Goal: Task Accomplishment & Management: Complete application form

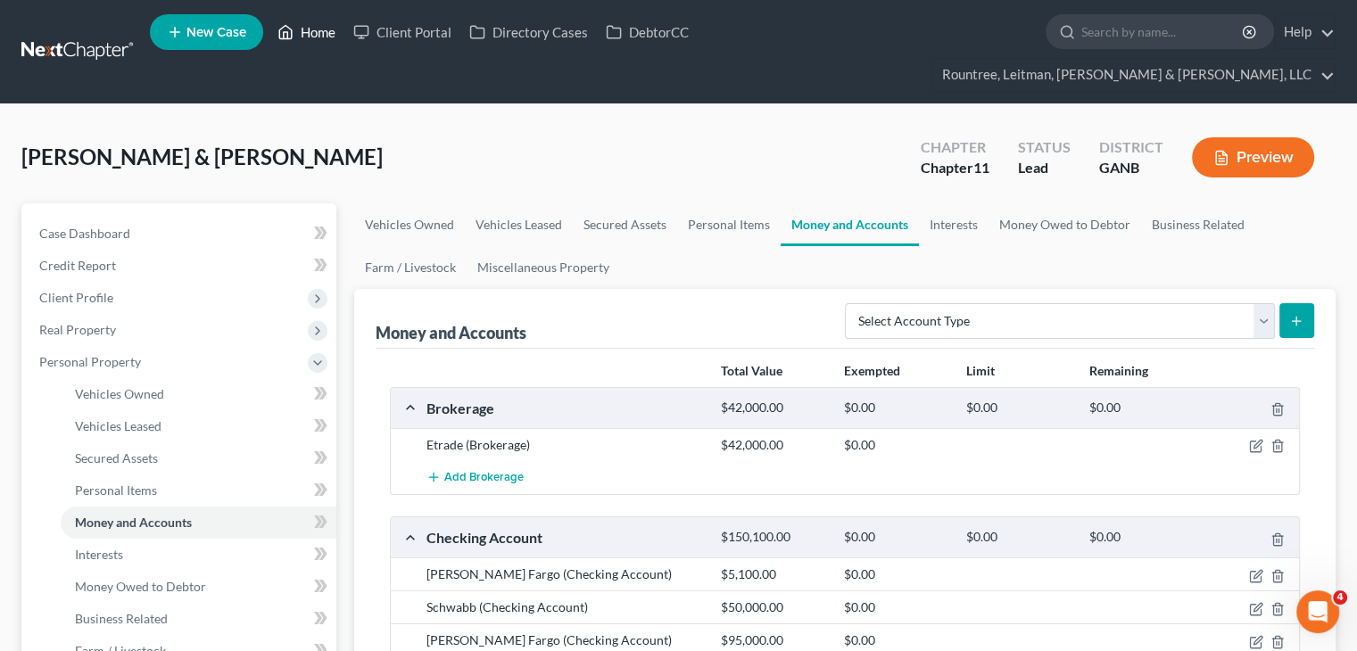
click at [315, 27] on link "Home" at bounding box center [306, 32] width 76 height 32
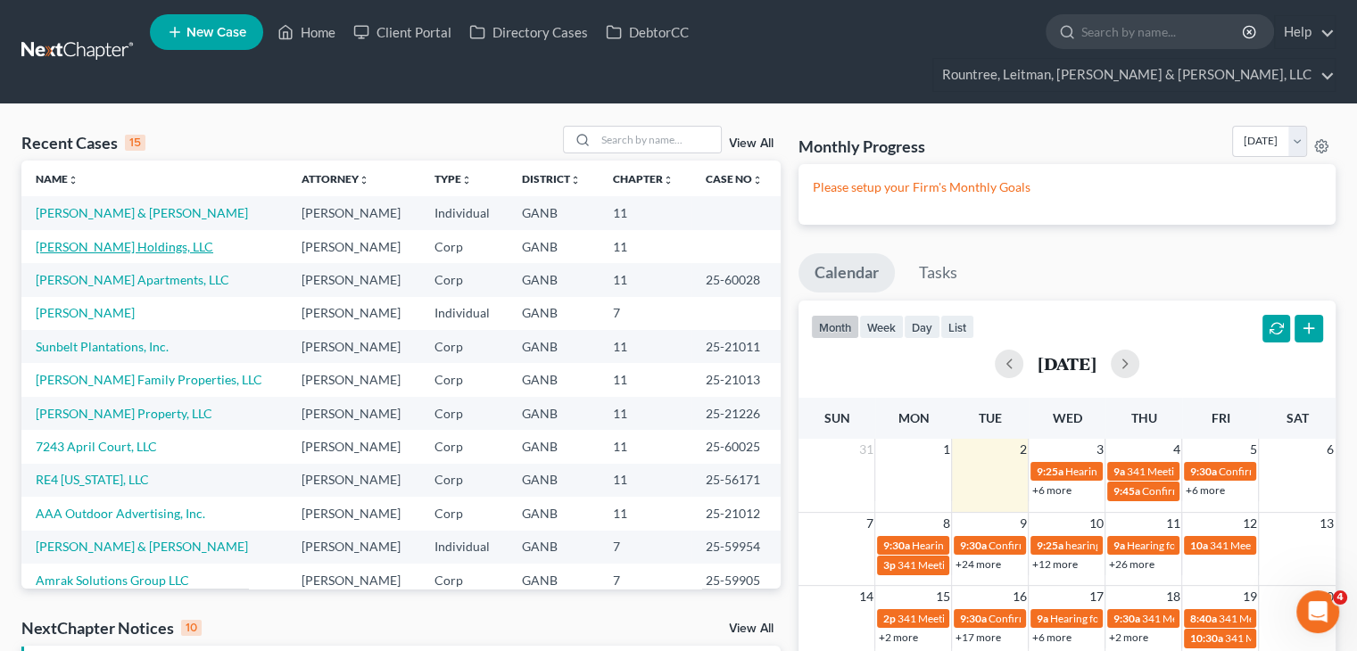
click at [103, 239] on link "[PERSON_NAME] Holdings, LLC" at bounding box center [125, 246] width 178 height 15
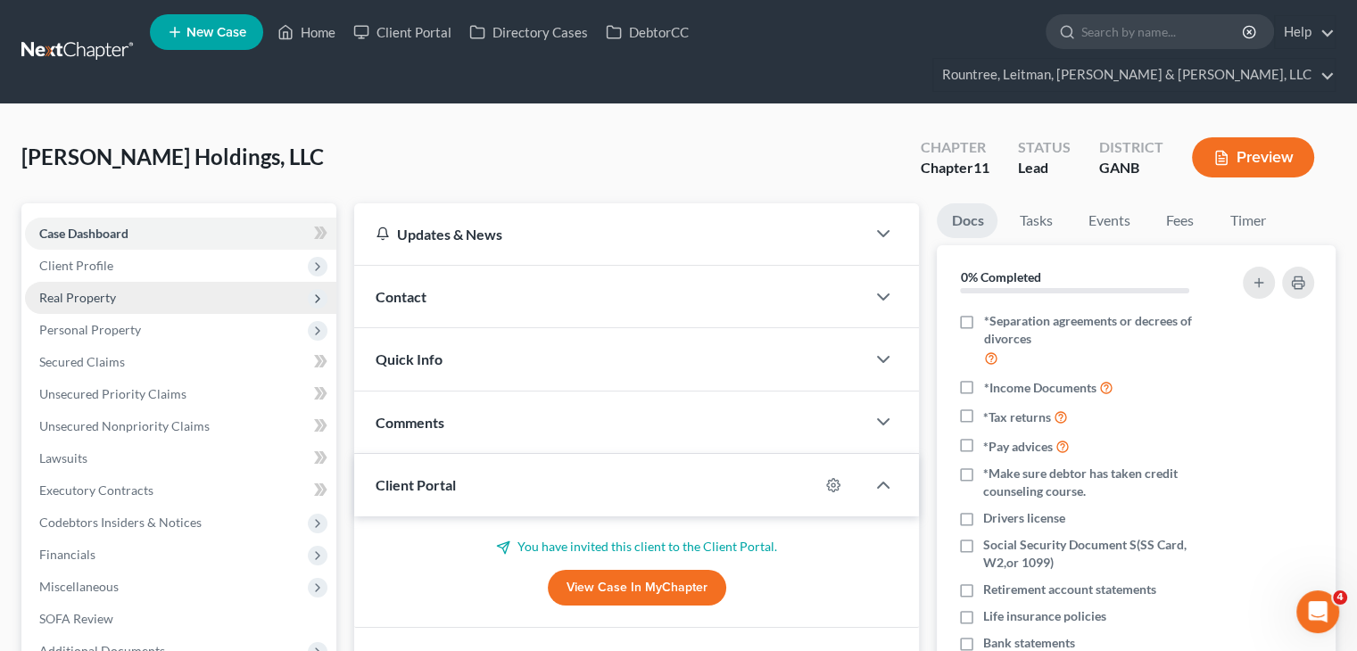
click at [75, 290] on span "Real Property" at bounding box center [77, 297] width 77 height 15
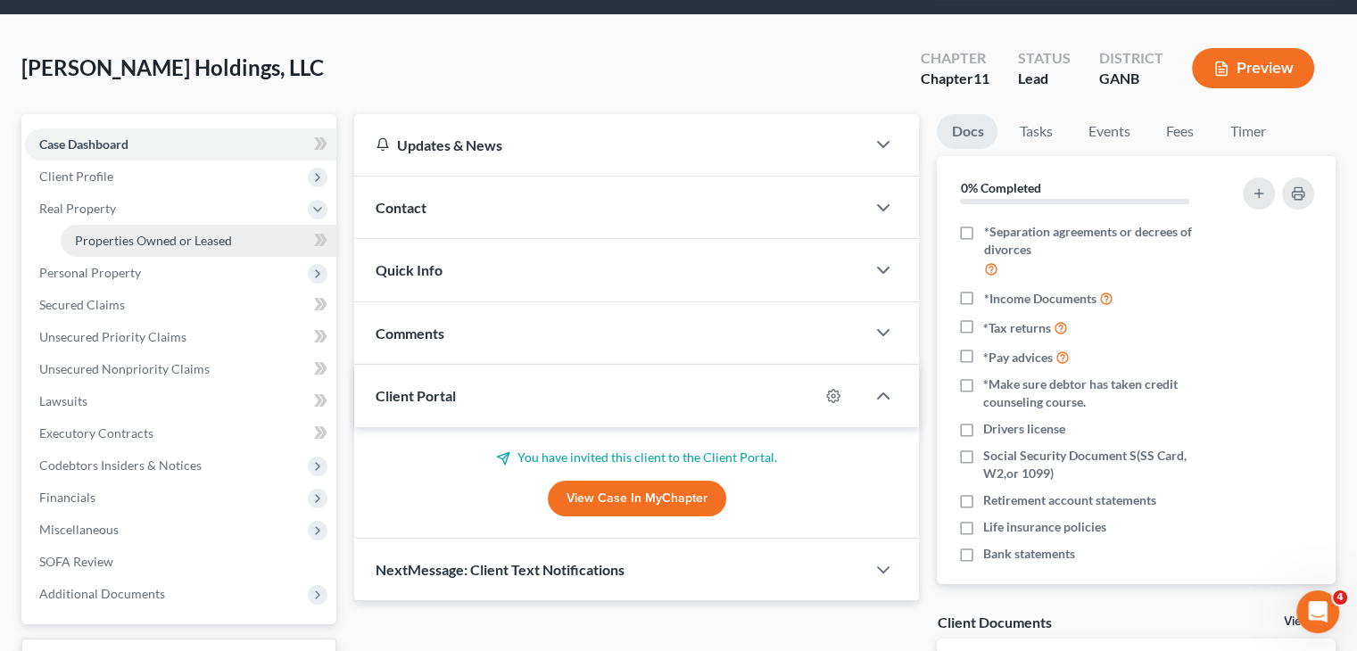
click at [138, 233] on span "Properties Owned or Leased" at bounding box center [153, 240] width 157 height 15
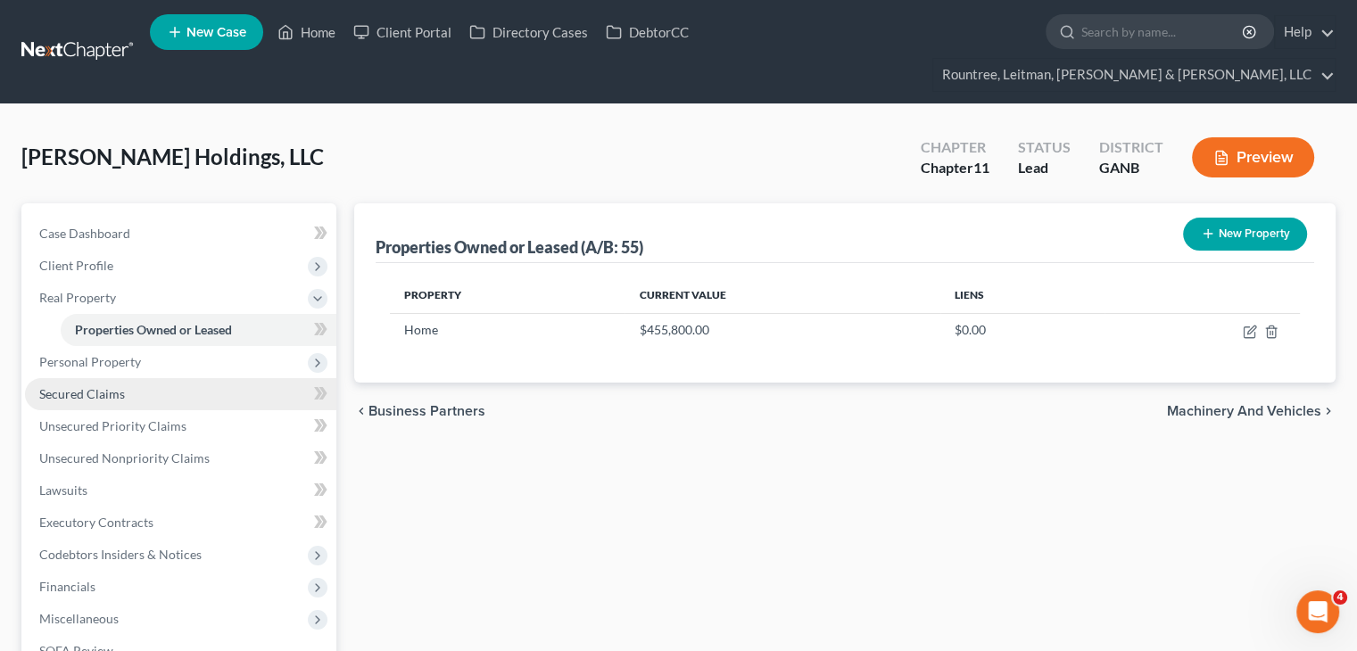
click at [96, 378] on link "Secured Claims" at bounding box center [180, 394] width 311 height 32
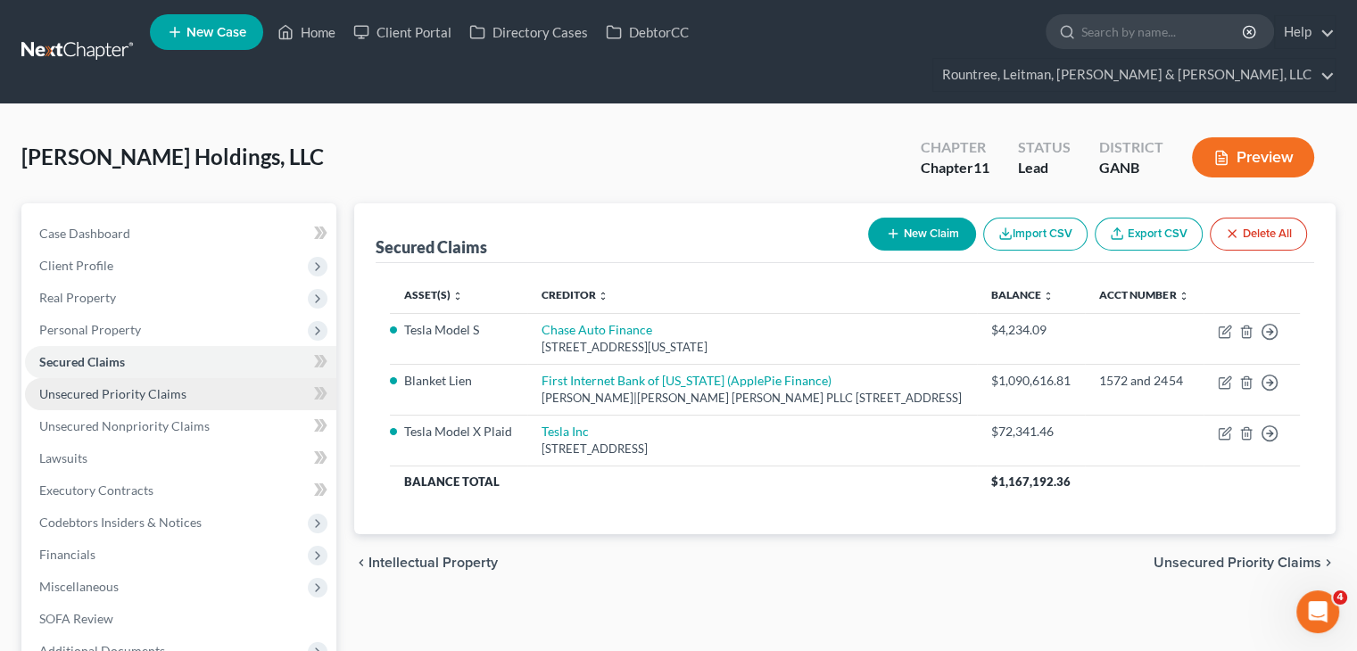
click at [100, 386] on span "Unsecured Priority Claims" at bounding box center [112, 393] width 147 height 15
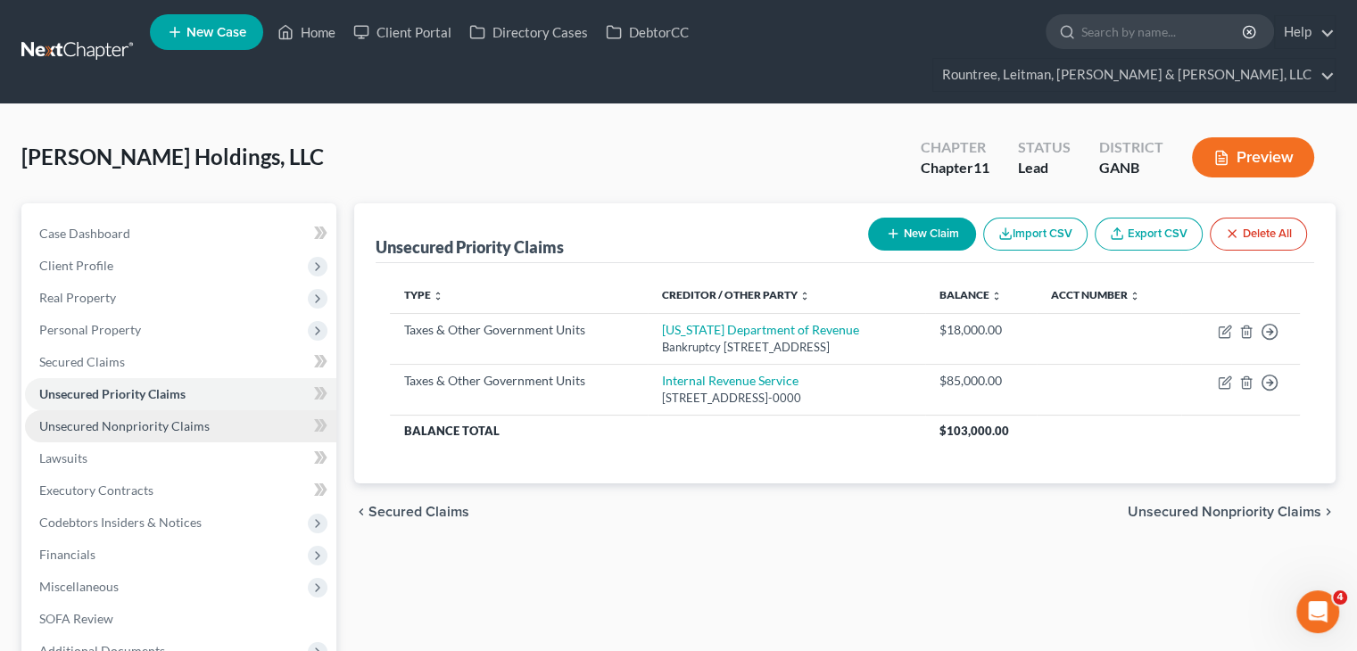
click at [121, 418] on span "Unsecured Nonpriority Claims" at bounding box center [124, 425] width 170 height 15
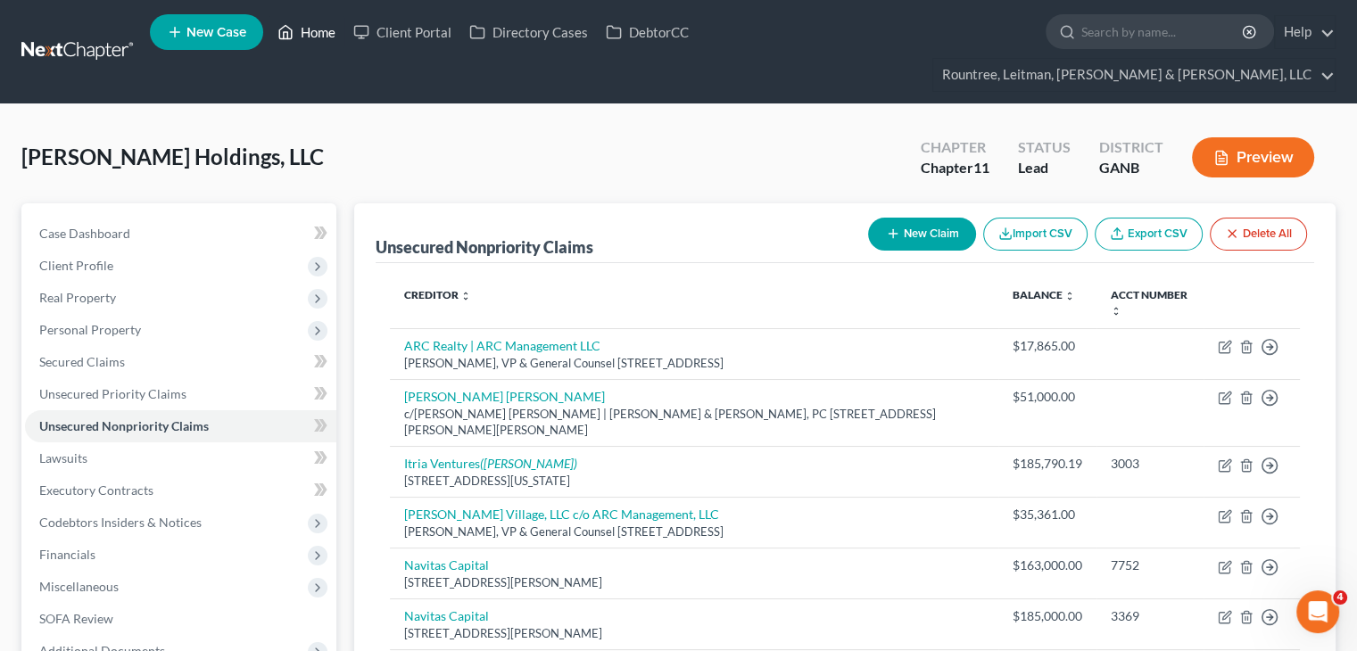
click at [318, 36] on link "Home" at bounding box center [306, 32] width 76 height 32
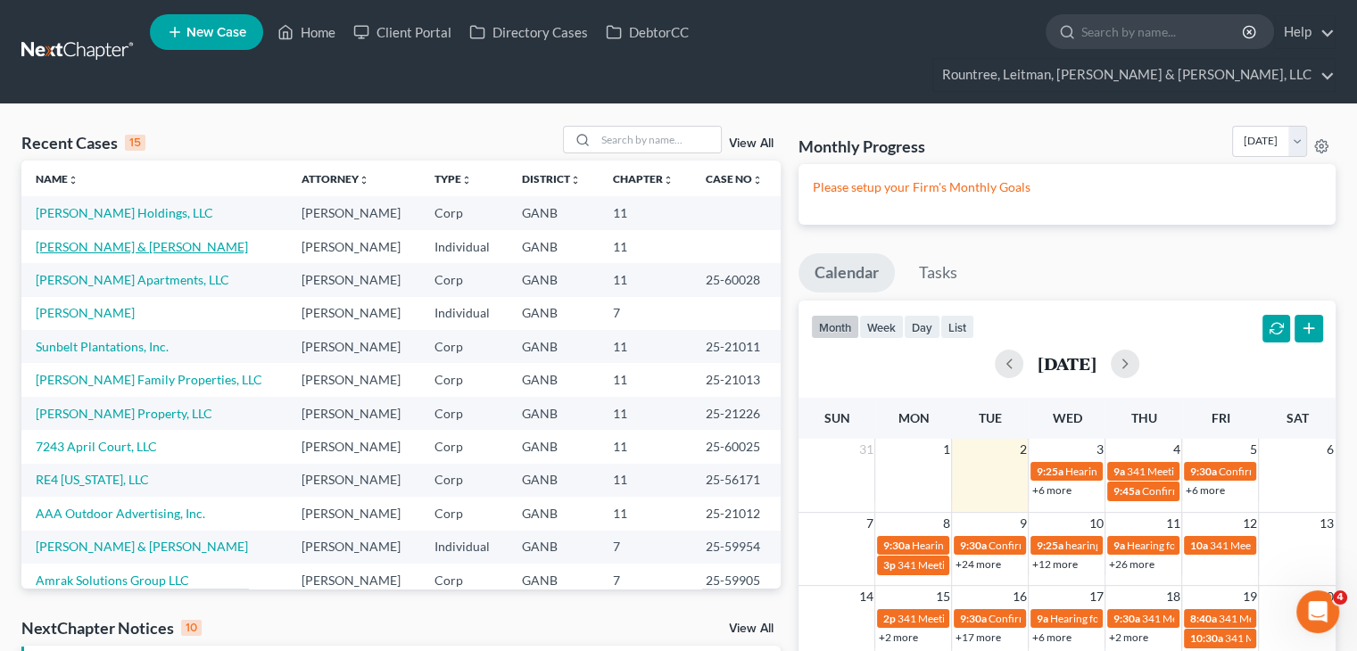
click at [100, 239] on link "[PERSON_NAME] & [PERSON_NAME]" at bounding box center [142, 246] width 212 height 15
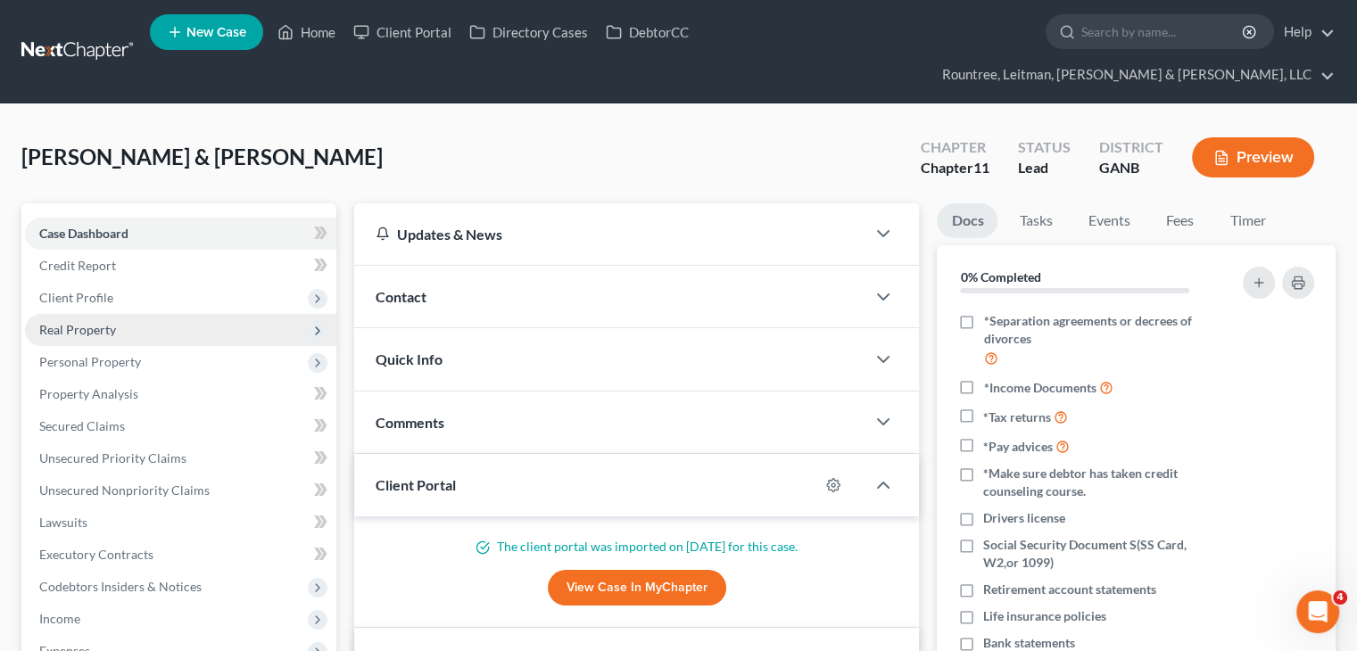
click at [87, 322] on span "Real Property" at bounding box center [77, 329] width 77 height 15
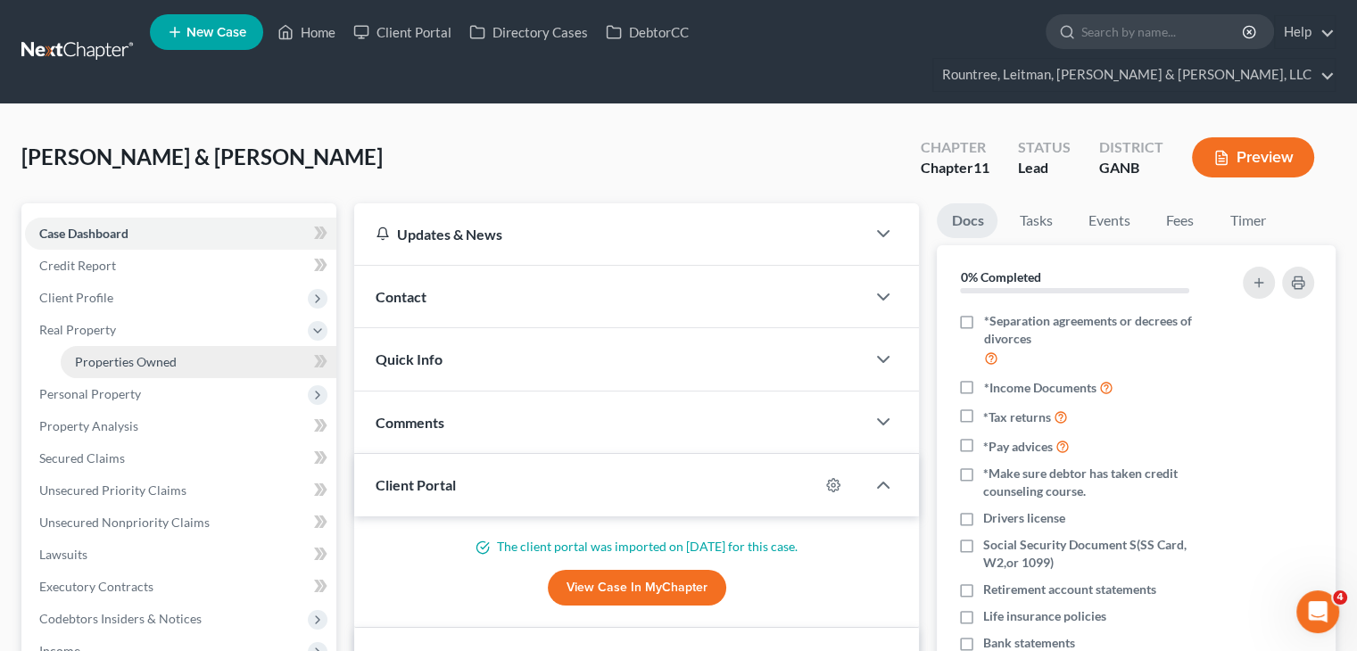
click at [90, 354] on span "Properties Owned" at bounding box center [126, 361] width 102 height 15
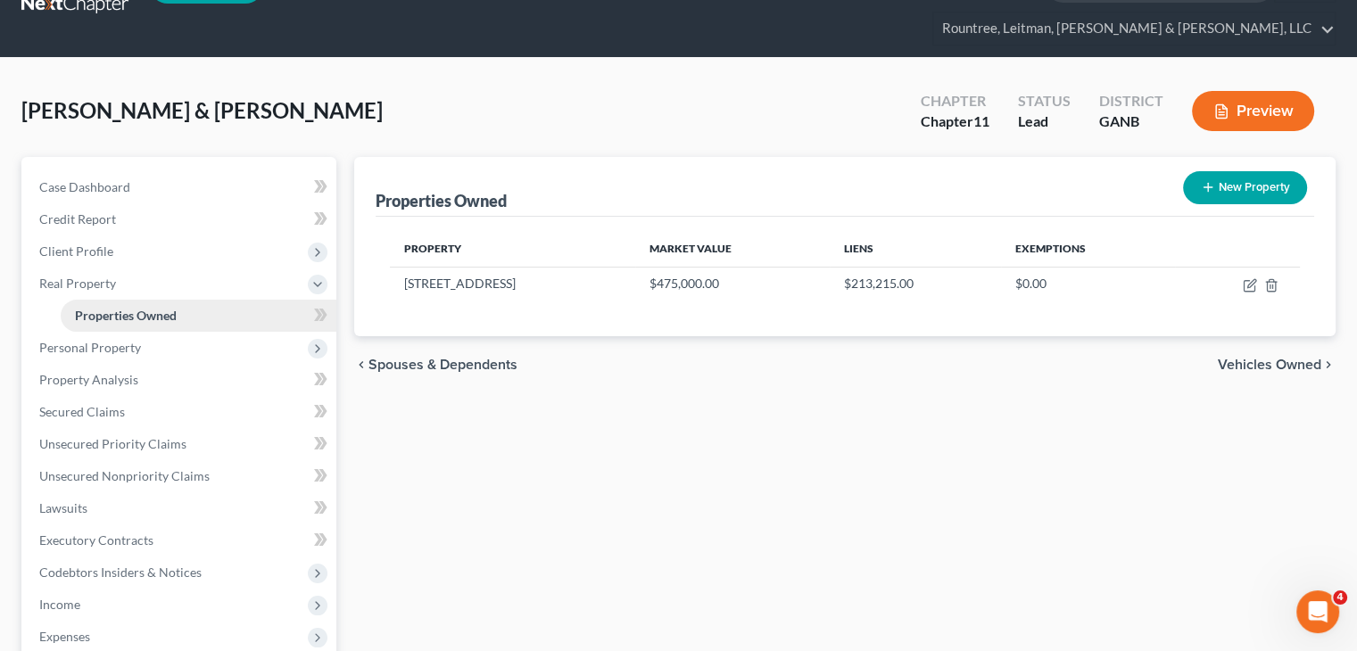
scroll to position [89, 0]
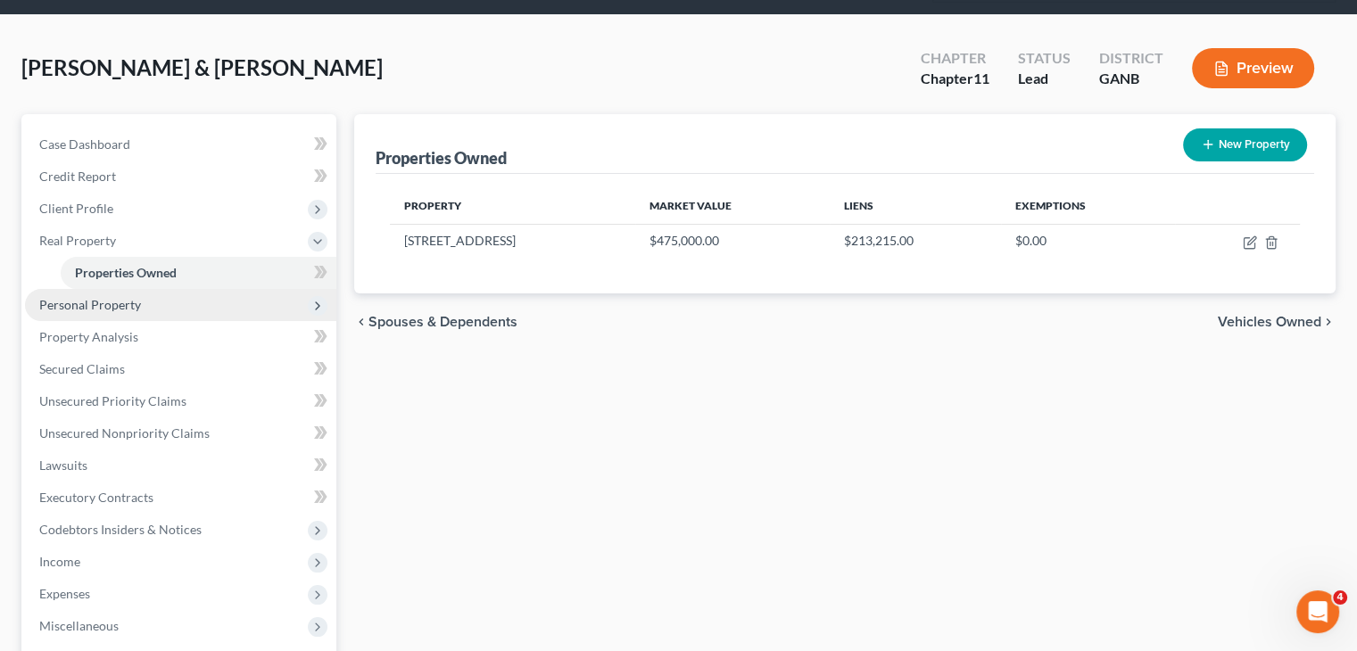
click at [76, 297] on span "Personal Property" at bounding box center [90, 304] width 102 height 15
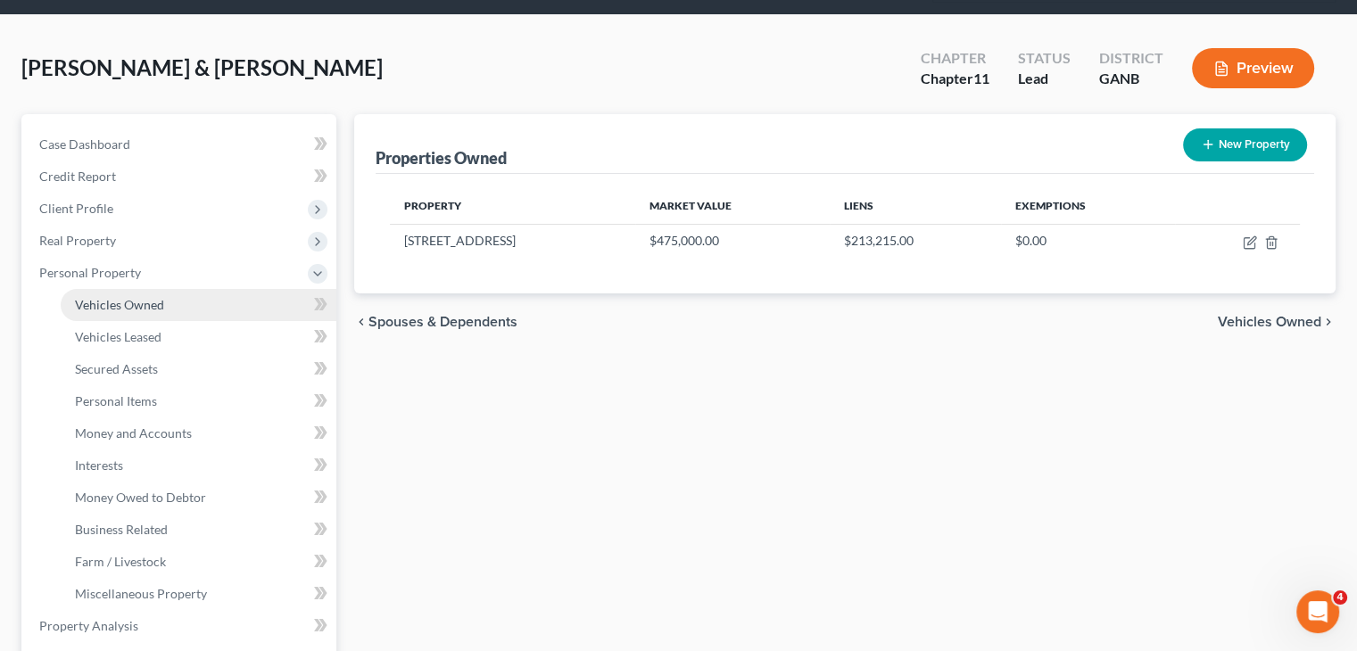
click at [123, 297] on span "Vehicles Owned" at bounding box center [119, 304] width 89 height 15
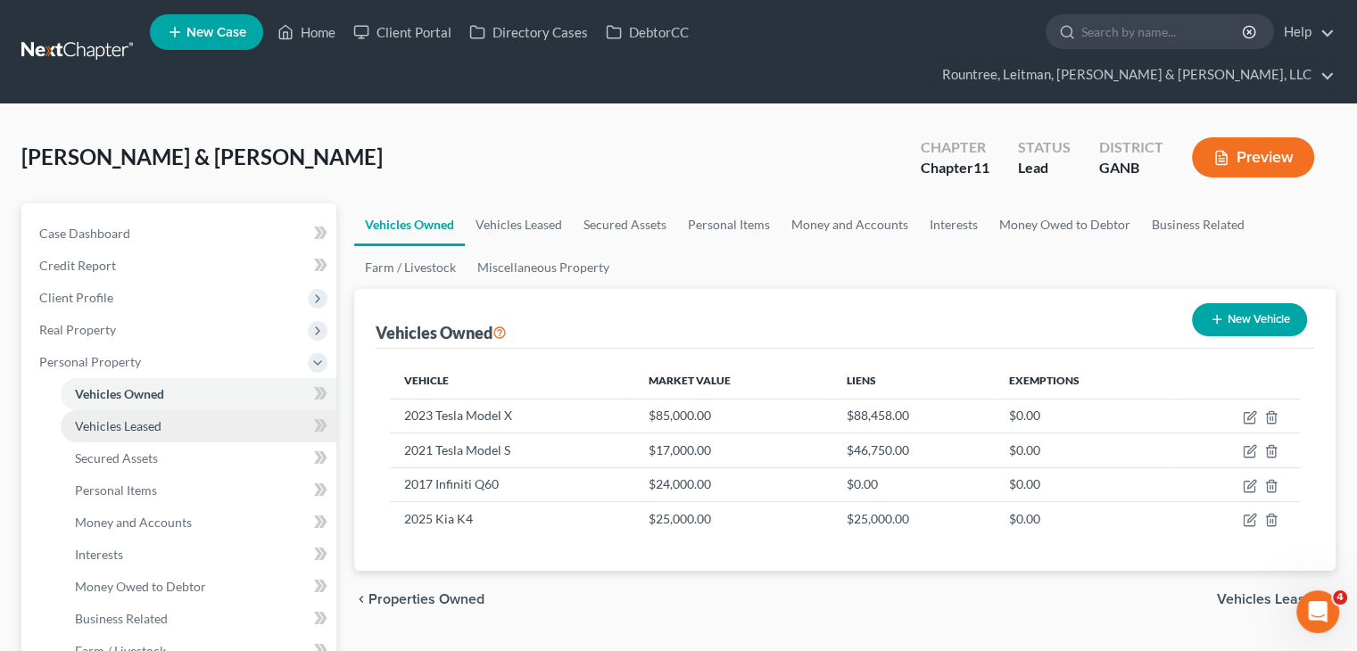
click at [136, 418] on span "Vehicles Leased" at bounding box center [118, 425] width 87 height 15
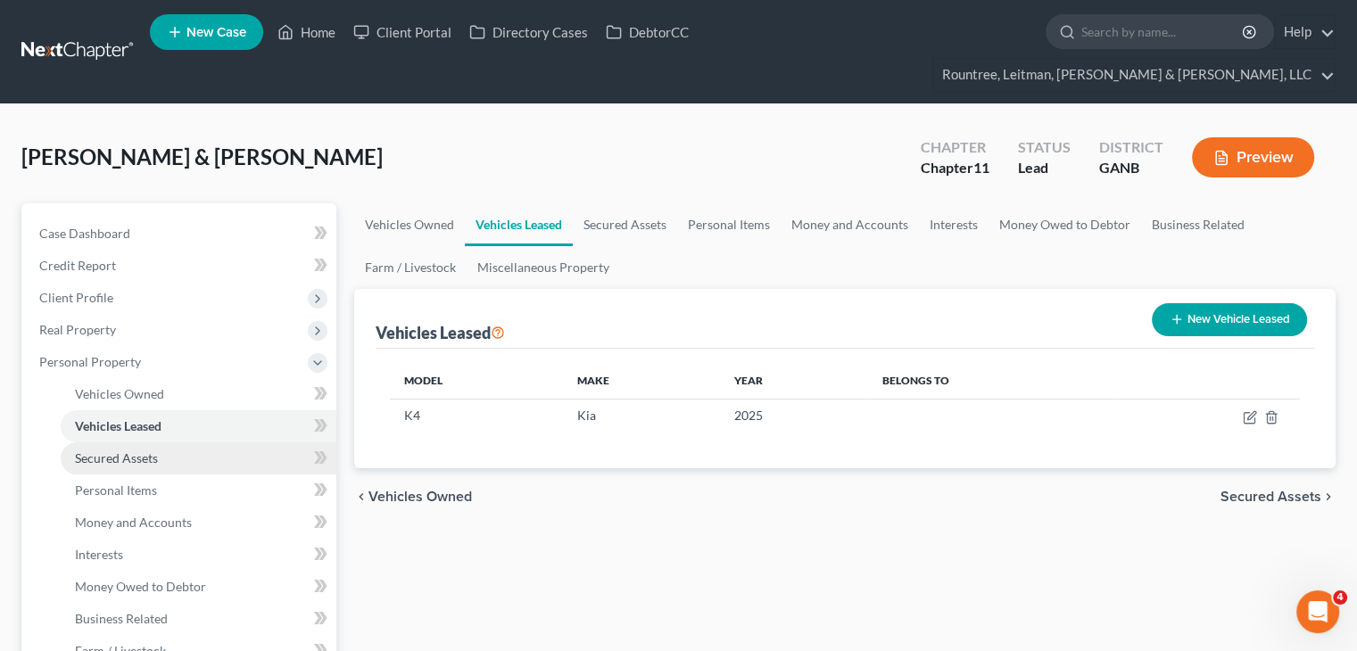
click at [128, 450] on span "Secured Assets" at bounding box center [116, 457] width 83 height 15
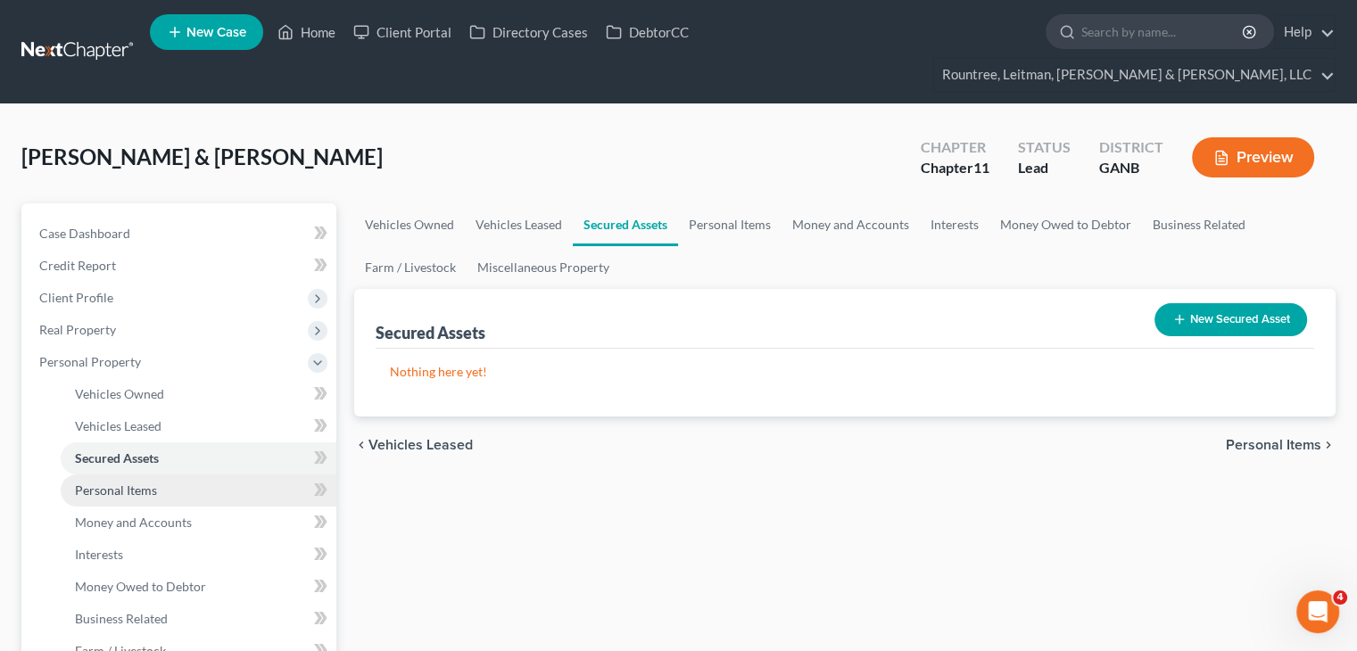
click at [131, 483] on span "Personal Items" at bounding box center [116, 490] width 82 height 15
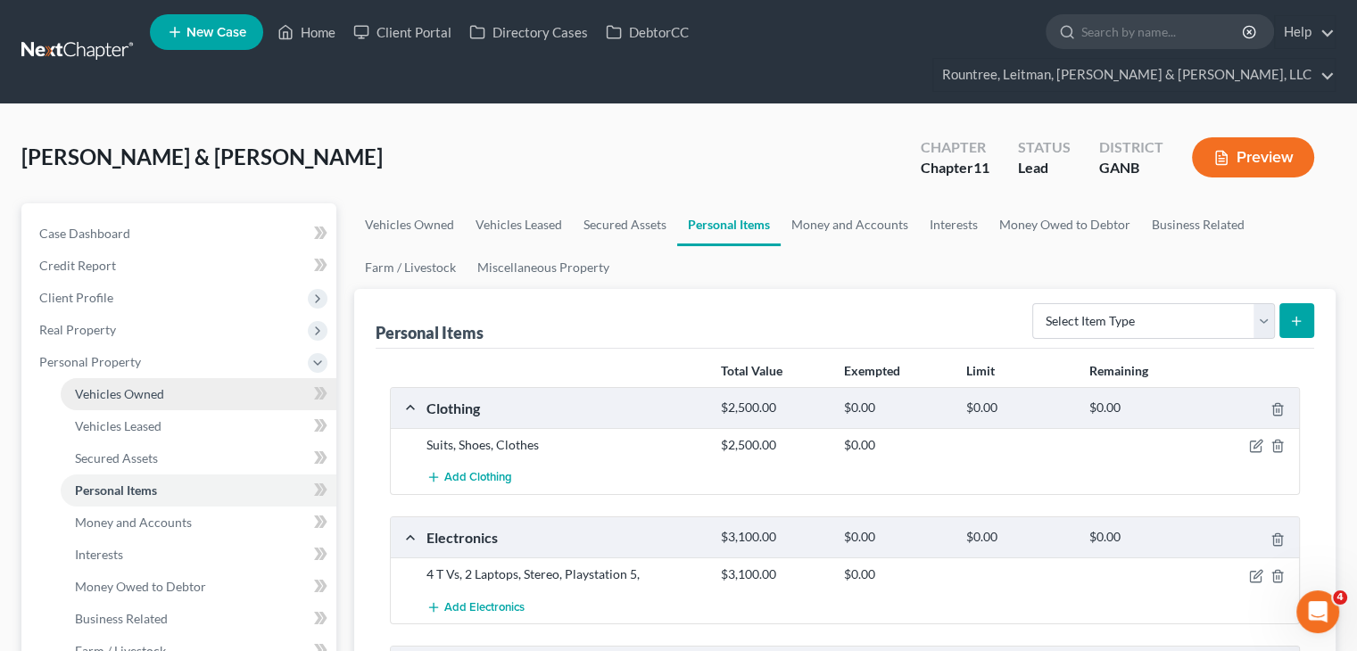
click at [154, 386] on span "Vehicles Owned" at bounding box center [119, 393] width 89 height 15
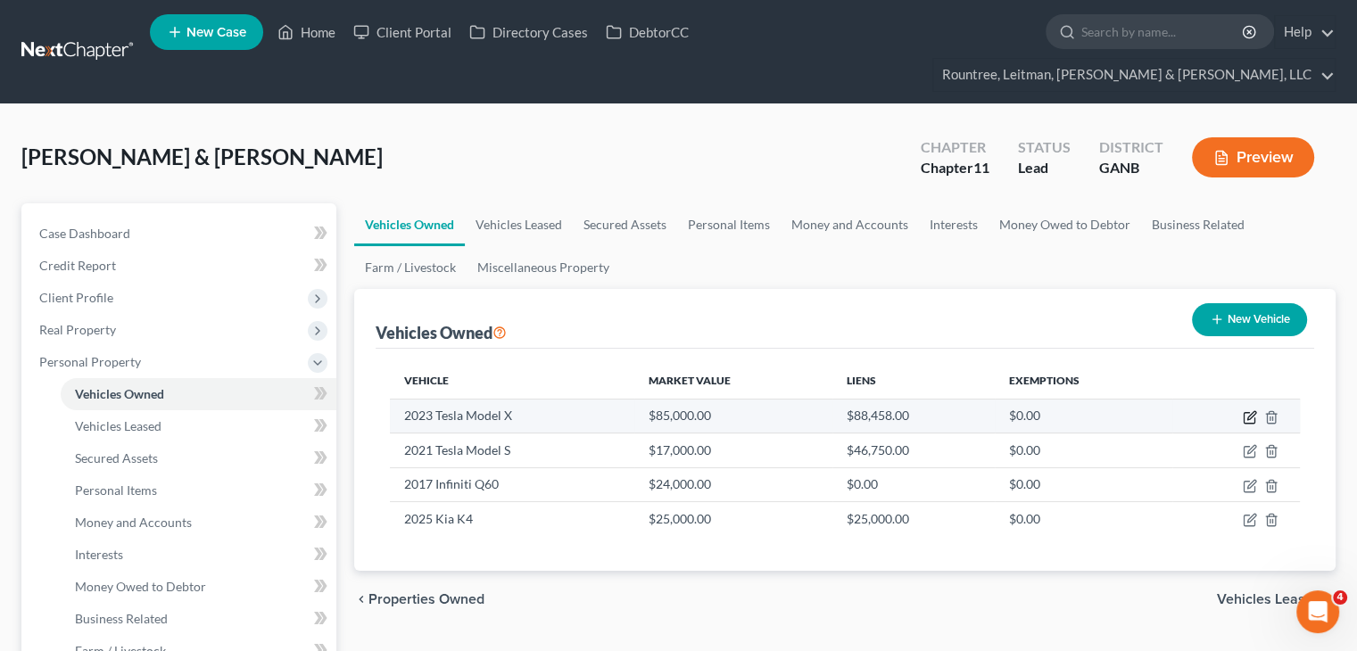
click at [1245, 410] on icon "button" at bounding box center [1250, 417] width 14 height 14
select select "0"
select select "3"
select select "0"
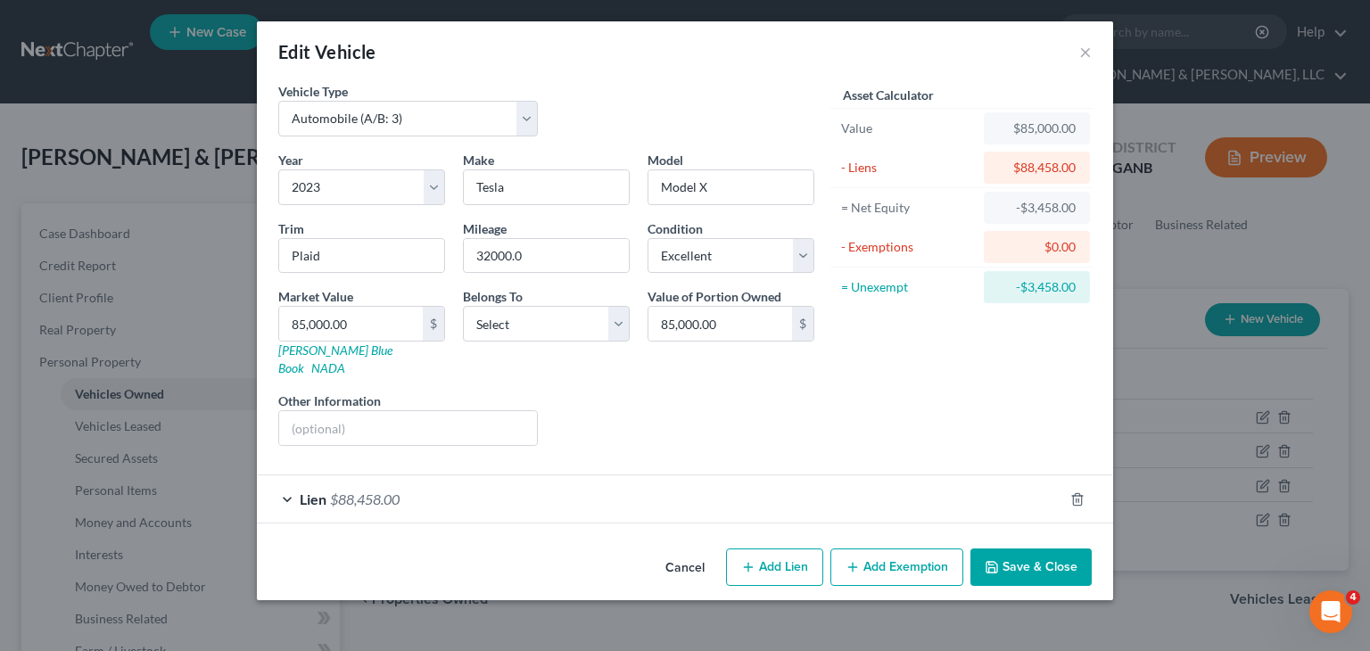
click at [1031, 549] on button "Save & Close" at bounding box center [1030, 567] width 121 height 37
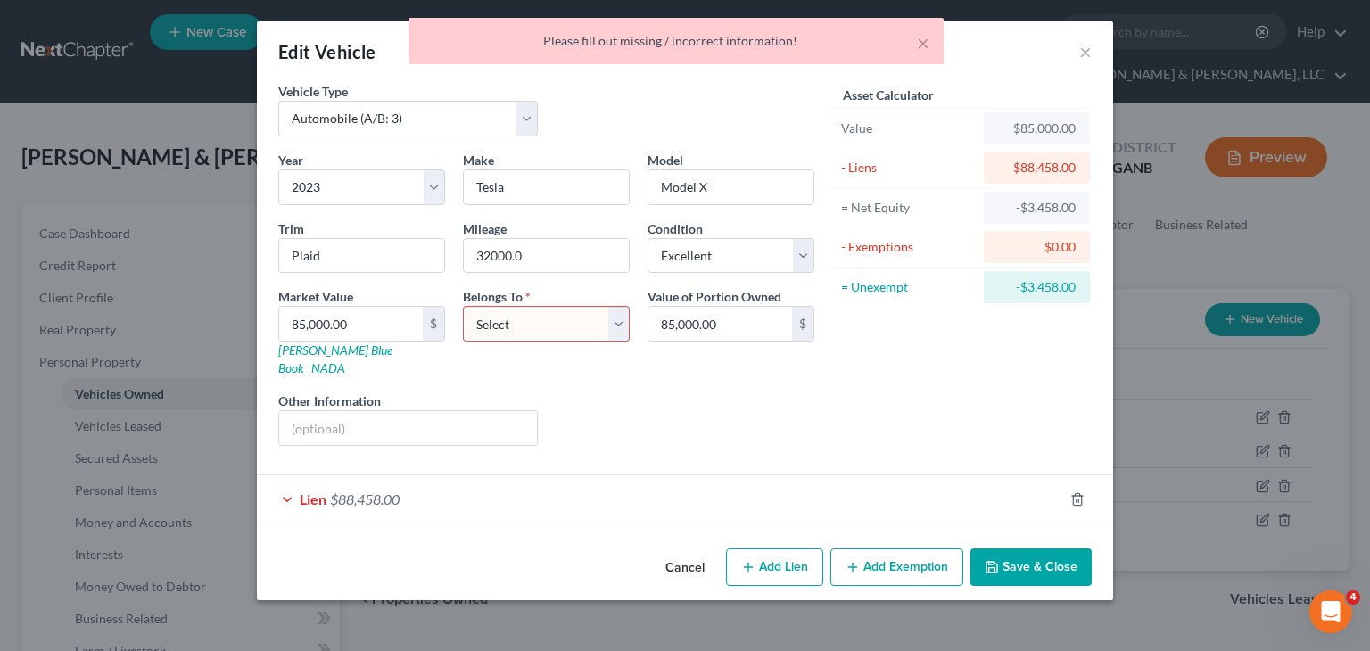
click at [686, 552] on button "Cancel" at bounding box center [685, 568] width 68 height 36
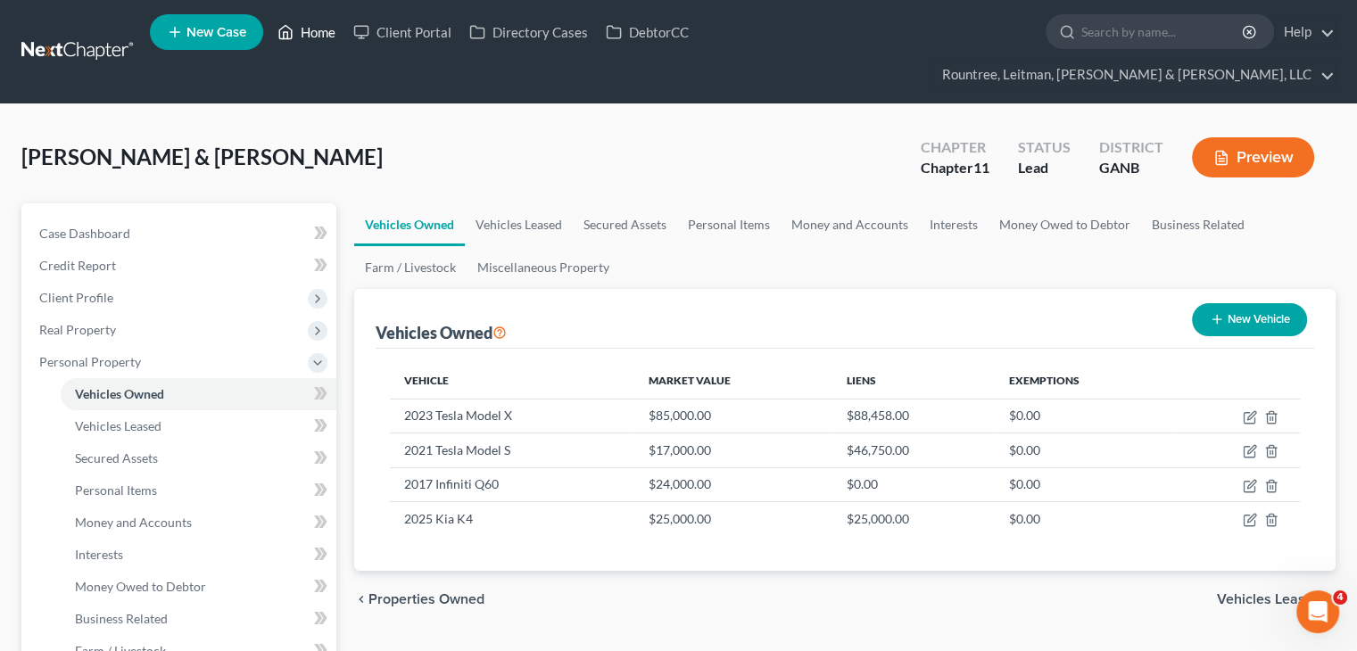
click at [334, 32] on link "Home" at bounding box center [306, 32] width 76 height 32
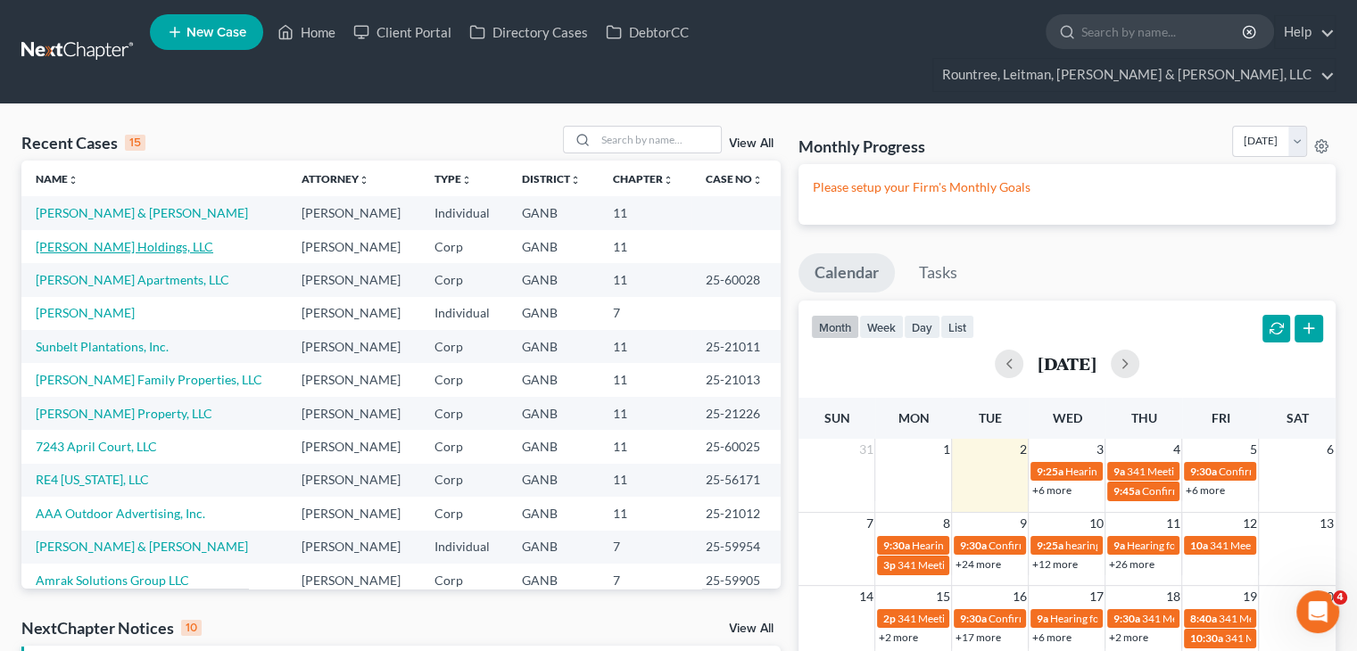
click at [128, 239] on link "[PERSON_NAME] Holdings, LLC" at bounding box center [125, 246] width 178 height 15
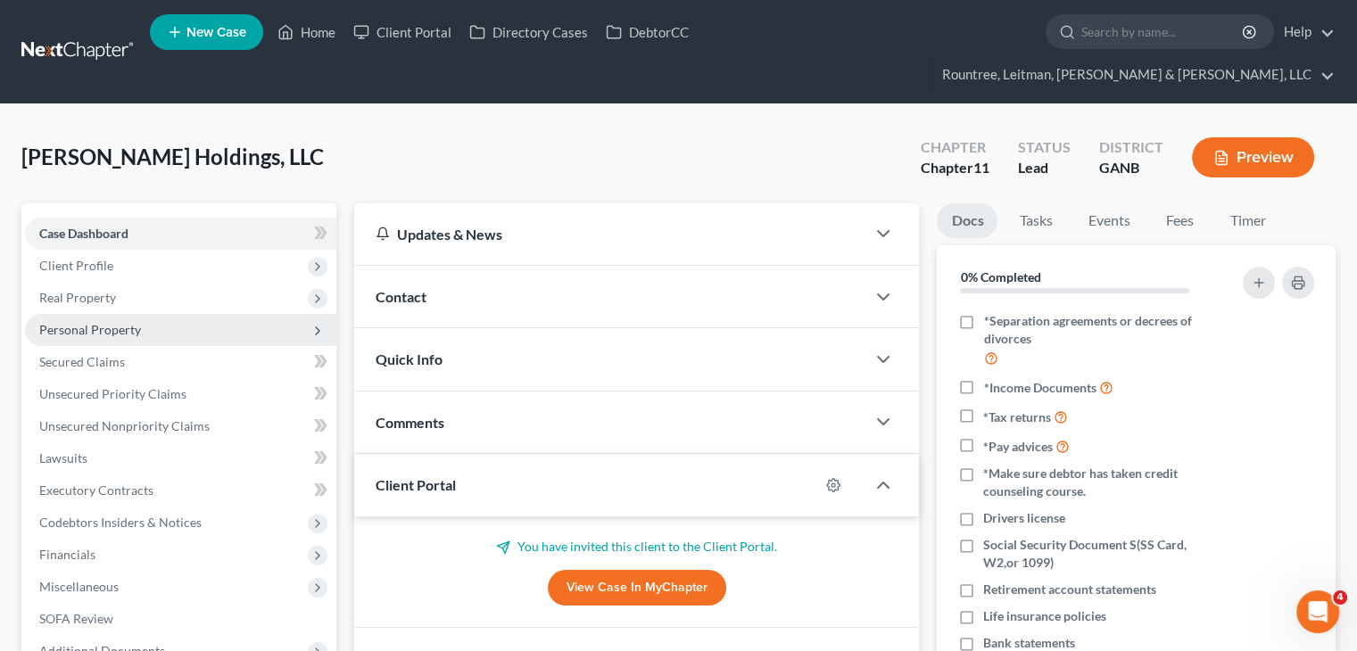
click at [84, 322] on span "Personal Property" at bounding box center [90, 329] width 102 height 15
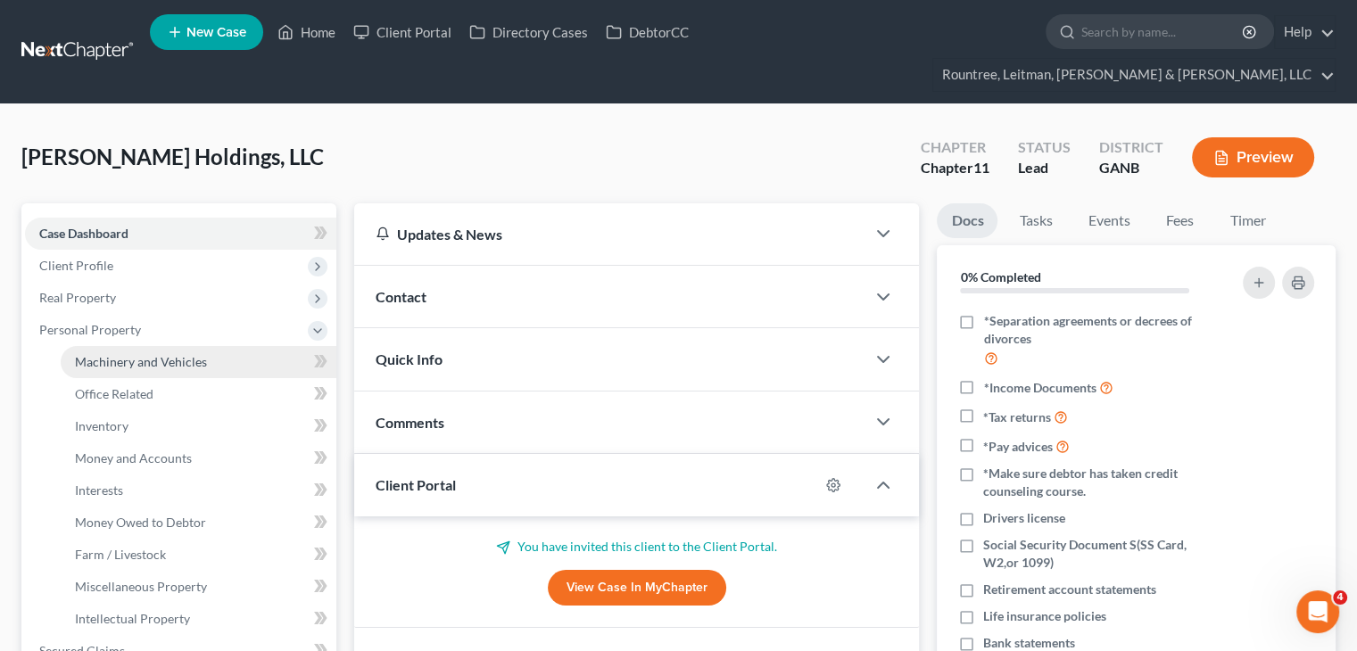
click at [99, 354] on span "Machinery and Vehicles" at bounding box center [141, 361] width 132 height 15
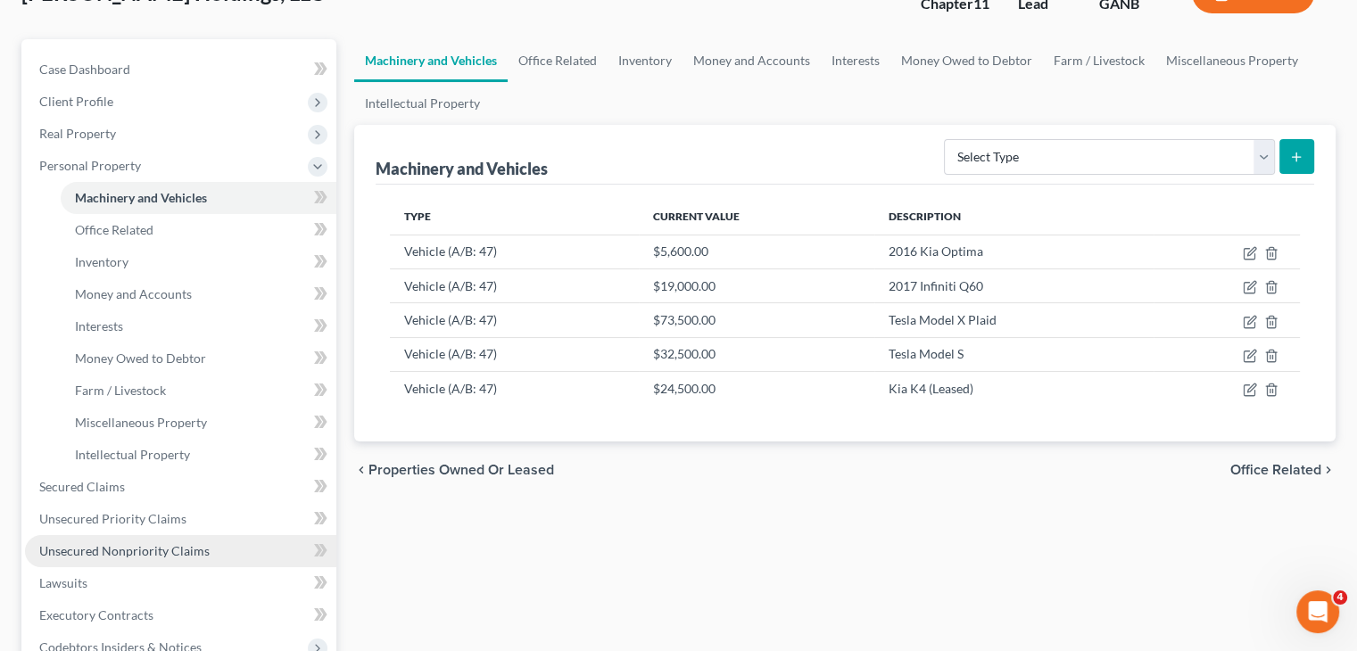
scroll to position [268, 0]
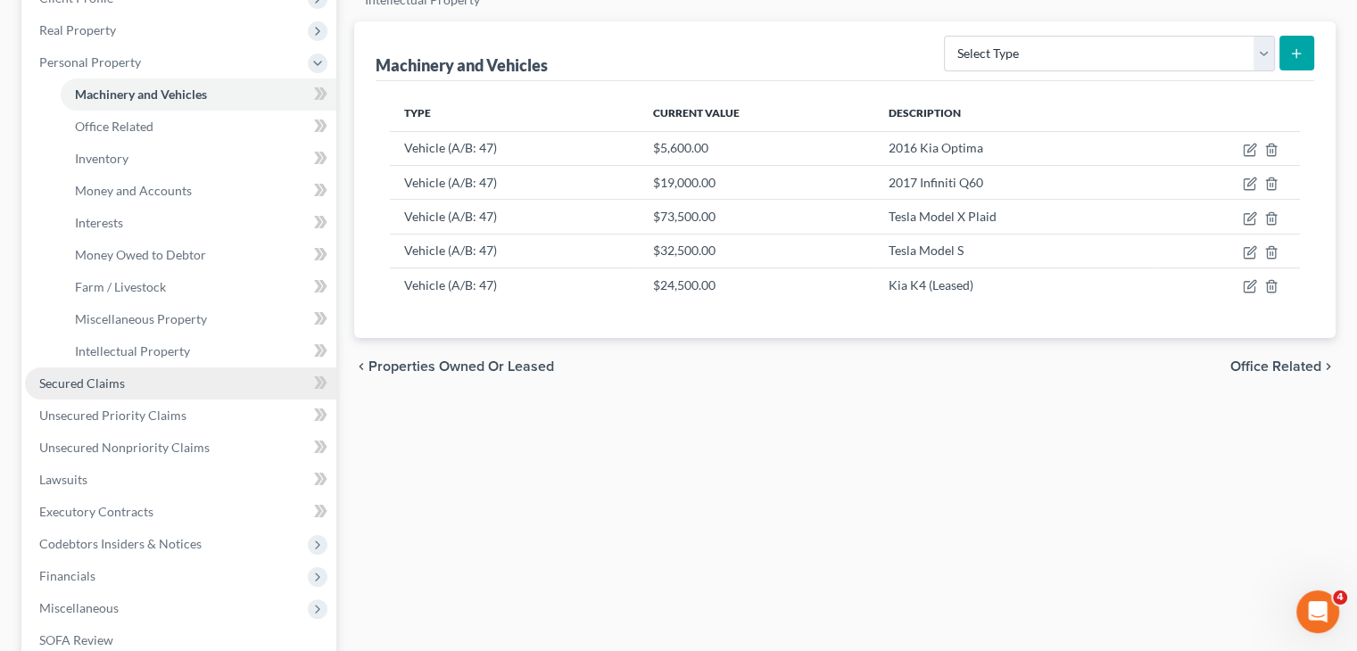
click at [120, 376] on span "Secured Claims" at bounding box center [82, 383] width 86 height 15
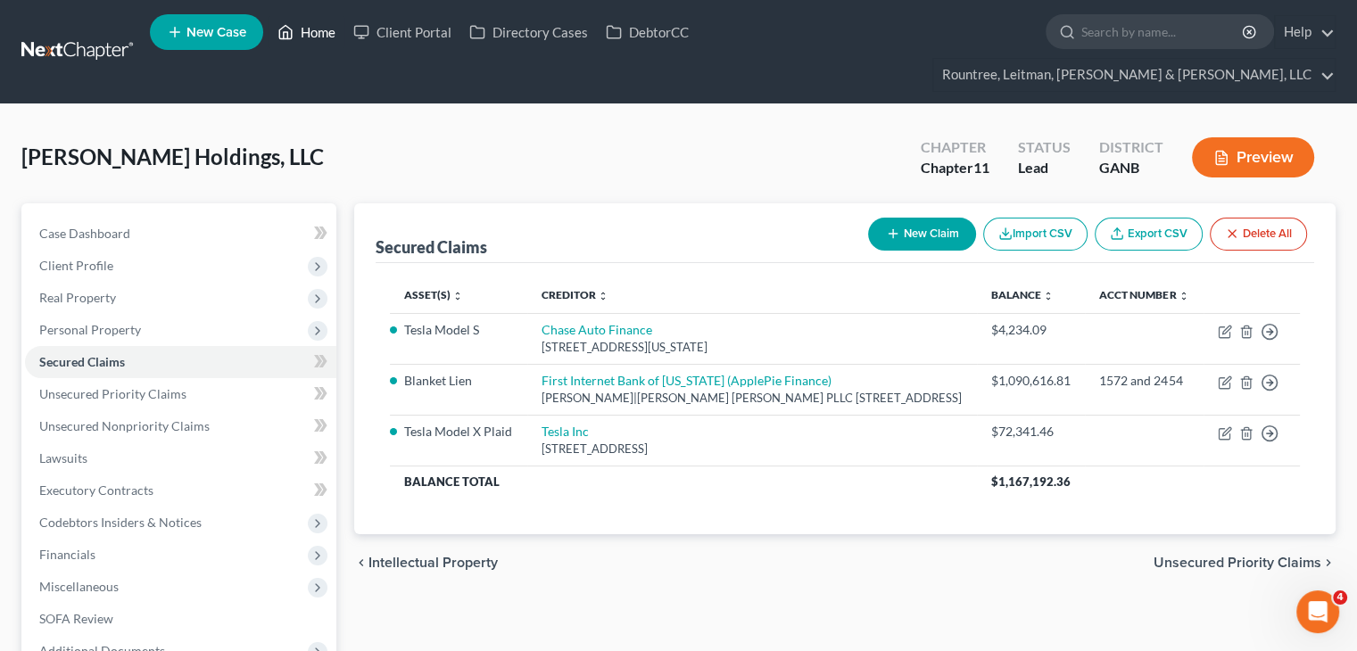
click at [334, 37] on link "Home" at bounding box center [306, 32] width 76 height 32
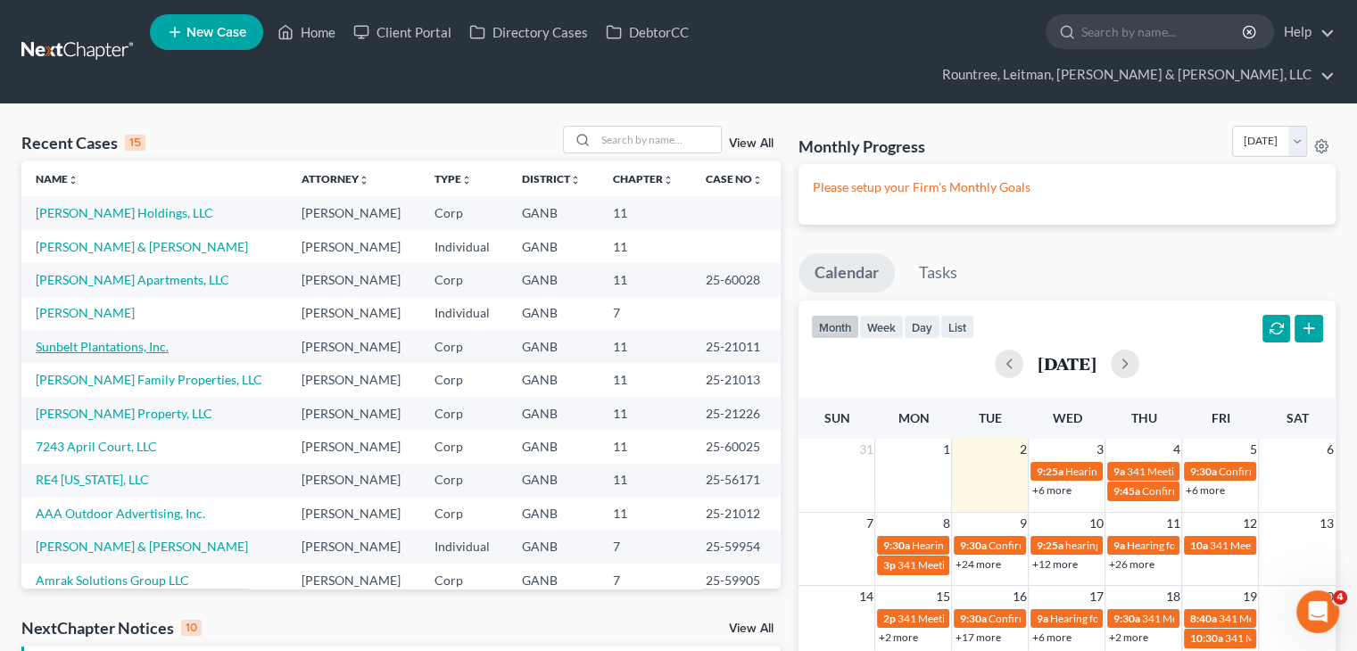
click at [92, 339] on link "Sunbelt Plantations, Inc." at bounding box center [102, 346] width 133 height 15
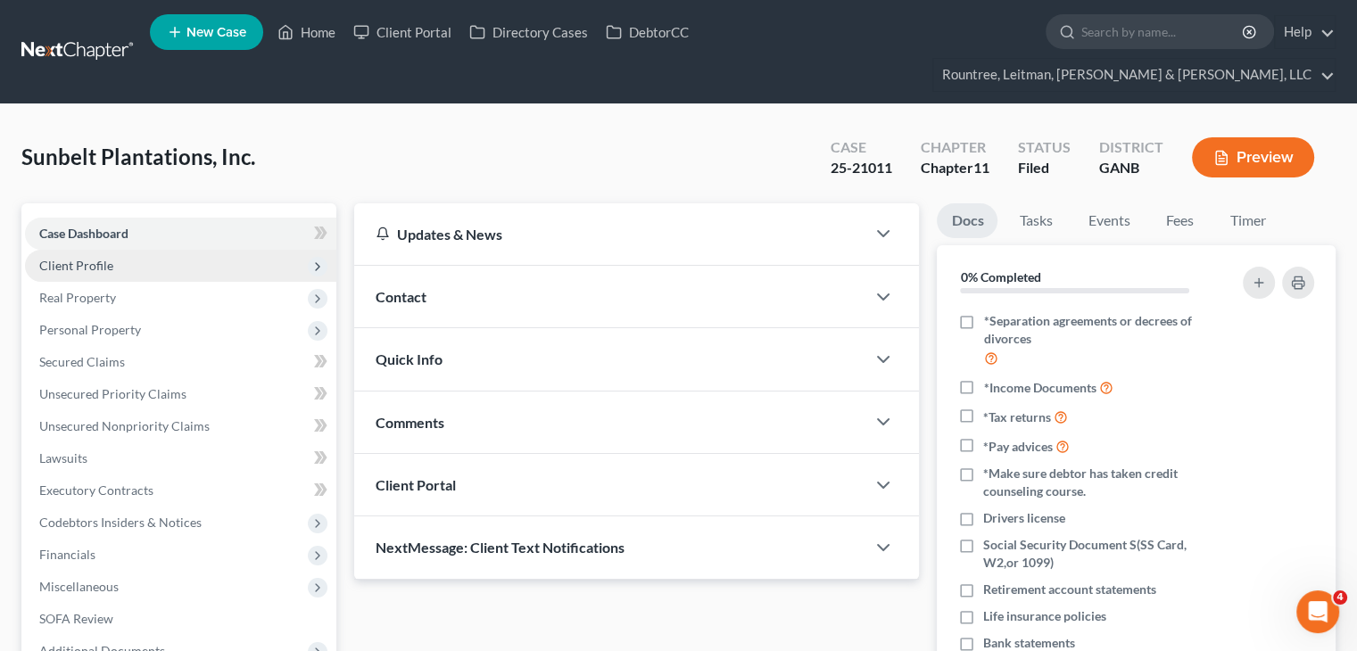
click at [61, 258] on span "Client Profile" at bounding box center [76, 265] width 74 height 15
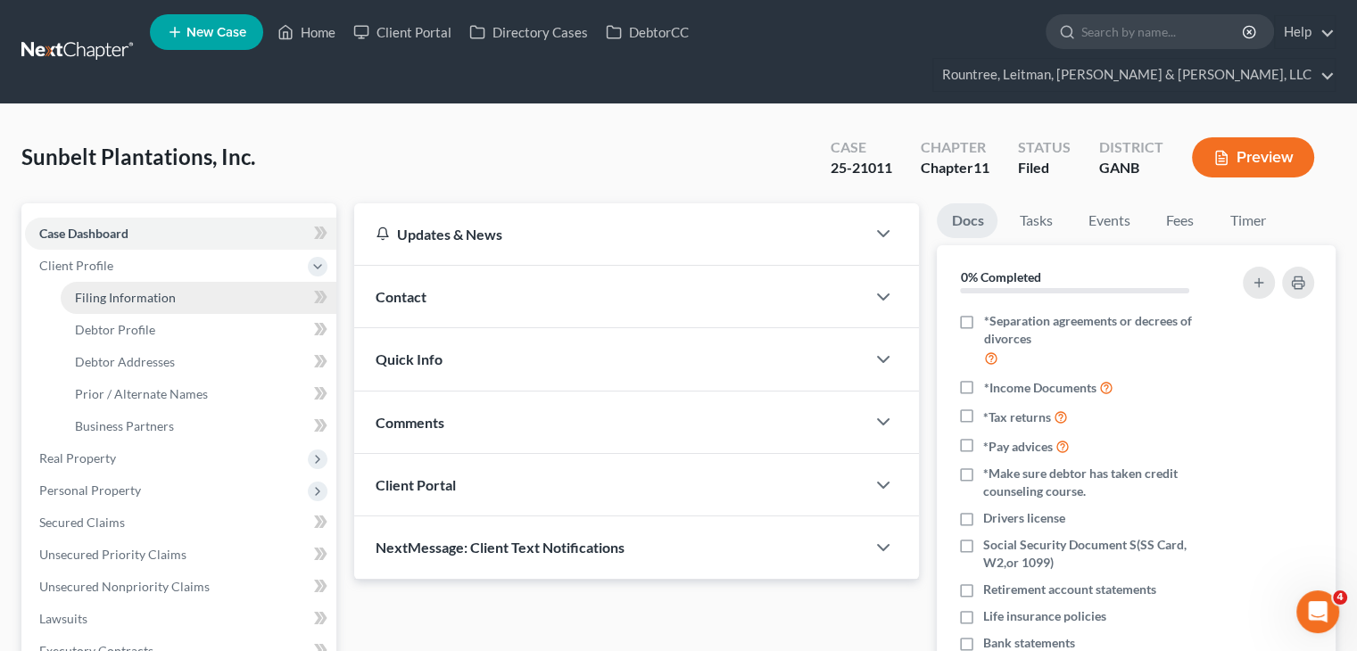
click at [100, 290] on span "Filing Information" at bounding box center [125, 297] width 101 height 15
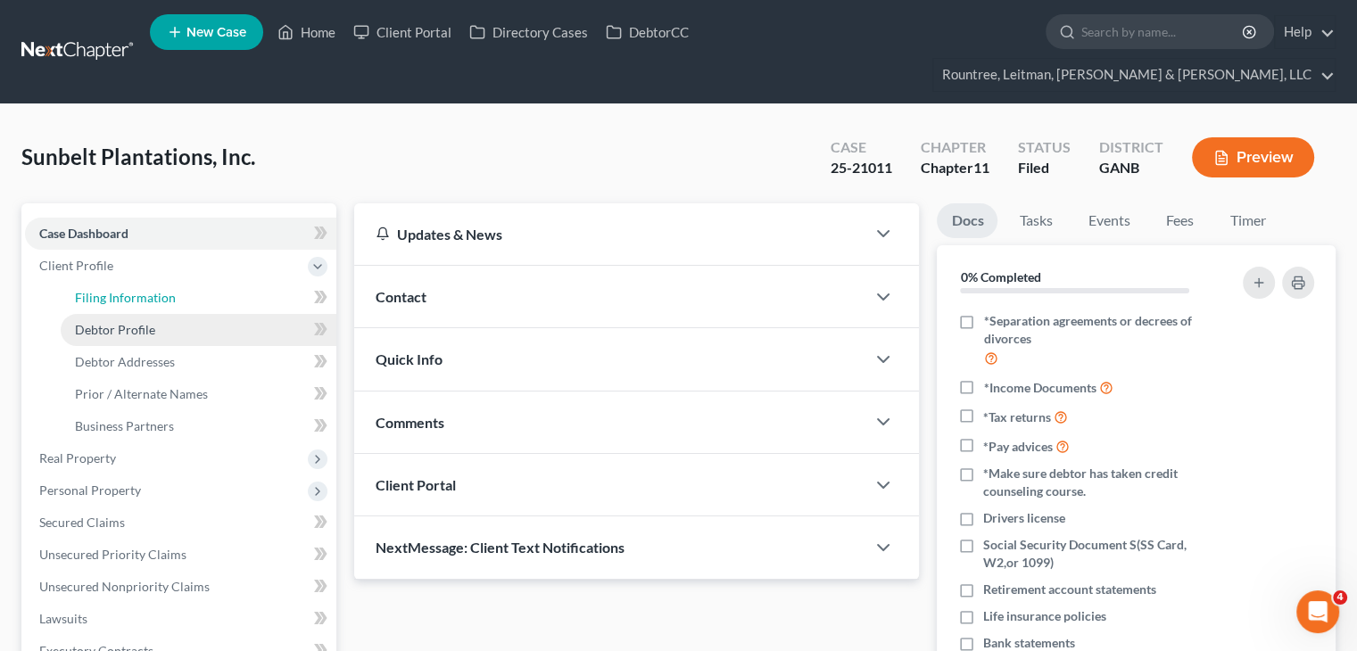
select select "3"
select select "1"
select select "19"
select select "3"
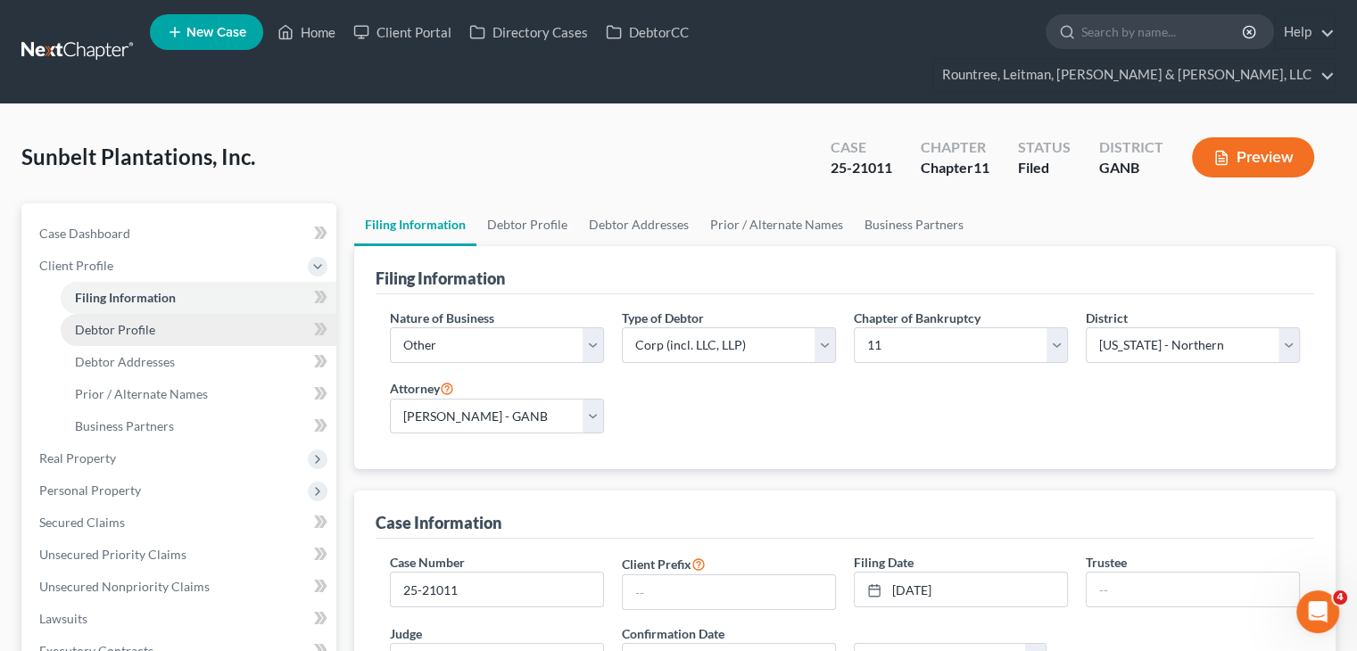
click at [117, 322] on span "Debtor Profile" at bounding box center [115, 329] width 80 height 15
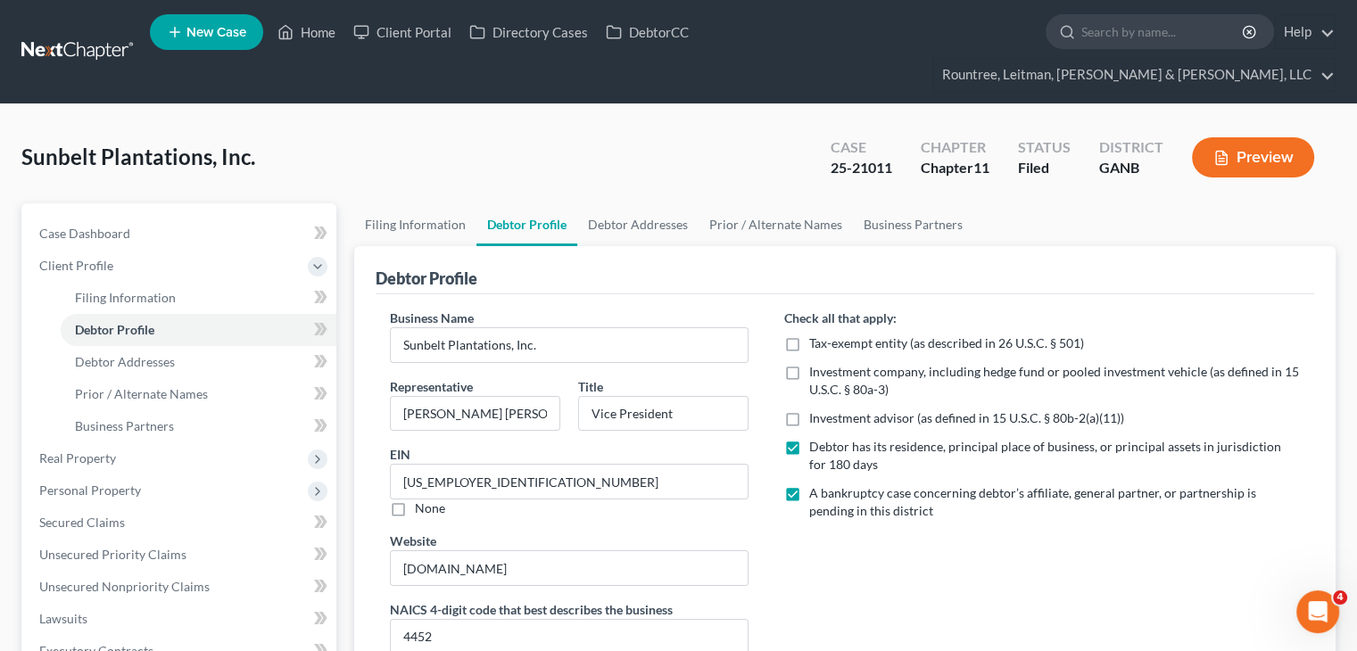
scroll to position [178, 0]
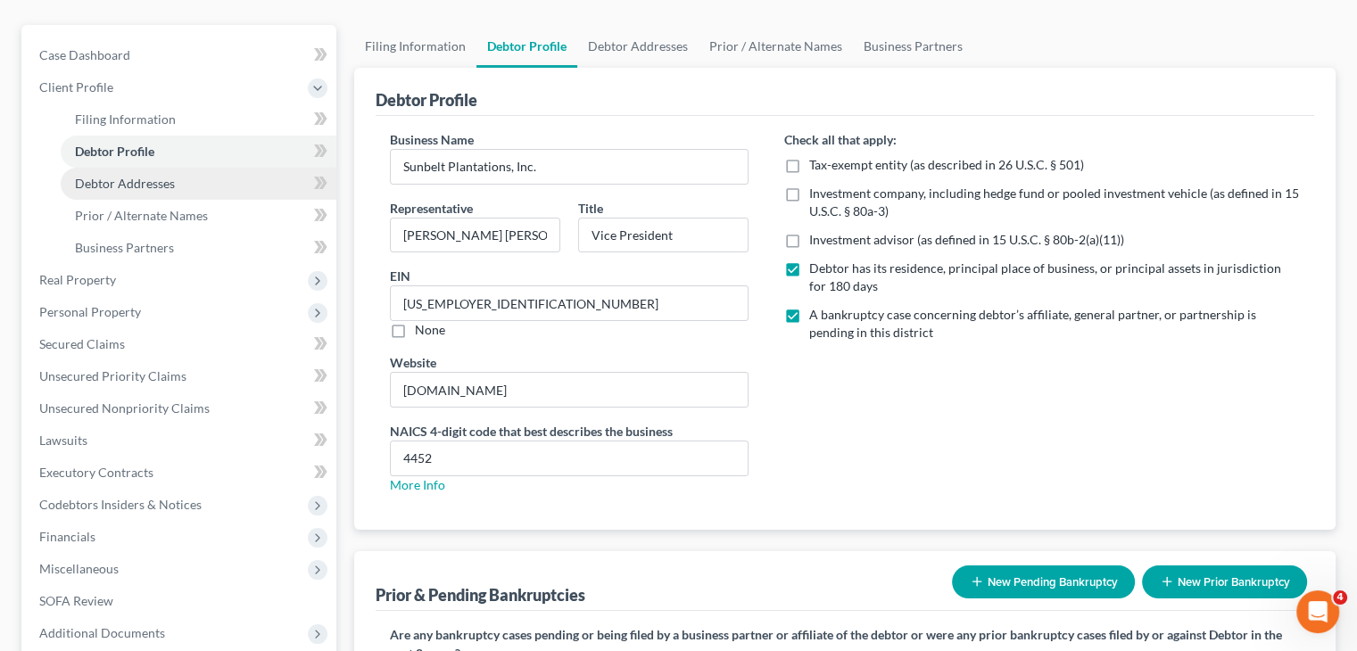
click at [150, 176] on span "Debtor Addresses" at bounding box center [125, 183] width 100 height 15
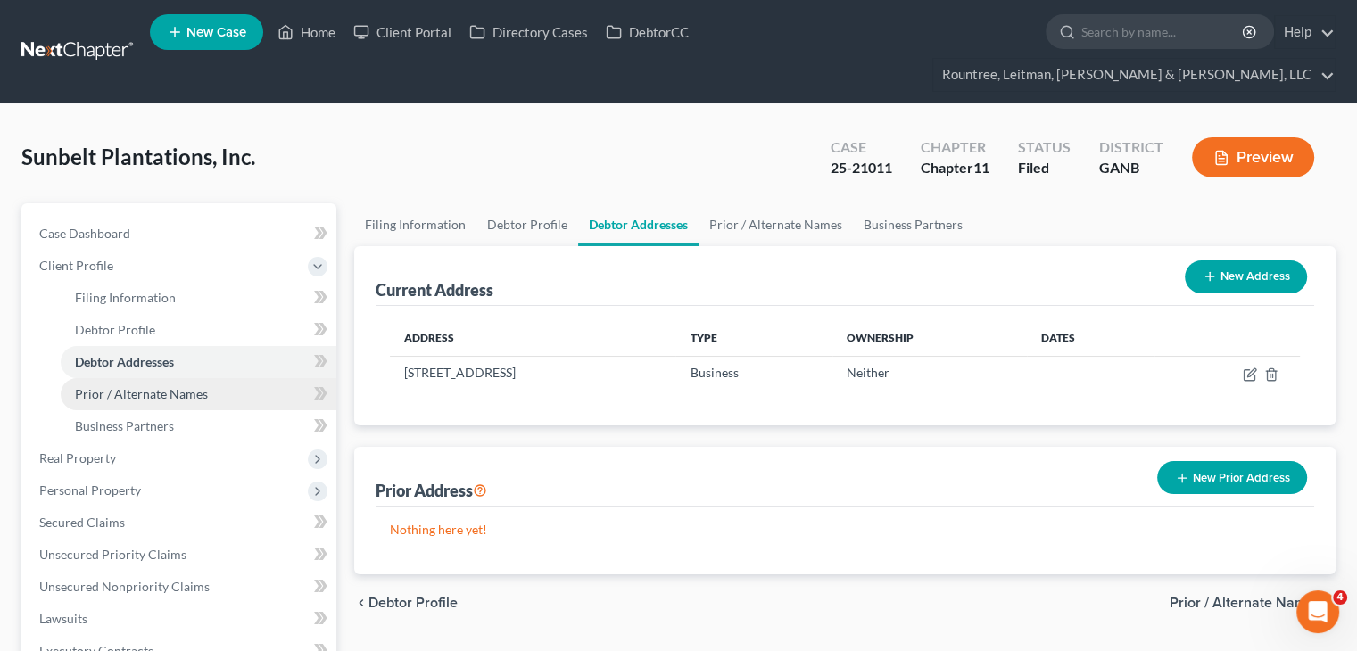
click at [153, 386] on span "Prior / Alternate Names" at bounding box center [141, 393] width 133 height 15
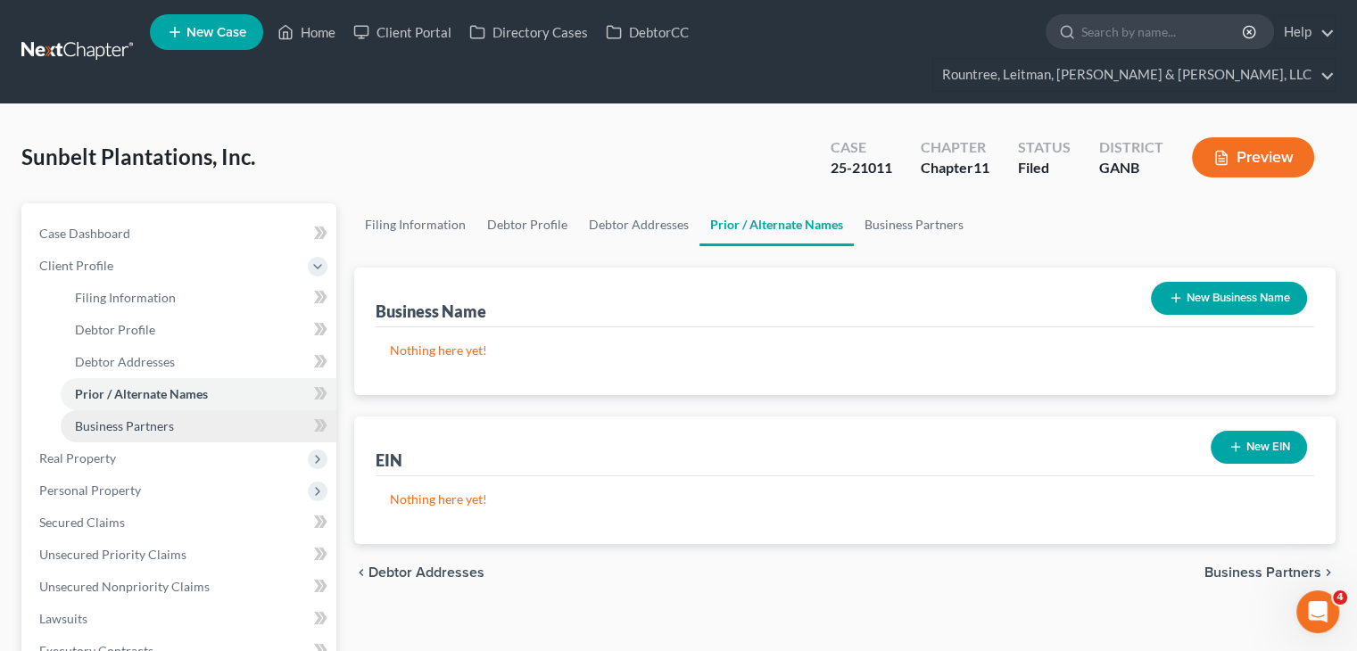
click at [155, 418] on span "Business Partners" at bounding box center [124, 425] width 99 height 15
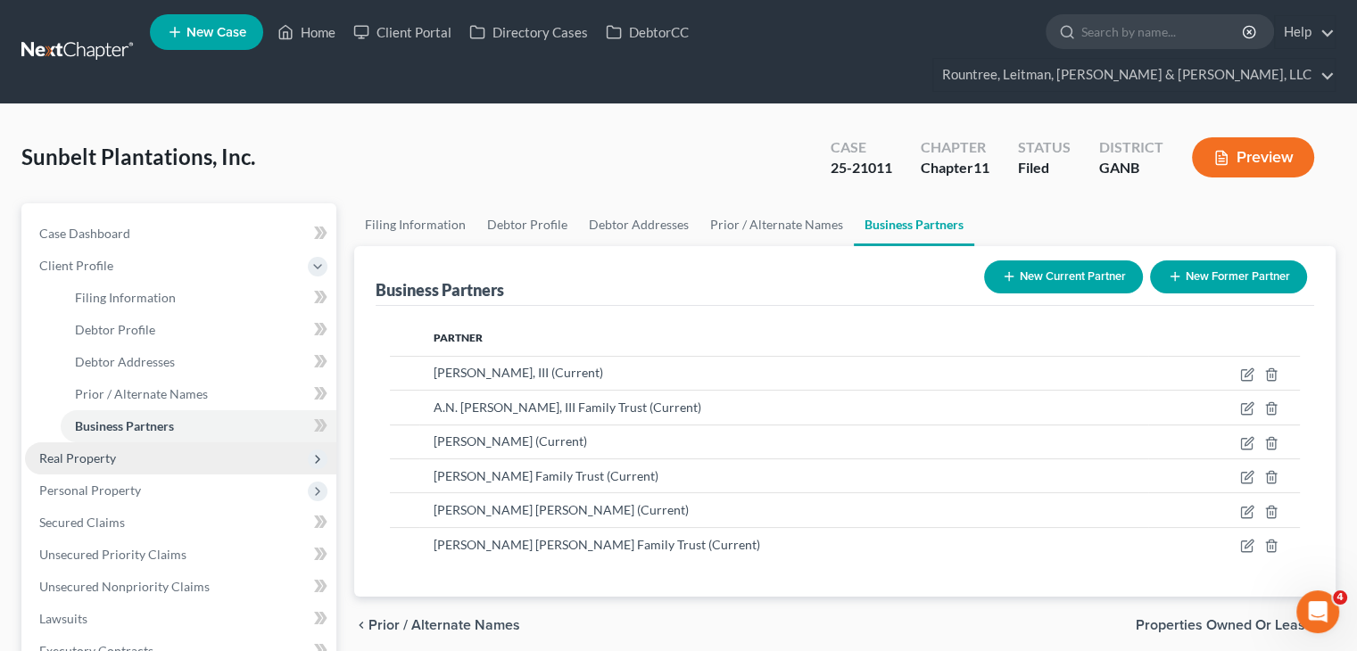
click at [80, 450] on span "Real Property" at bounding box center [77, 457] width 77 height 15
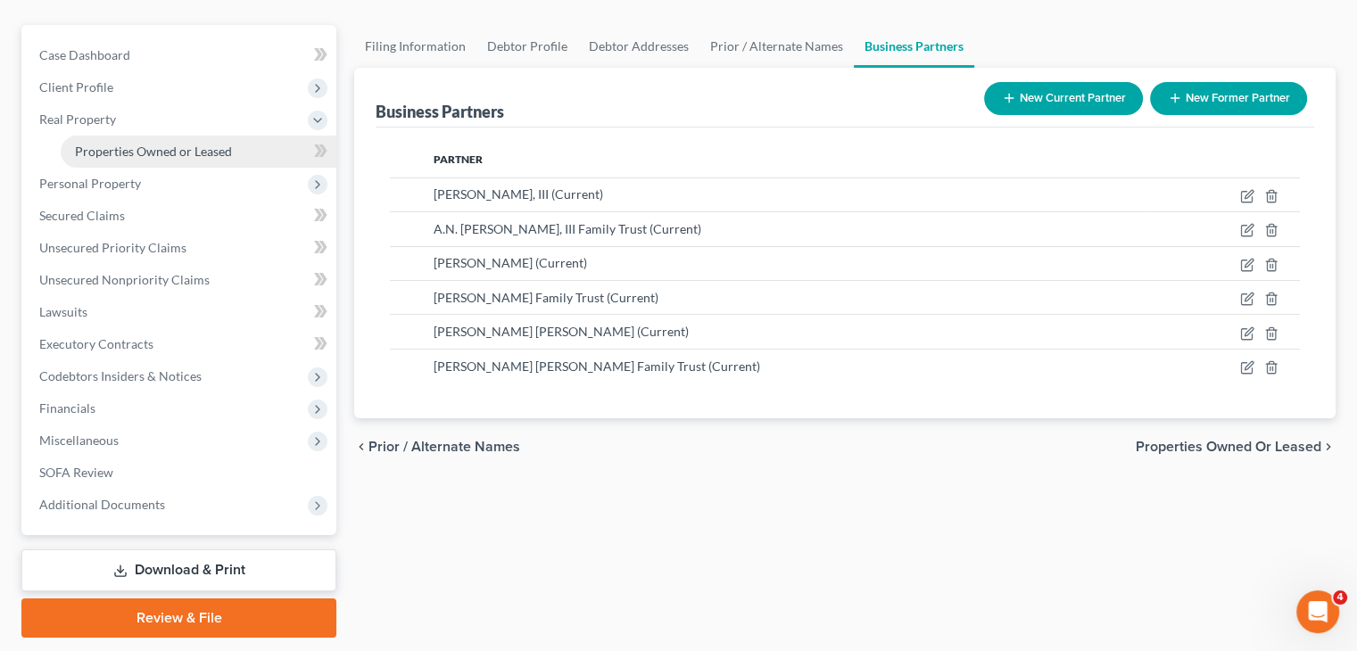
click at [178, 136] on link "Properties Owned or Leased" at bounding box center [199, 152] width 276 height 32
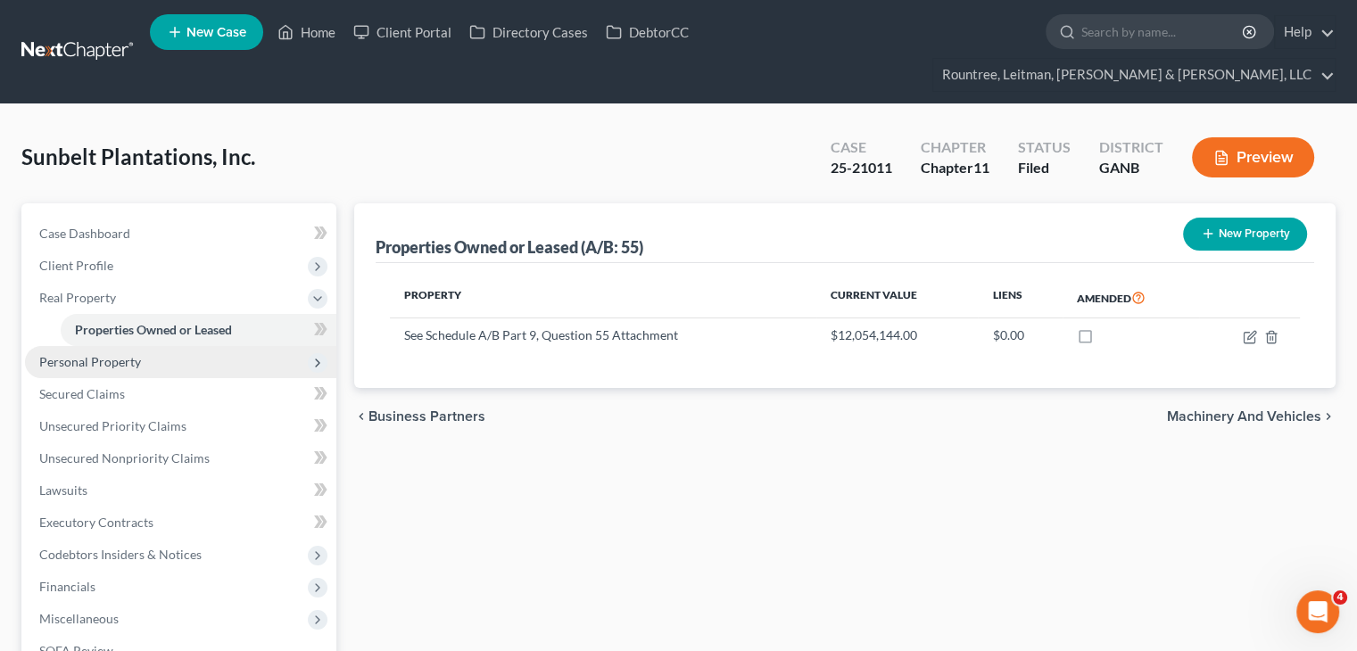
click at [101, 354] on span "Personal Property" at bounding box center [90, 361] width 102 height 15
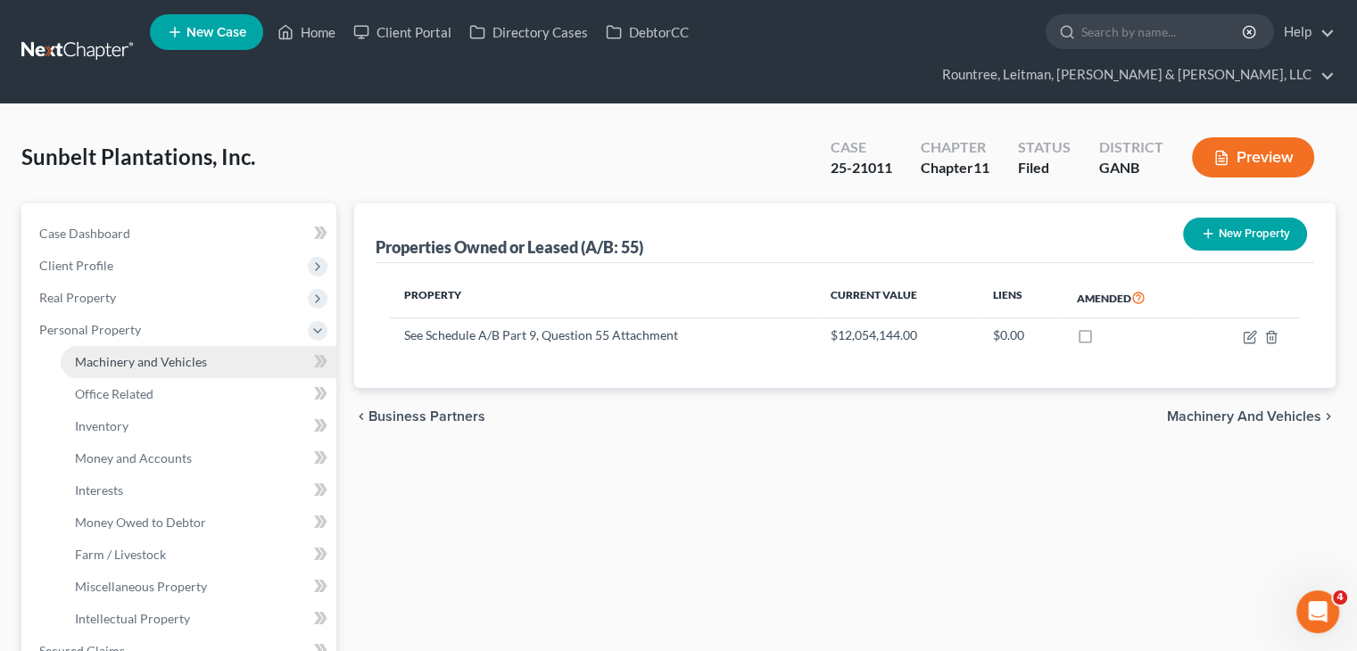
click at [120, 346] on link "Machinery and Vehicles" at bounding box center [199, 362] width 276 height 32
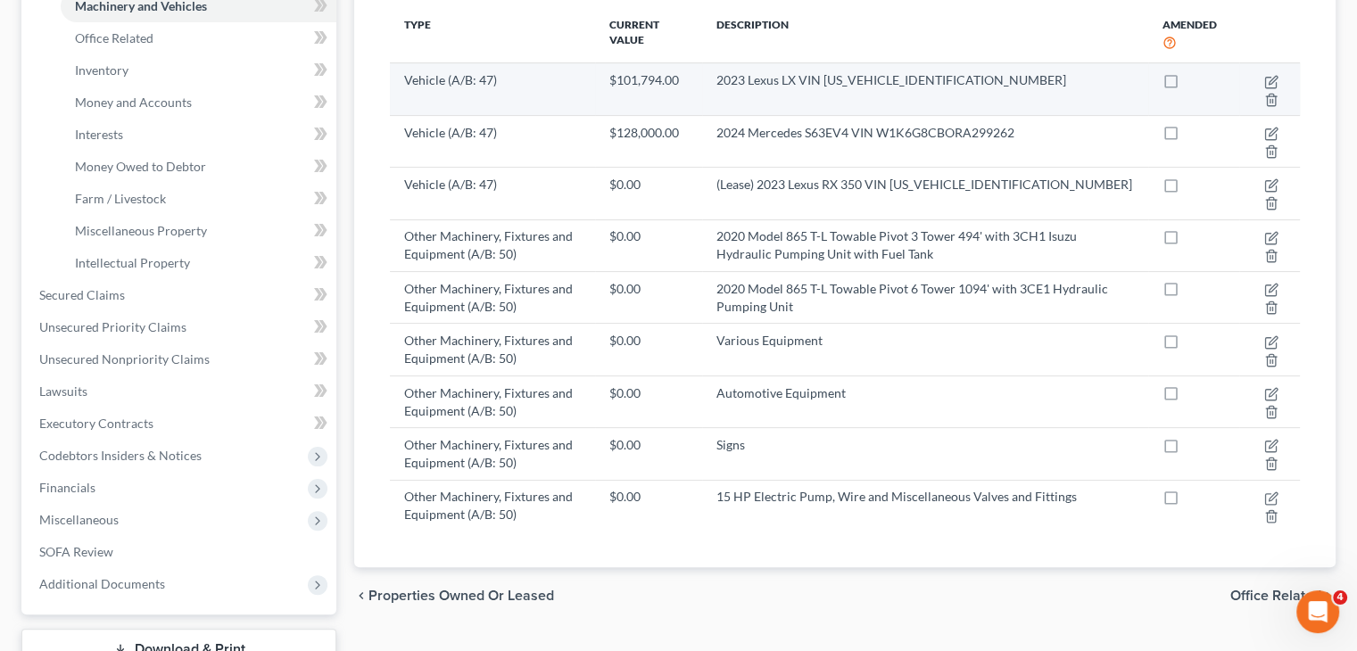
scroll to position [357, 0]
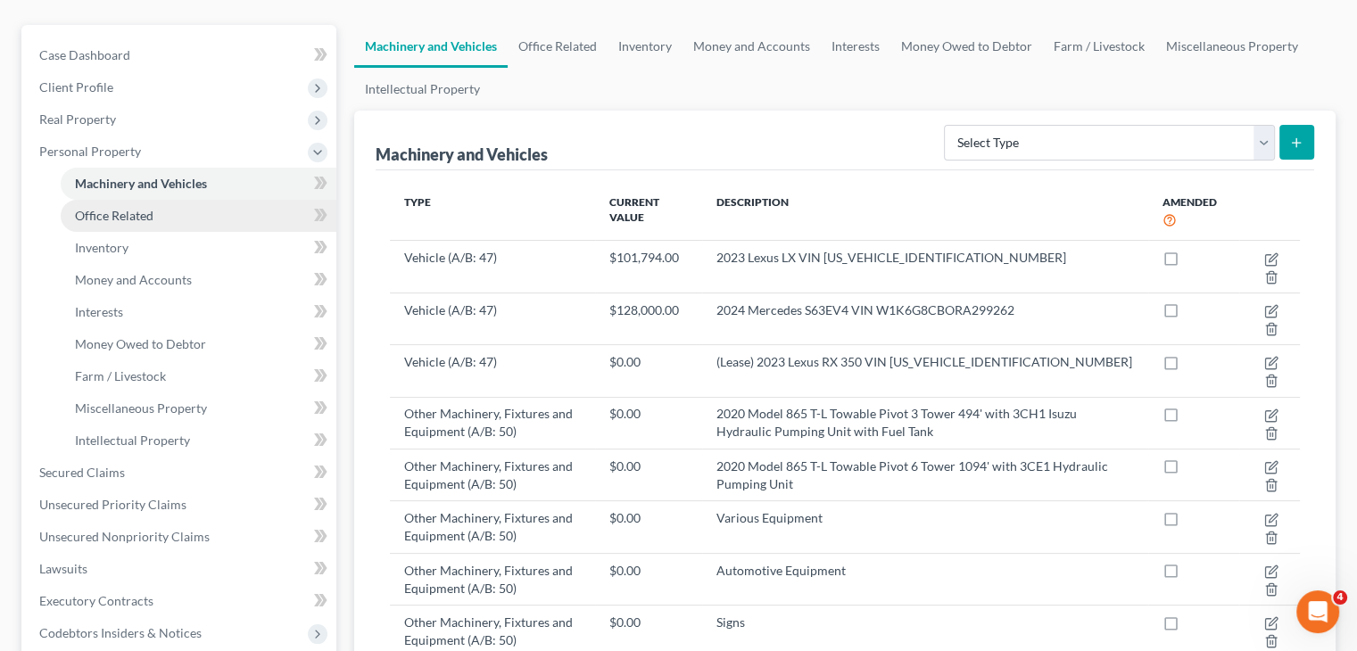
click at [142, 208] on span "Office Related" at bounding box center [114, 215] width 78 height 15
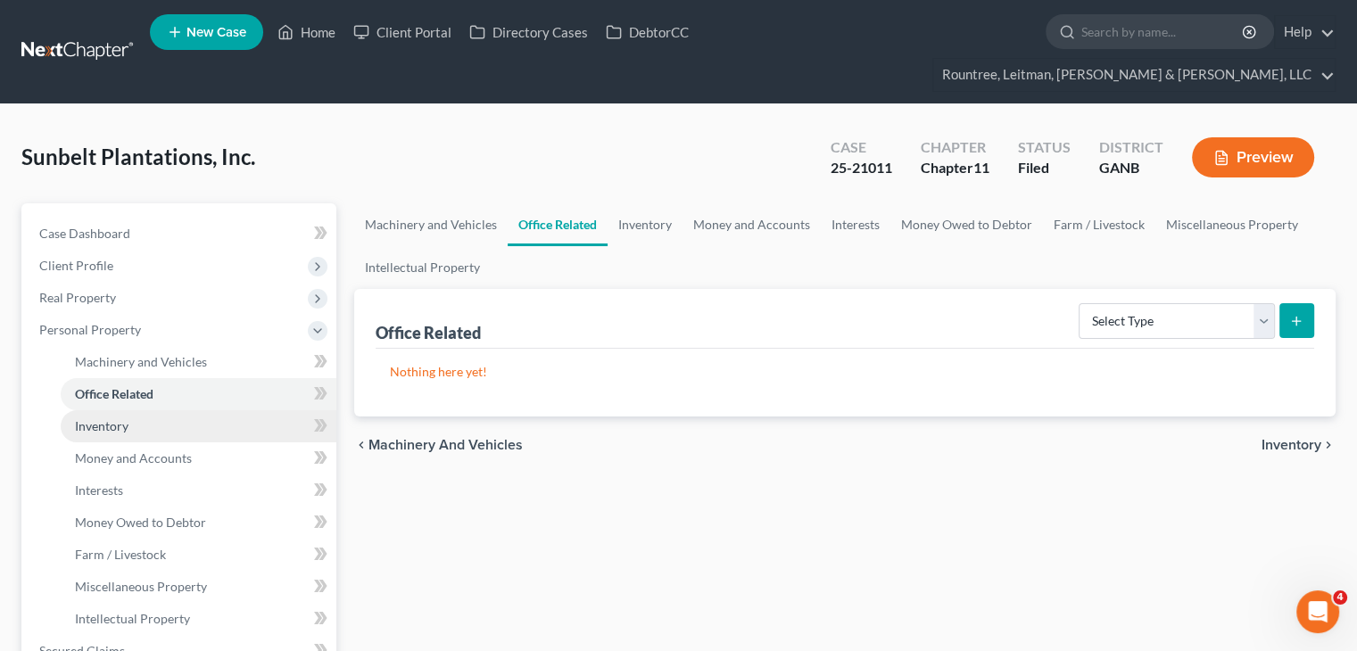
click at [137, 410] on link "Inventory" at bounding box center [199, 426] width 276 height 32
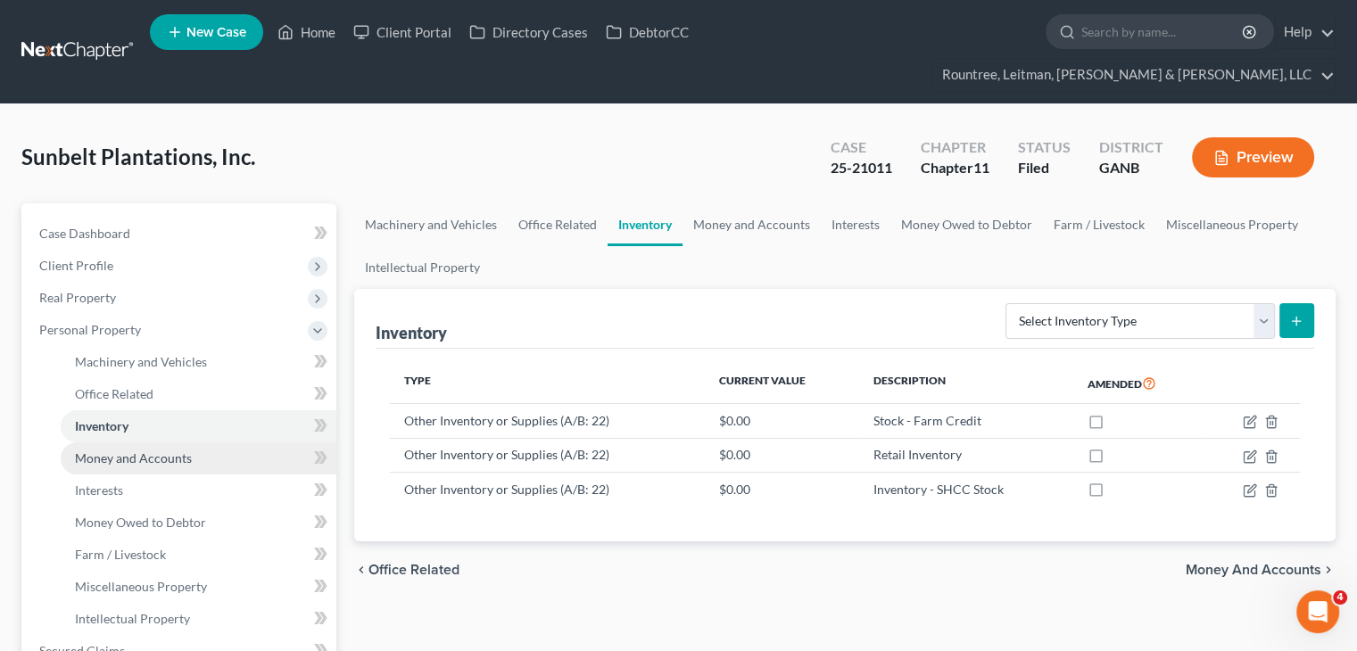
click at [153, 450] on span "Money and Accounts" at bounding box center [133, 457] width 117 height 15
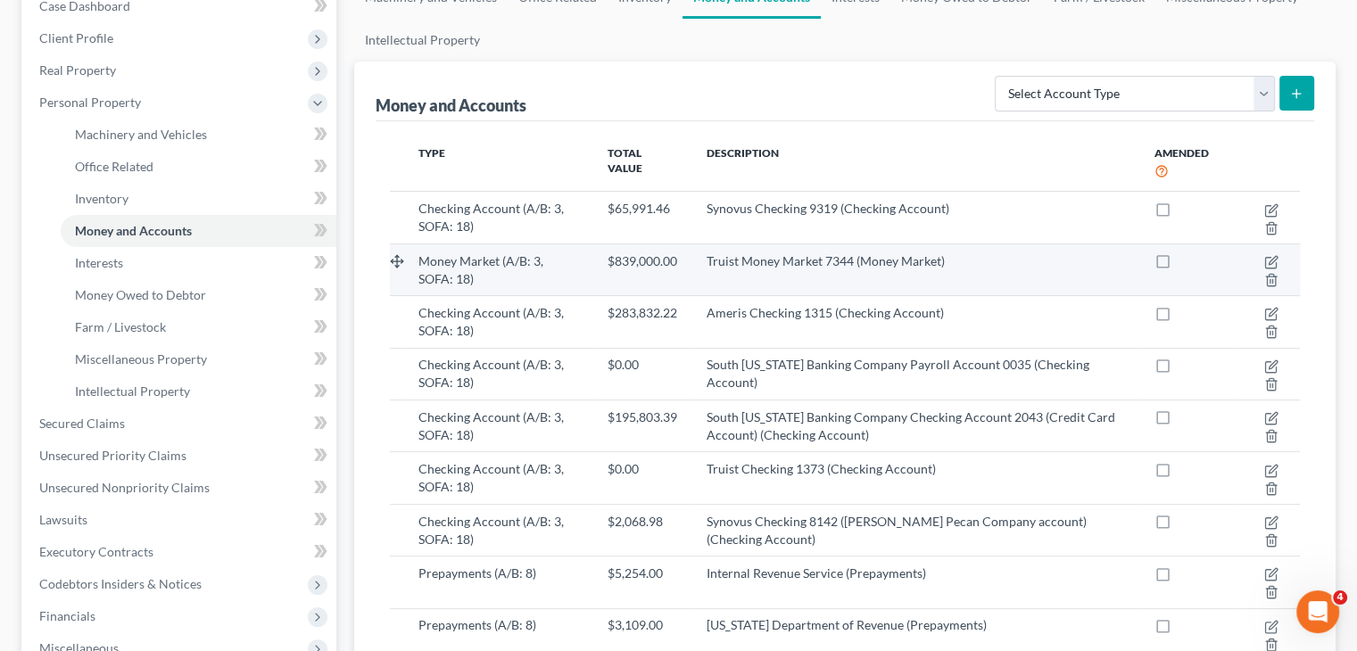
scroll to position [268, 0]
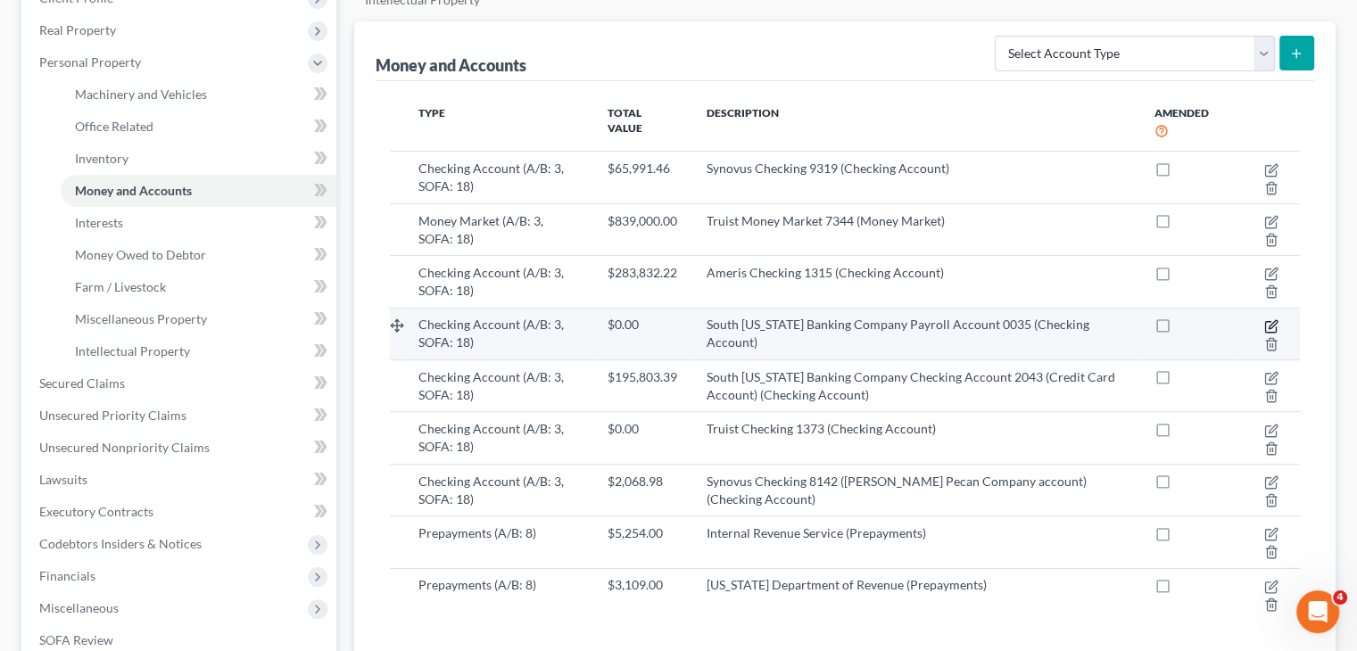
click at [1270, 319] on icon "button" at bounding box center [1271, 326] width 14 height 14
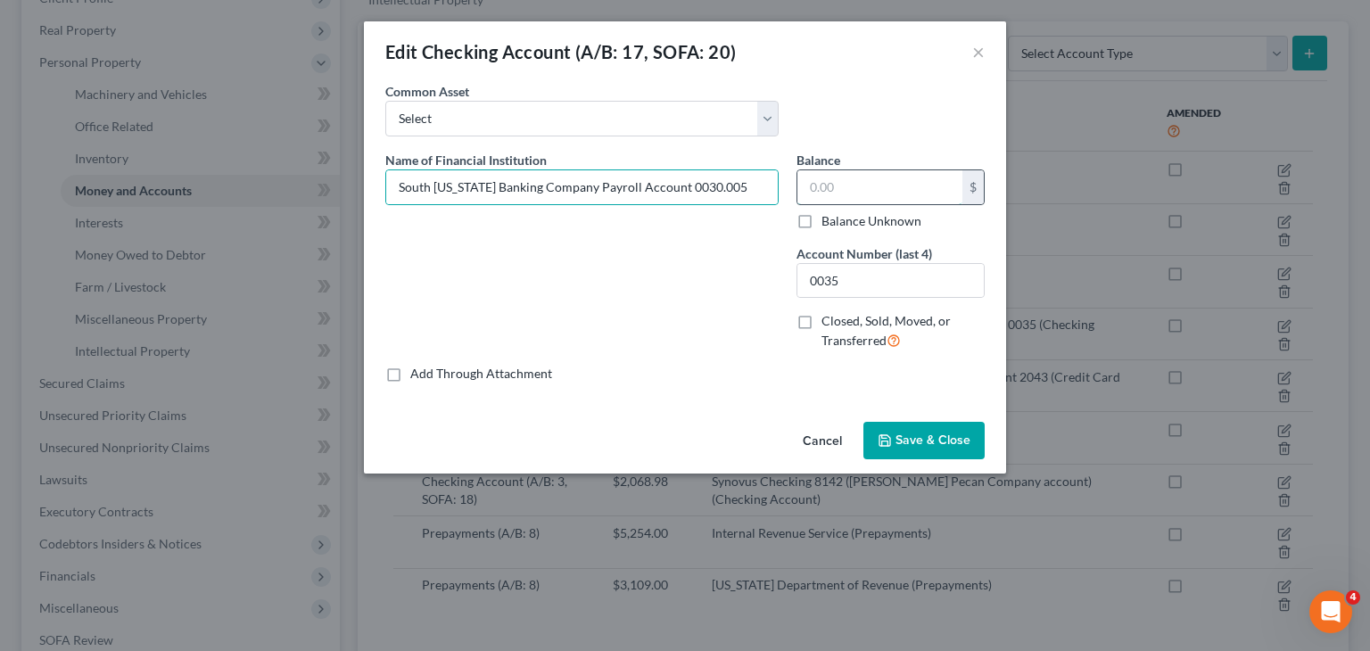
type input "South [US_STATE] Banking Company Payroll Account 0035"
paste input "27,545.52"
type input "27,545.52"
click at [935, 445] on span "Save & Close" at bounding box center [933, 440] width 75 height 15
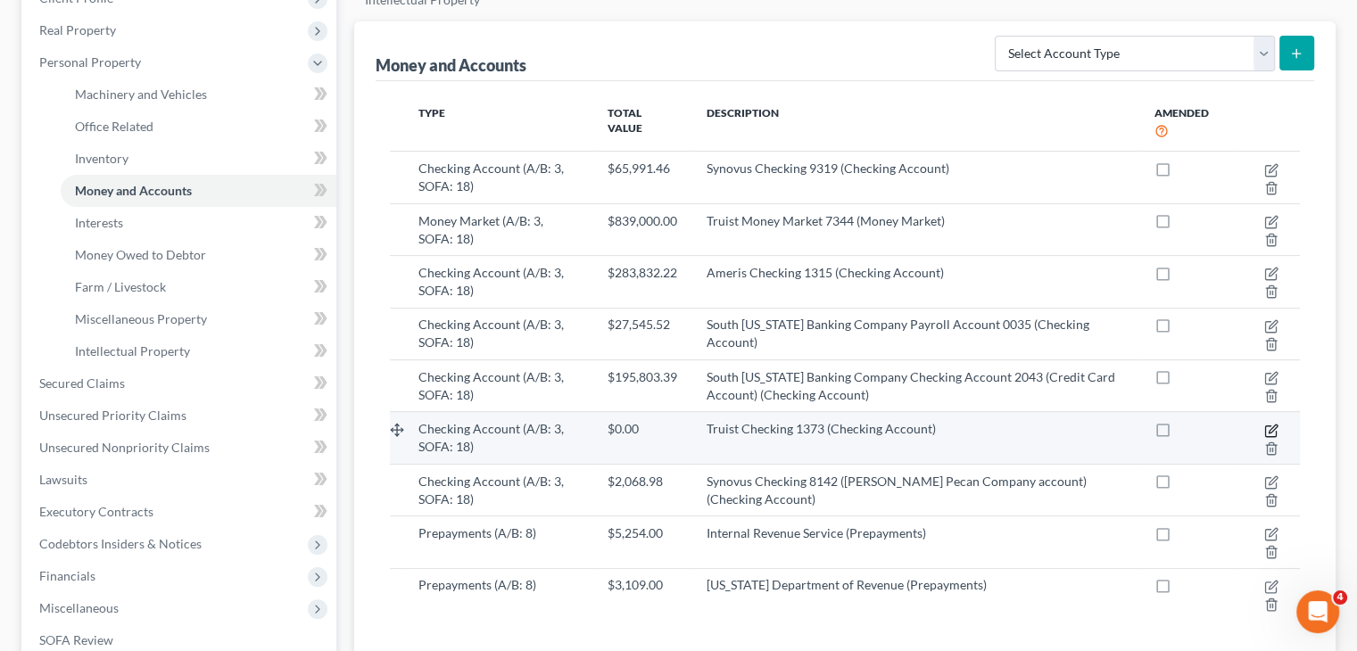
click at [1270, 424] on icon "button" at bounding box center [1271, 431] width 14 height 14
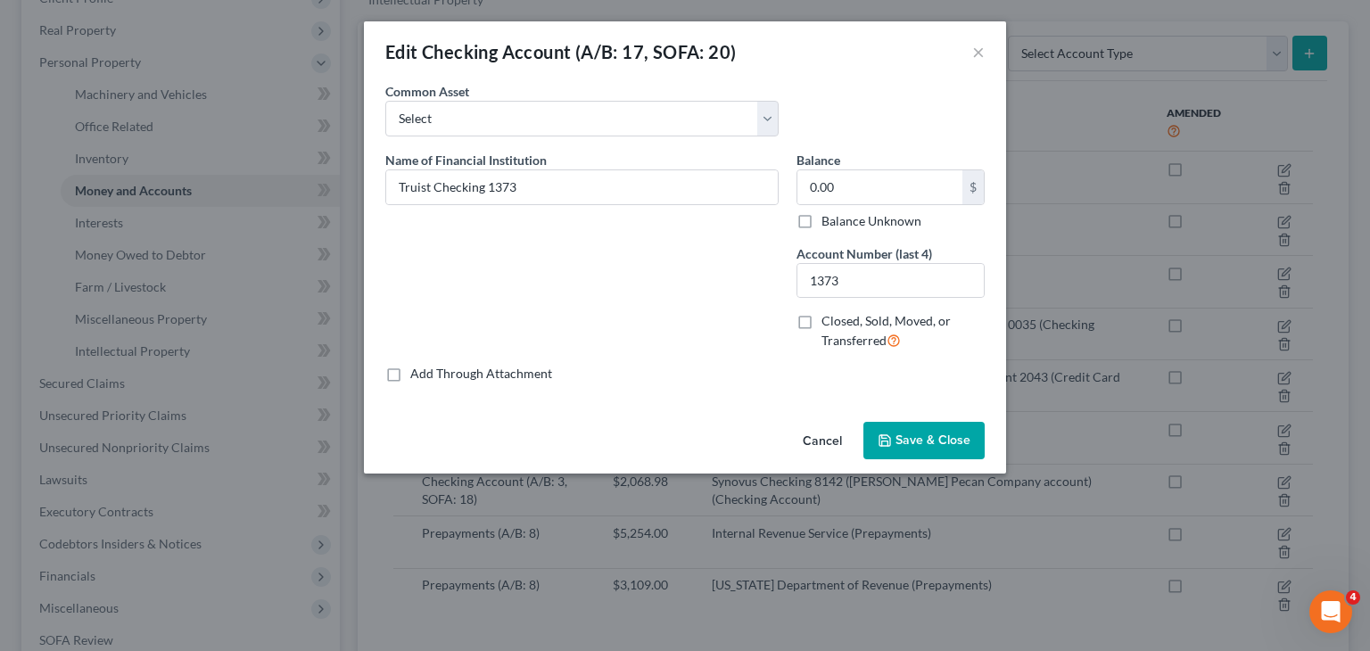
click at [937, 448] on button "Save & Close" at bounding box center [923, 440] width 121 height 37
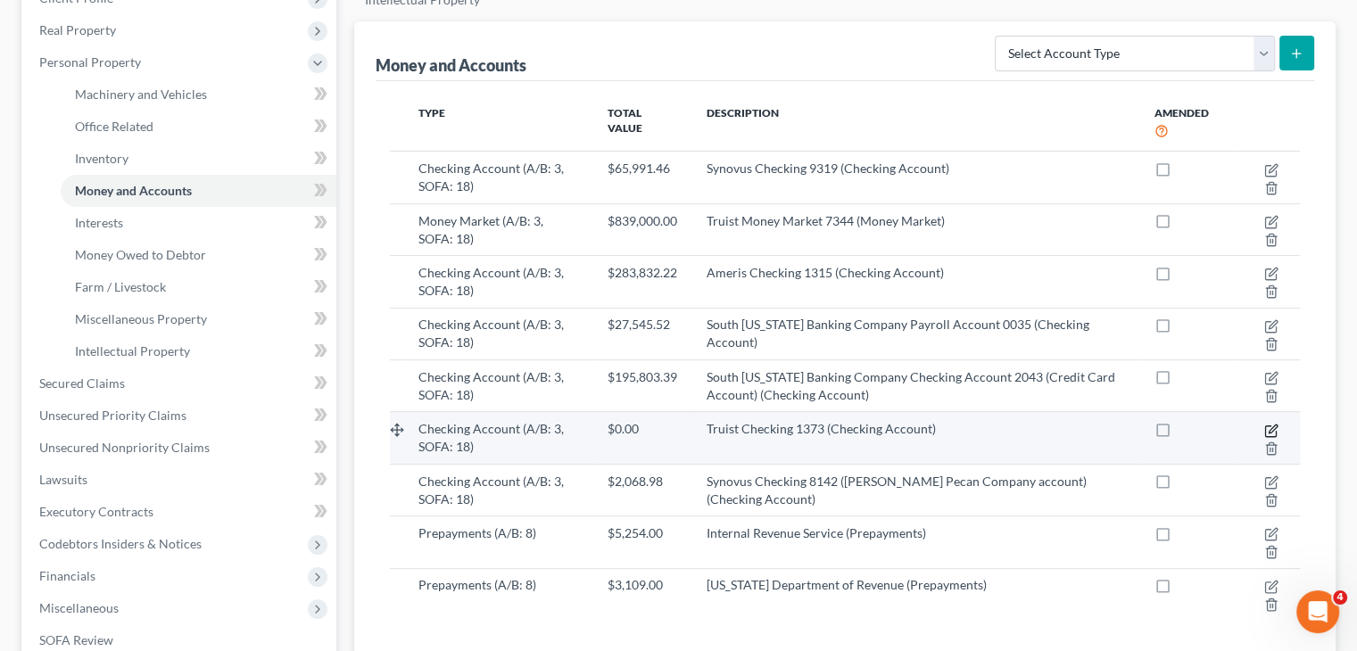
click at [1274, 424] on icon "button" at bounding box center [1271, 431] width 14 height 14
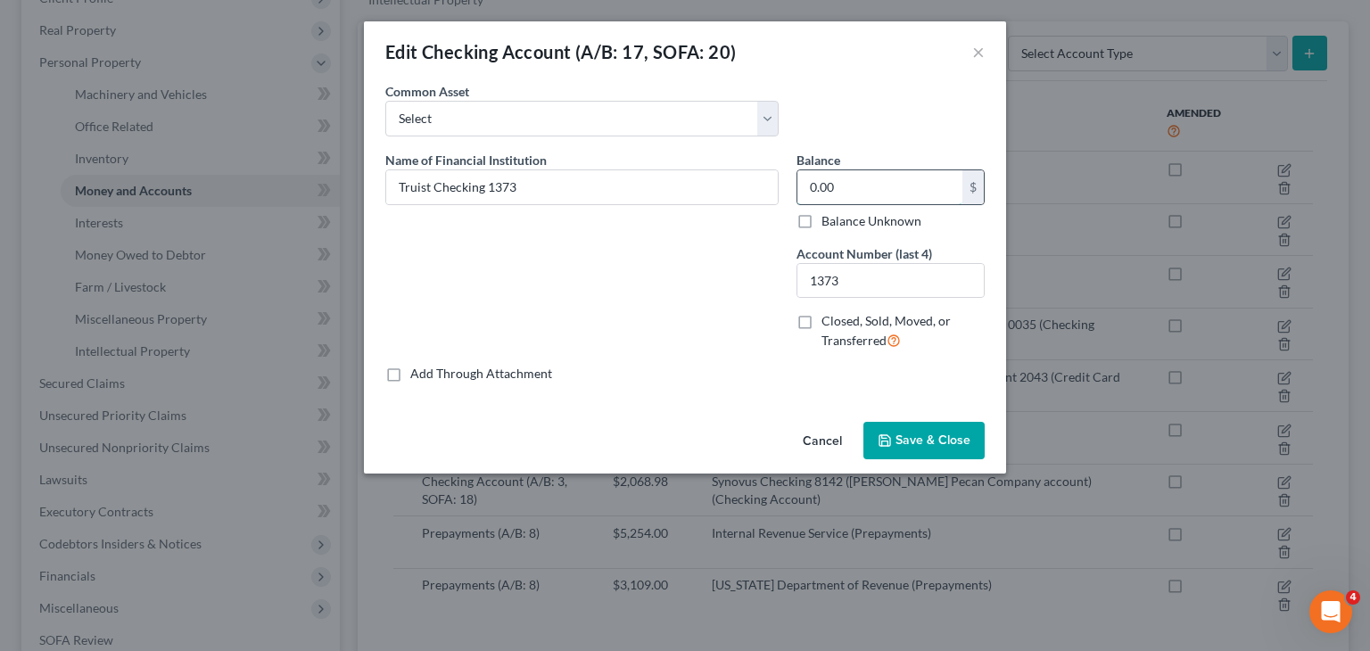
click at [927, 187] on input "0.00" at bounding box center [879, 187] width 165 height 34
paste input "$264,781.64"
type input "264,781.64"
click at [938, 435] on span "Save & Close" at bounding box center [933, 440] width 75 height 15
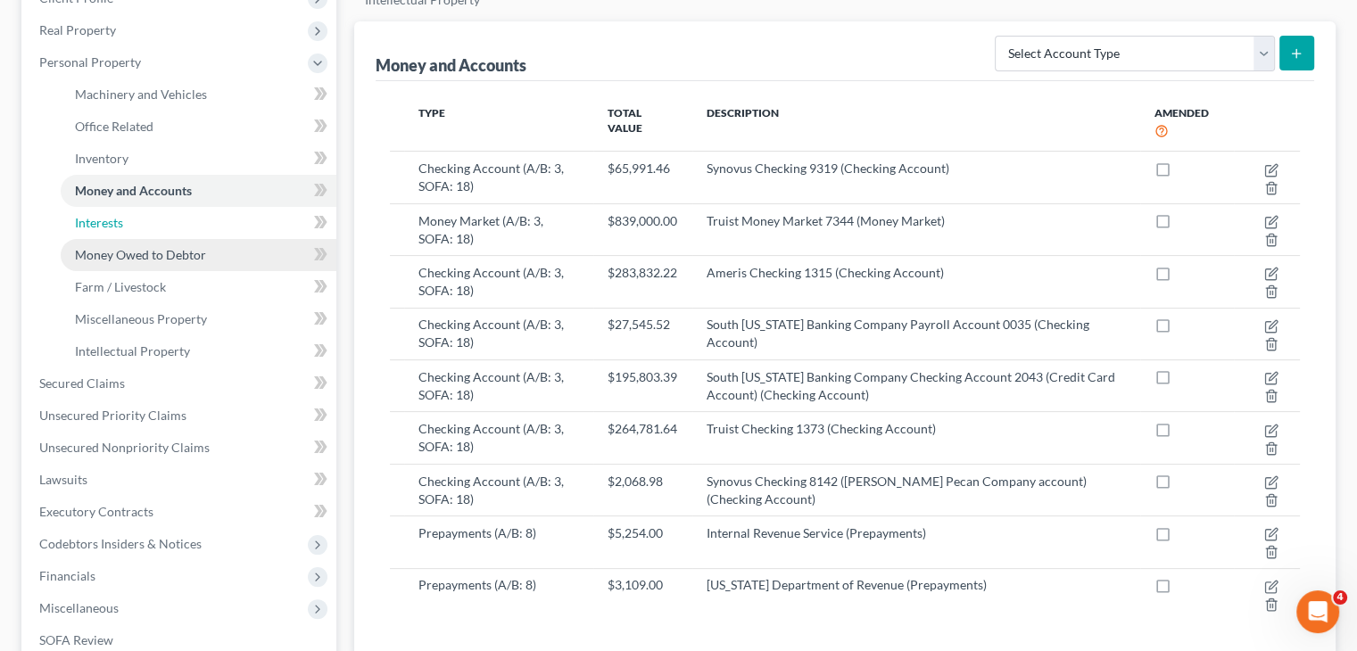
drag, startPoint x: 93, startPoint y: 194, endPoint x: 103, endPoint y: 214, distance: 22.7
click at [93, 215] on span "Interests" at bounding box center [99, 222] width 48 height 15
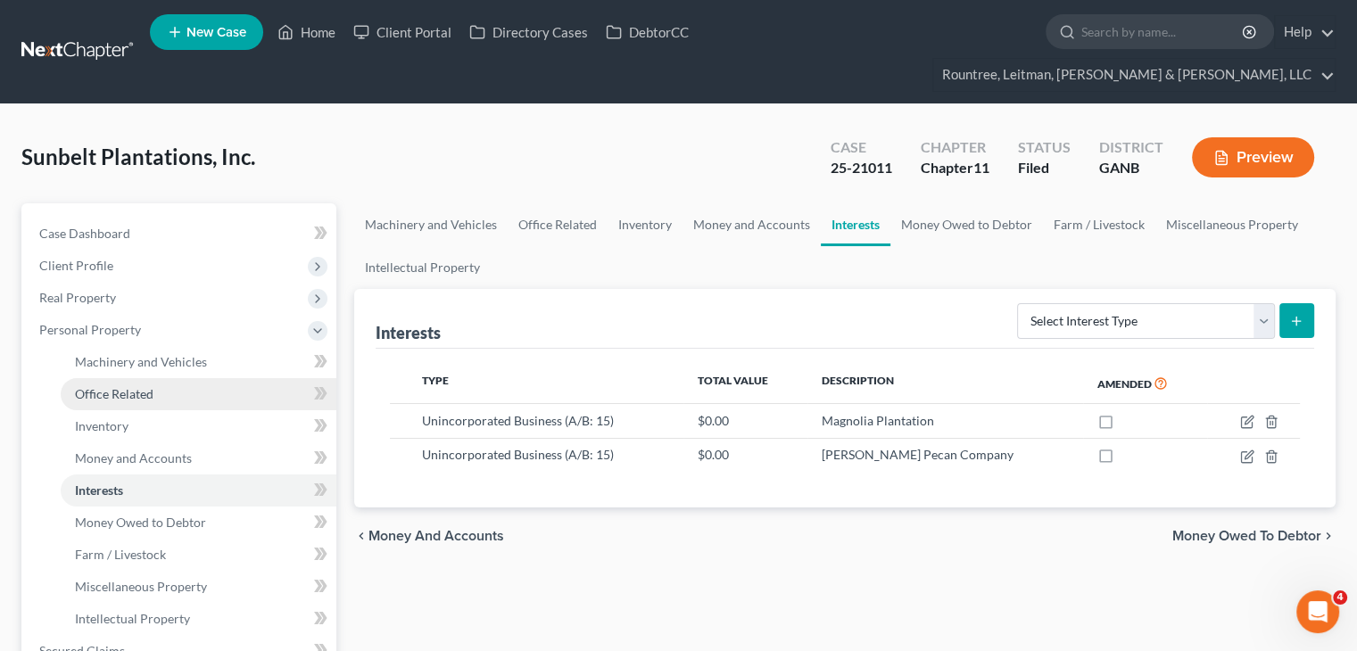
scroll to position [89, 0]
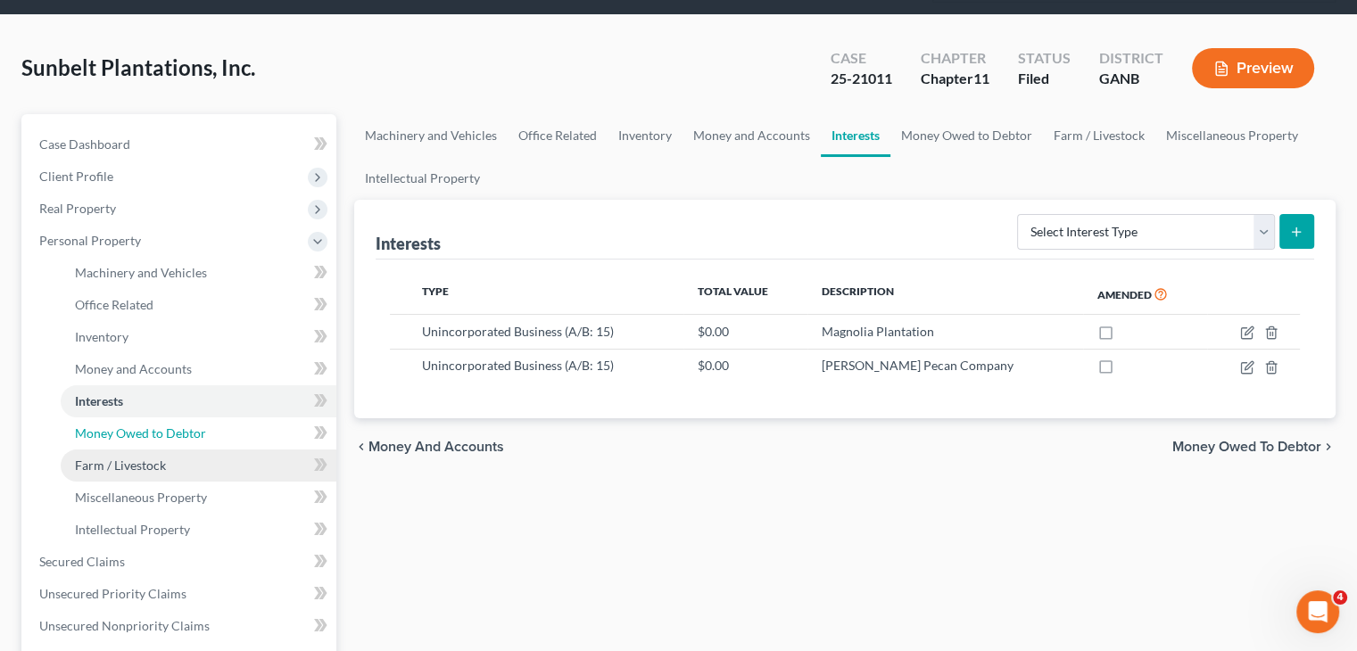
drag, startPoint x: 163, startPoint y: 395, endPoint x: 164, endPoint y: 426, distance: 31.2
click at [164, 425] on span "Money Owed to Debtor" at bounding box center [140, 432] width 131 height 15
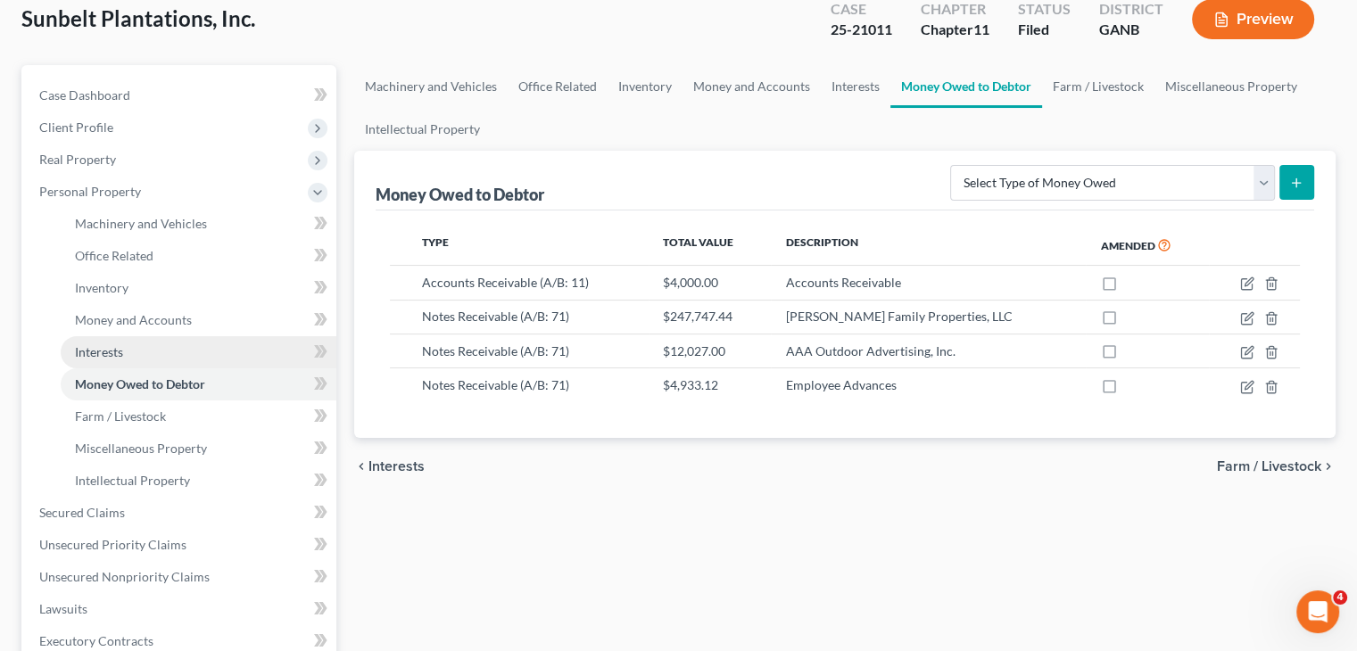
scroll to position [178, 0]
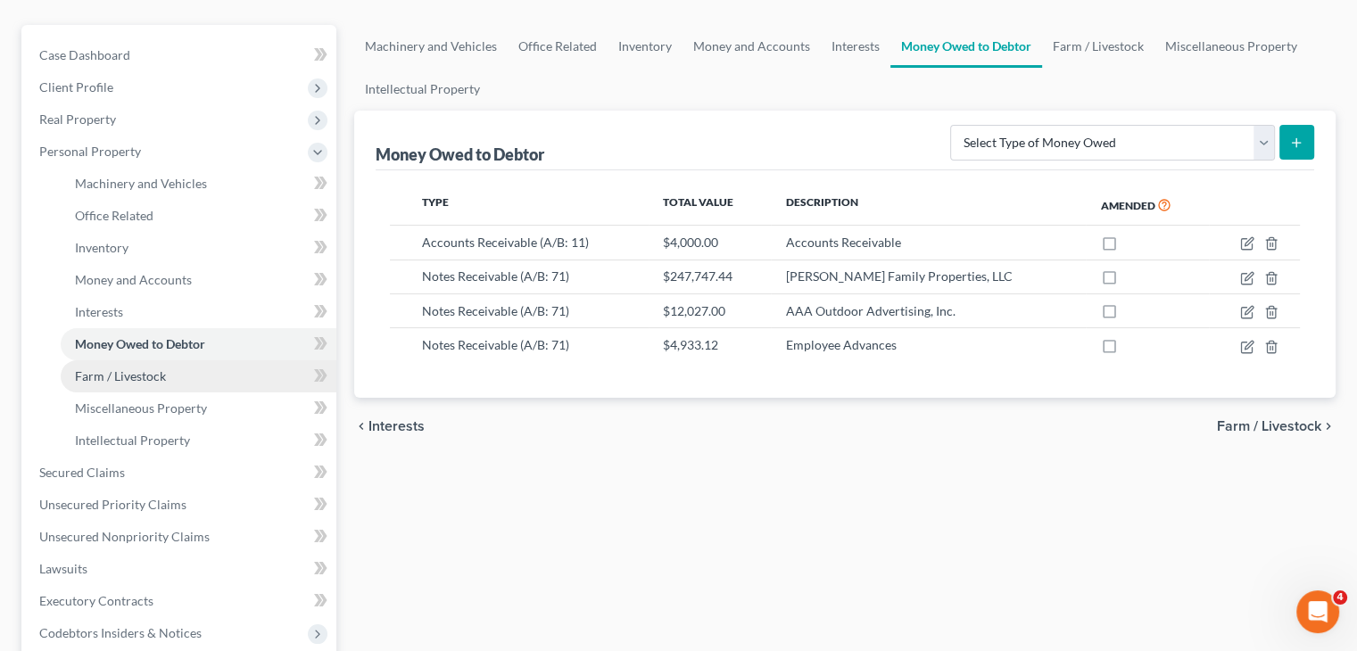
click at [146, 360] on link "Farm / Livestock" at bounding box center [199, 376] width 276 height 32
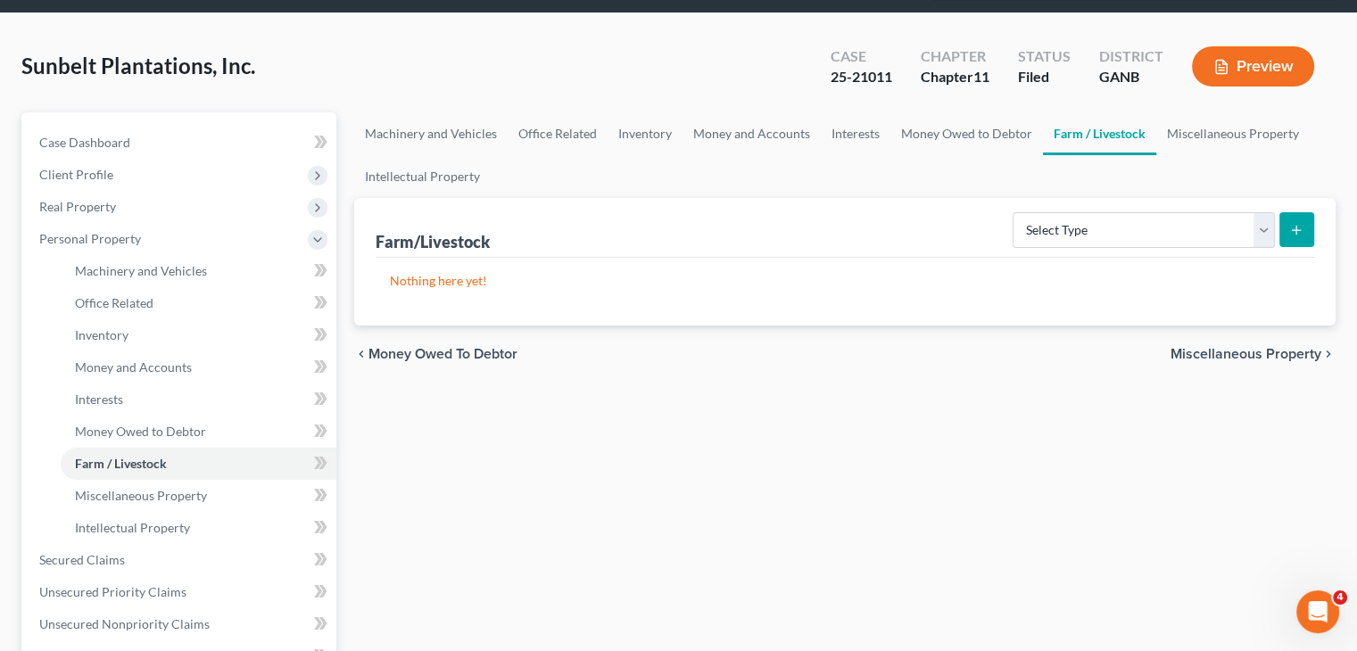
scroll to position [268, 0]
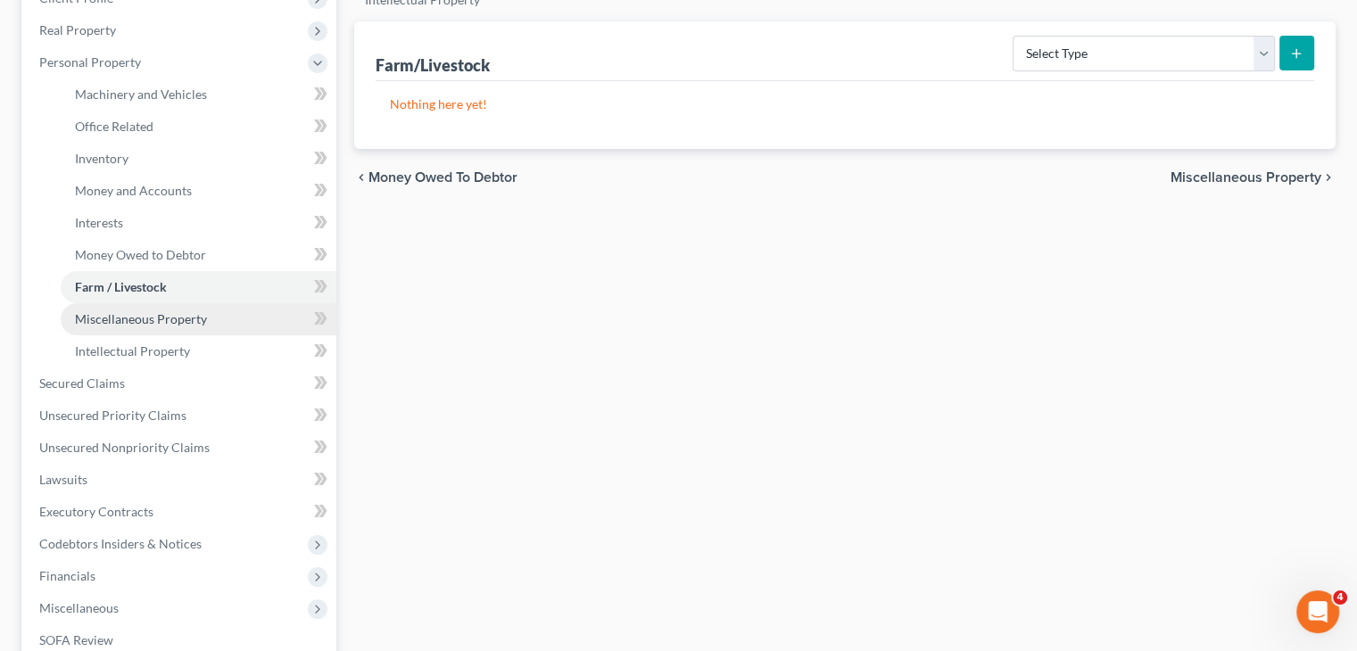
click at [169, 311] on span "Miscellaneous Property" at bounding box center [141, 318] width 132 height 15
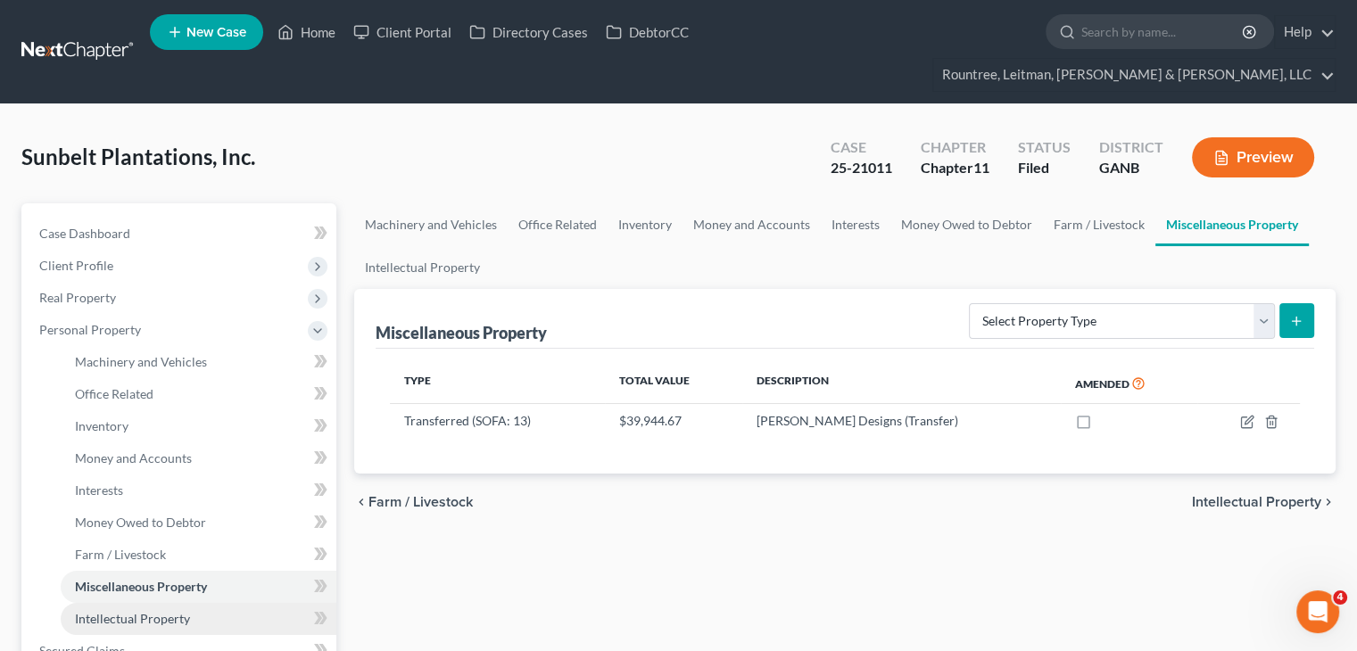
click at [161, 611] on span "Intellectual Property" at bounding box center [132, 618] width 115 height 15
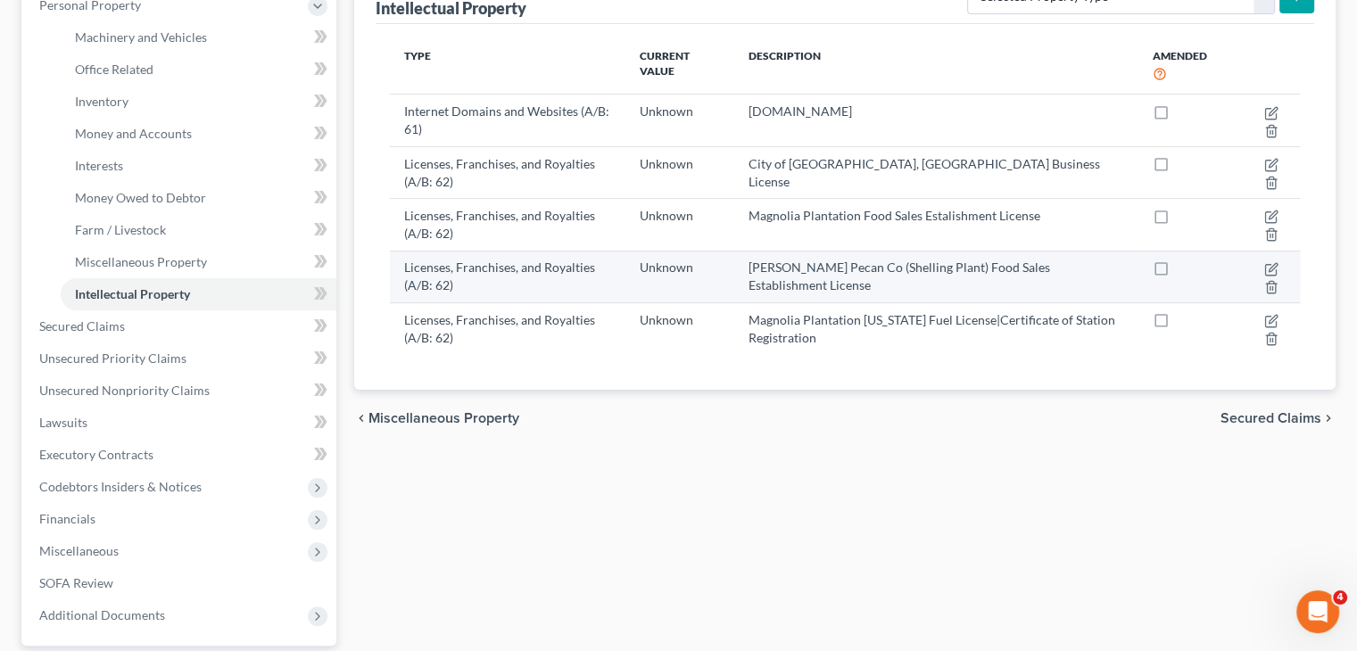
scroll to position [446, 0]
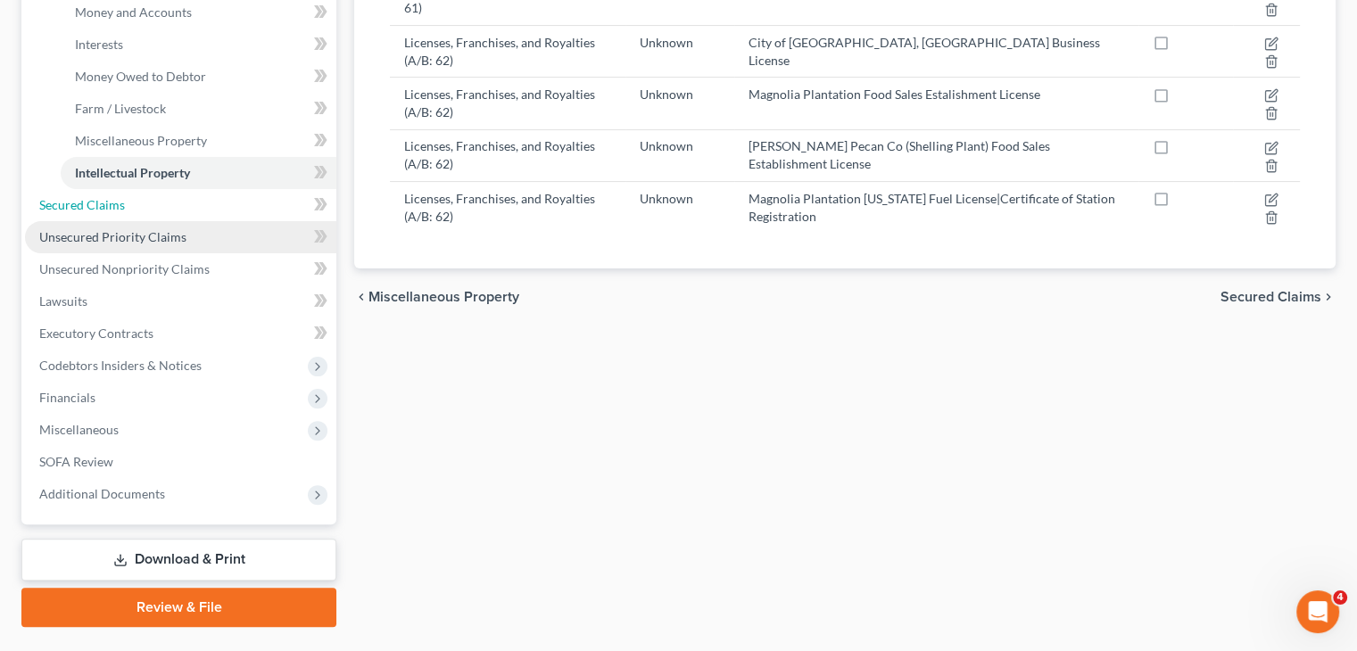
click at [71, 197] on span "Secured Claims" at bounding box center [82, 204] width 86 height 15
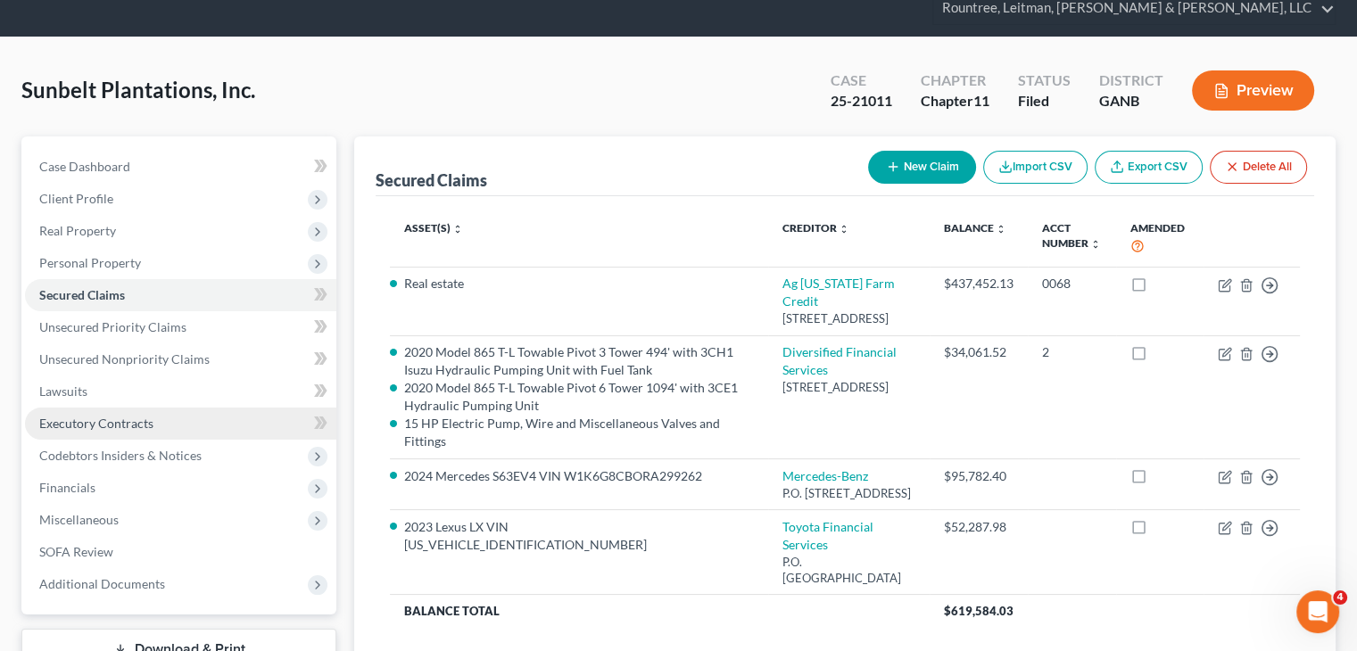
scroll to position [168, 0]
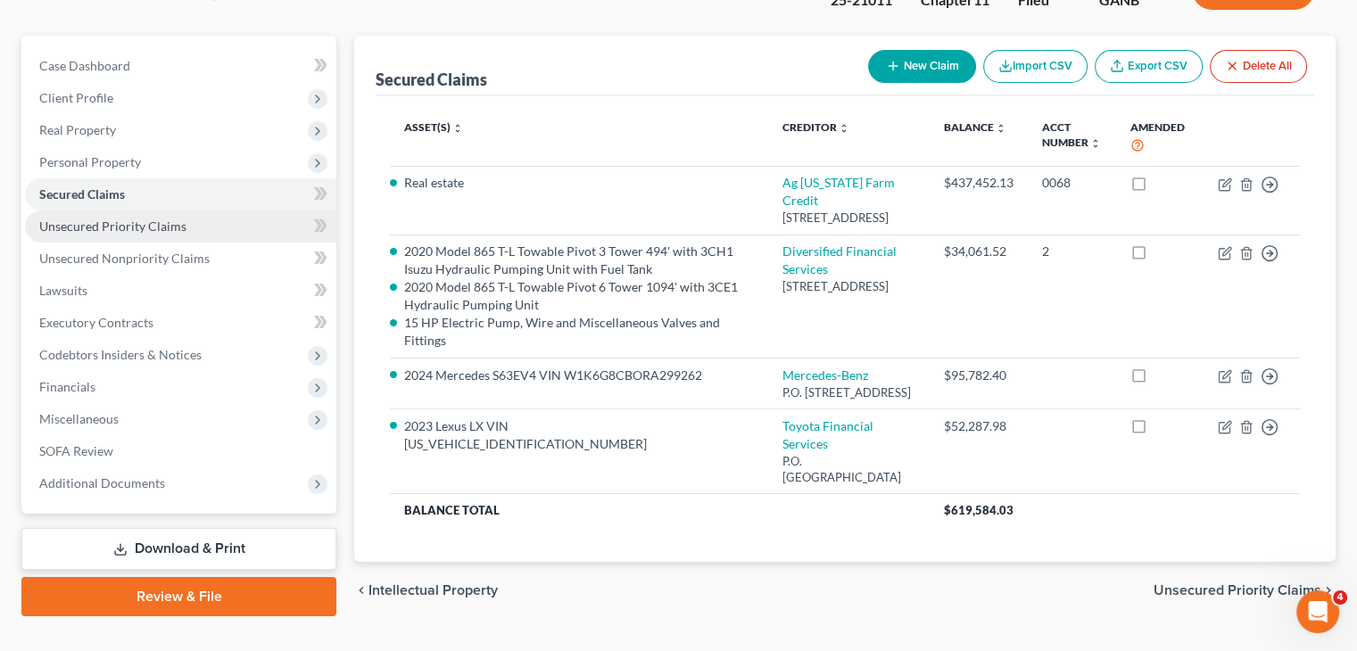
click at [111, 219] on span "Unsecured Priority Claims" at bounding box center [112, 226] width 147 height 15
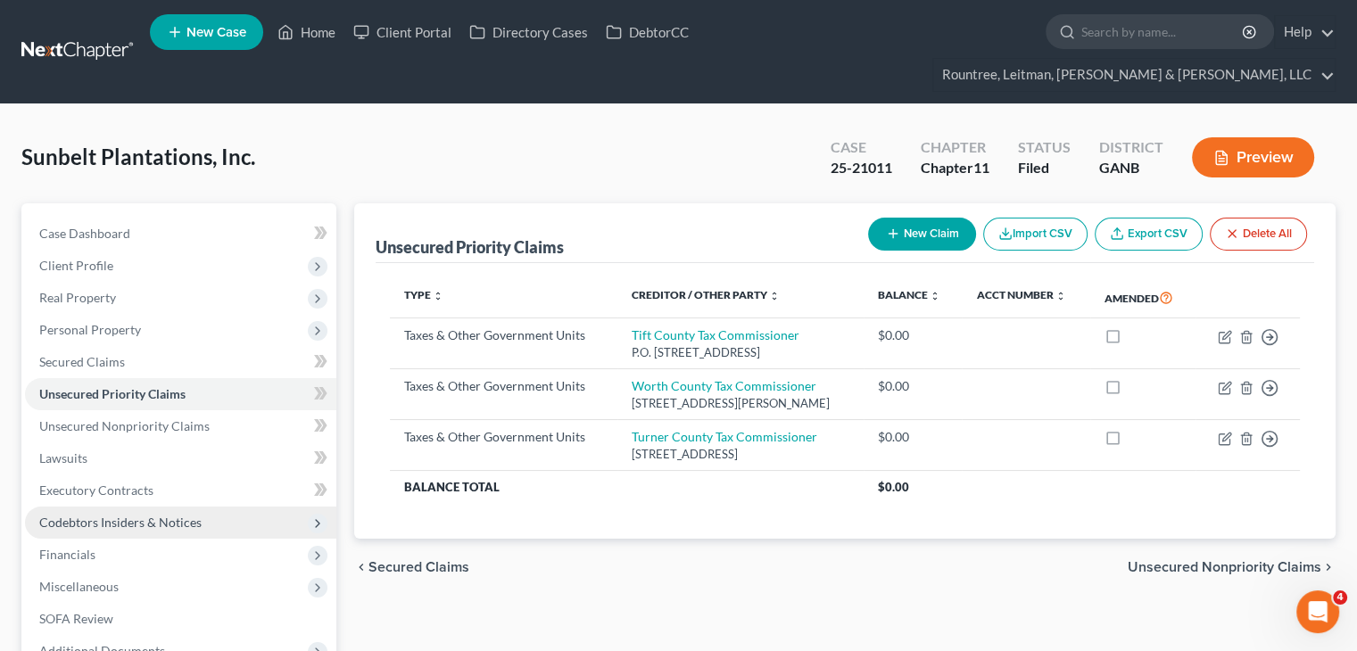
click at [121, 515] on span "Codebtors Insiders & Notices" at bounding box center [120, 522] width 162 height 15
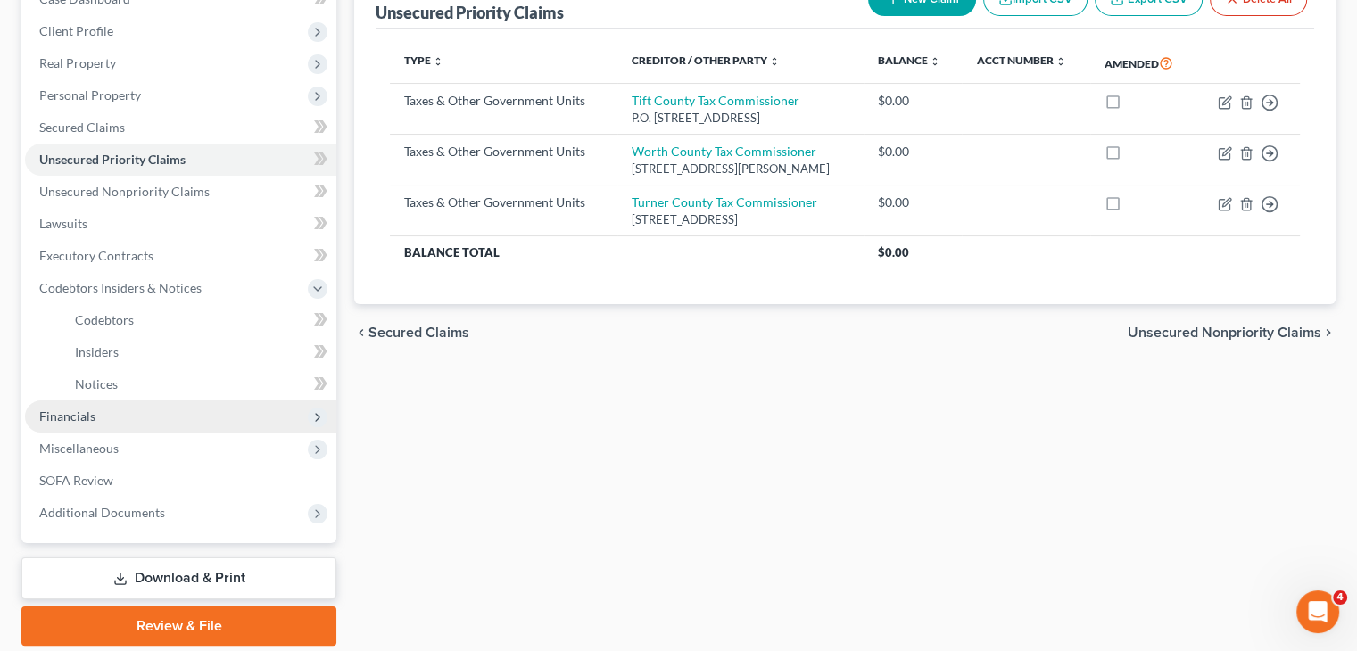
scroll to position [264, 0]
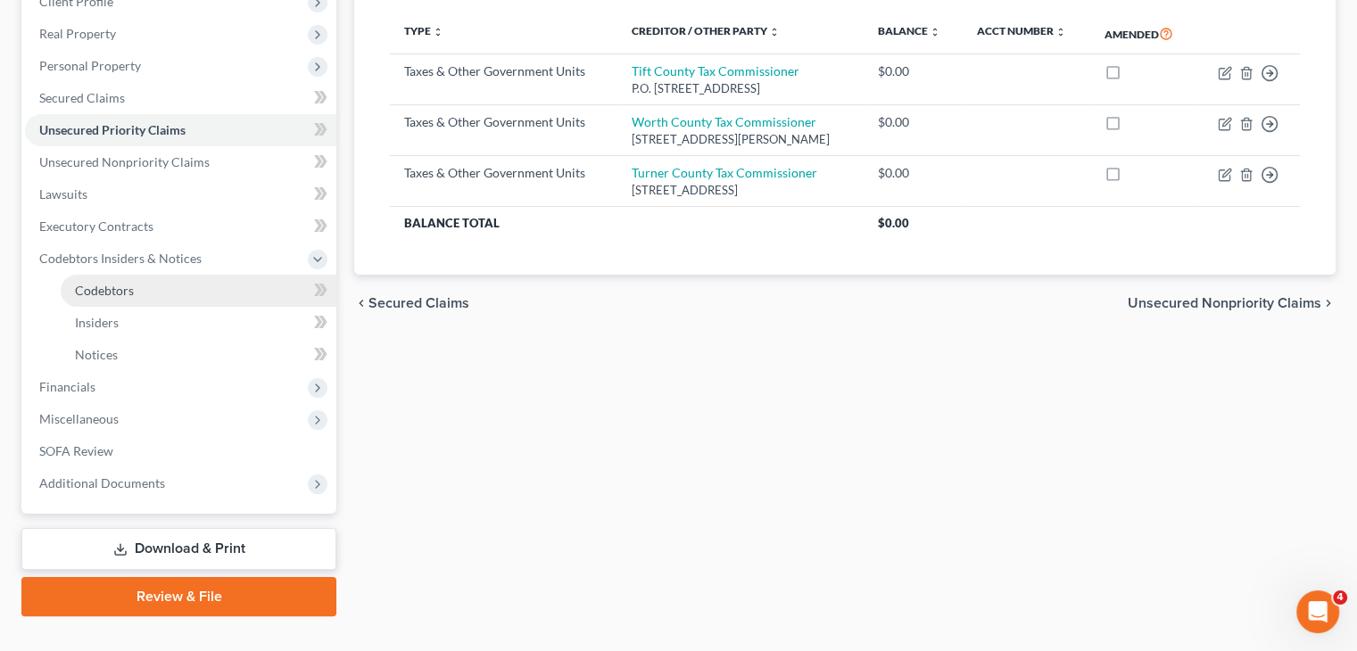
click at [112, 283] on span "Codebtors" at bounding box center [104, 290] width 59 height 15
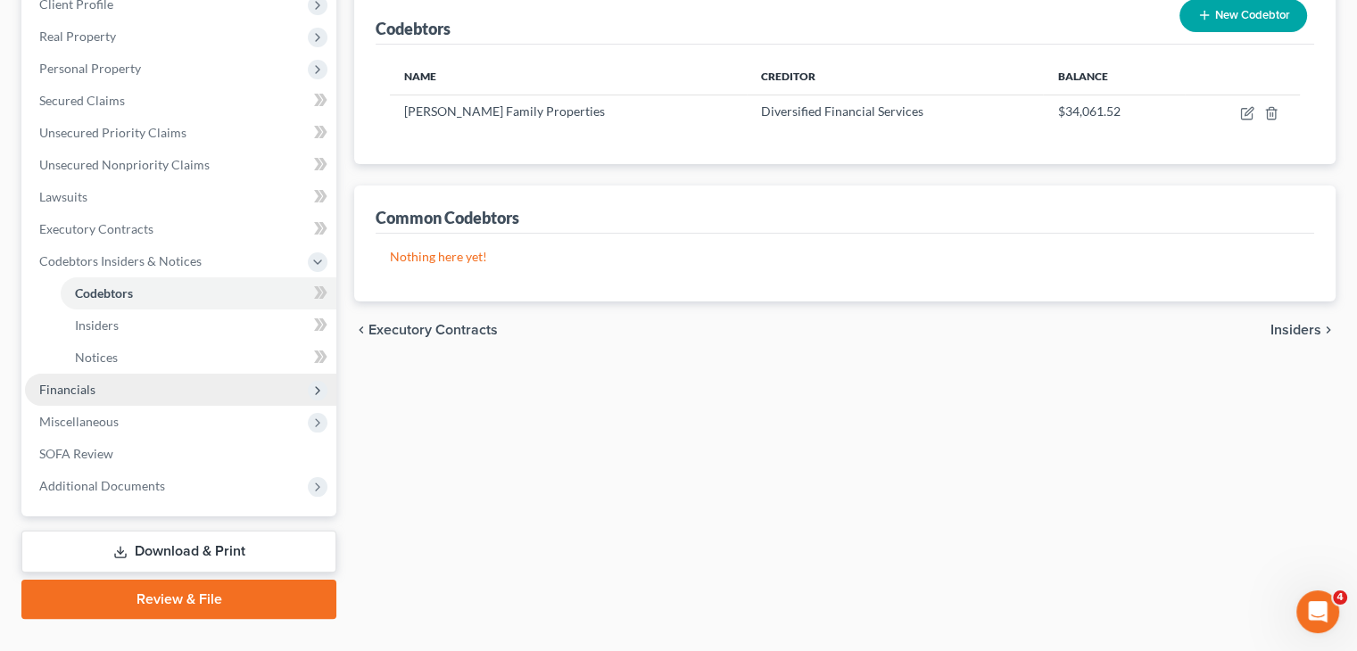
scroll to position [264, 0]
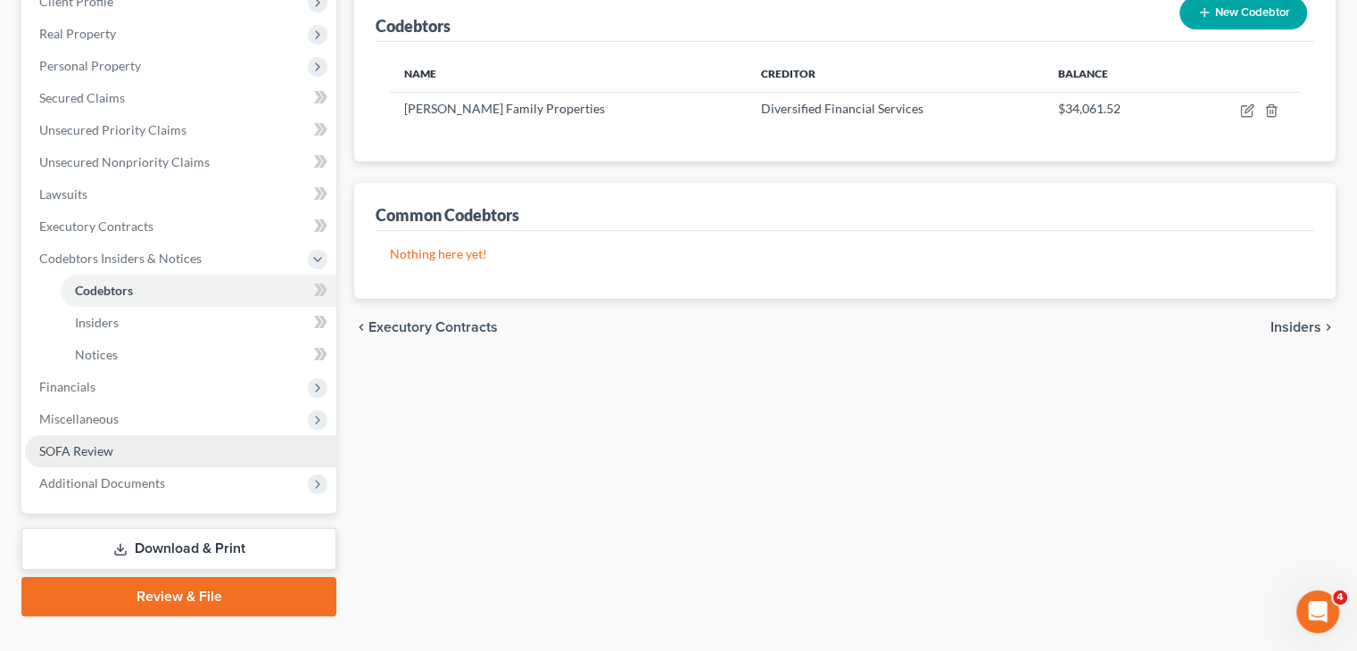
click at [135, 435] on link "SOFA Review" at bounding box center [180, 451] width 311 height 32
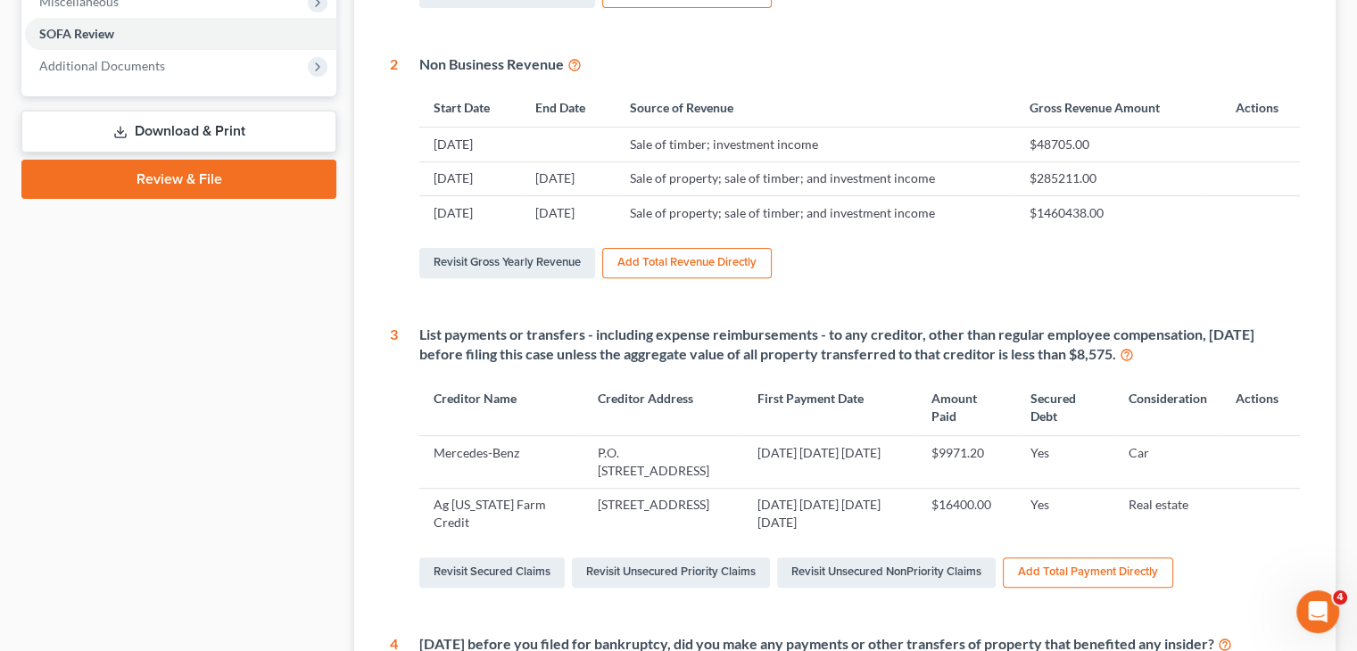
scroll to position [714, 0]
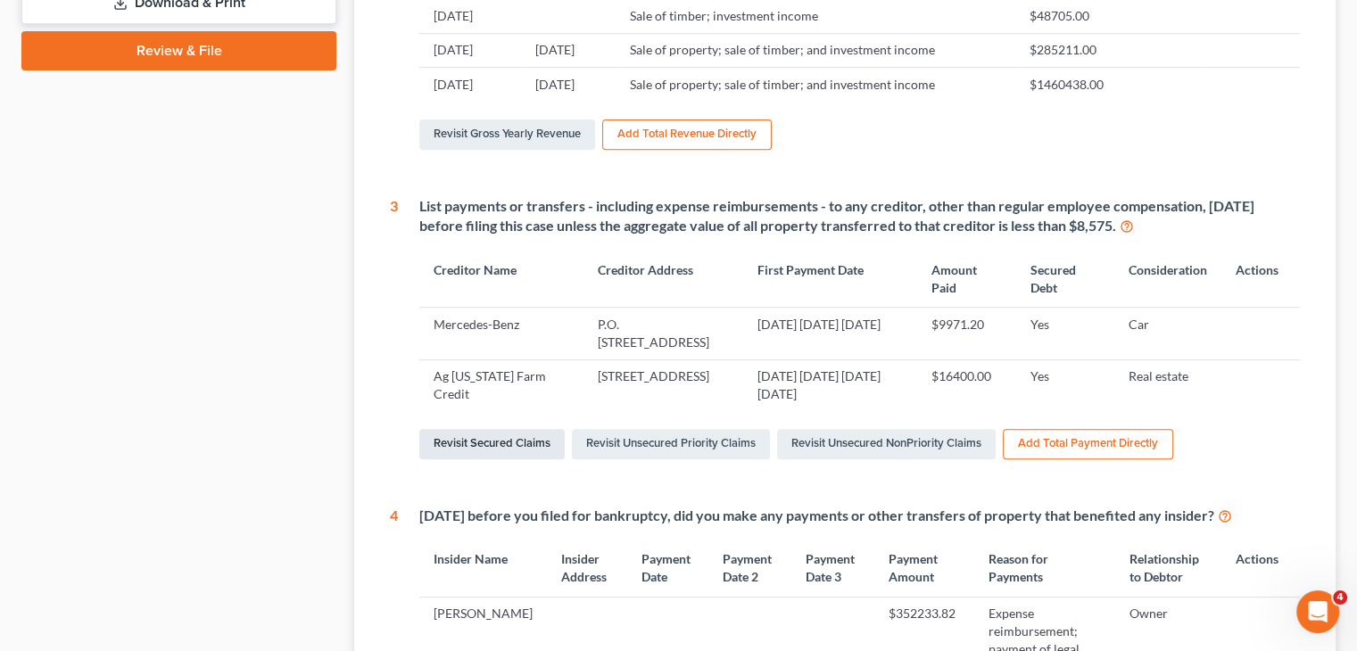
click at [481, 429] on link "Revisit Secured Claims" at bounding box center [491, 444] width 145 height 30
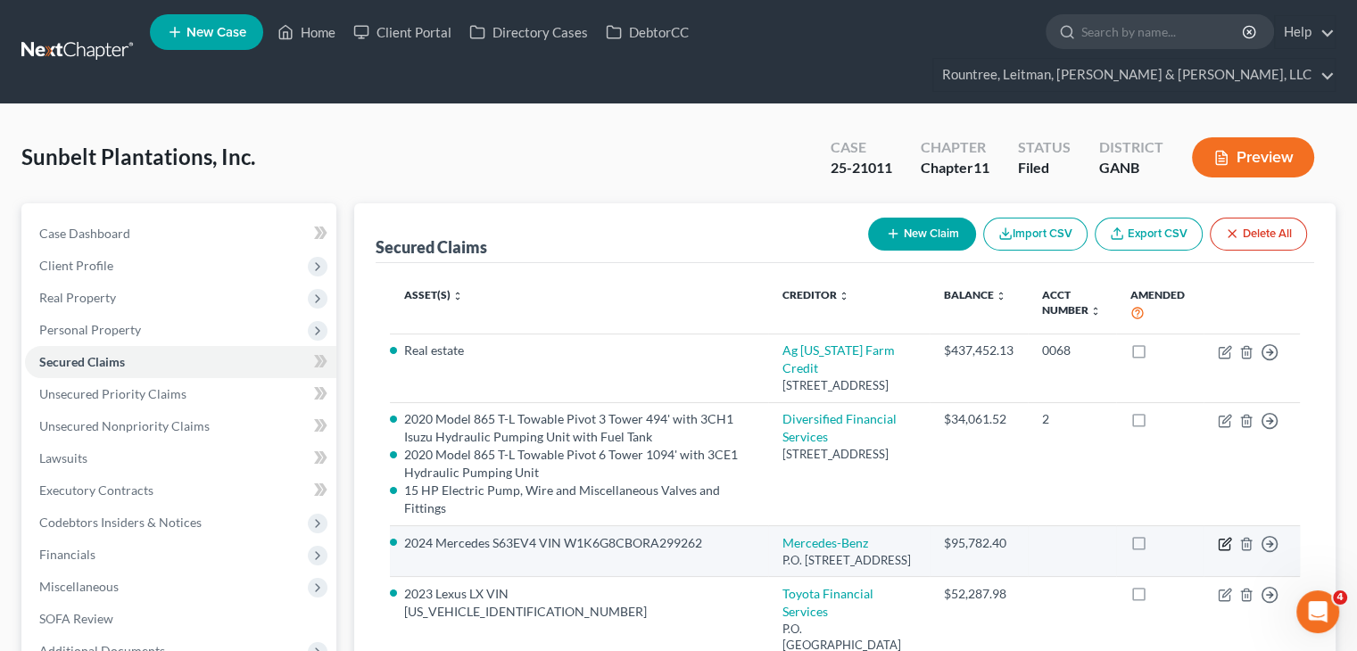
click at [1227, 537] on icon "button" at bounding box center [1225, 544] width 14 height 14
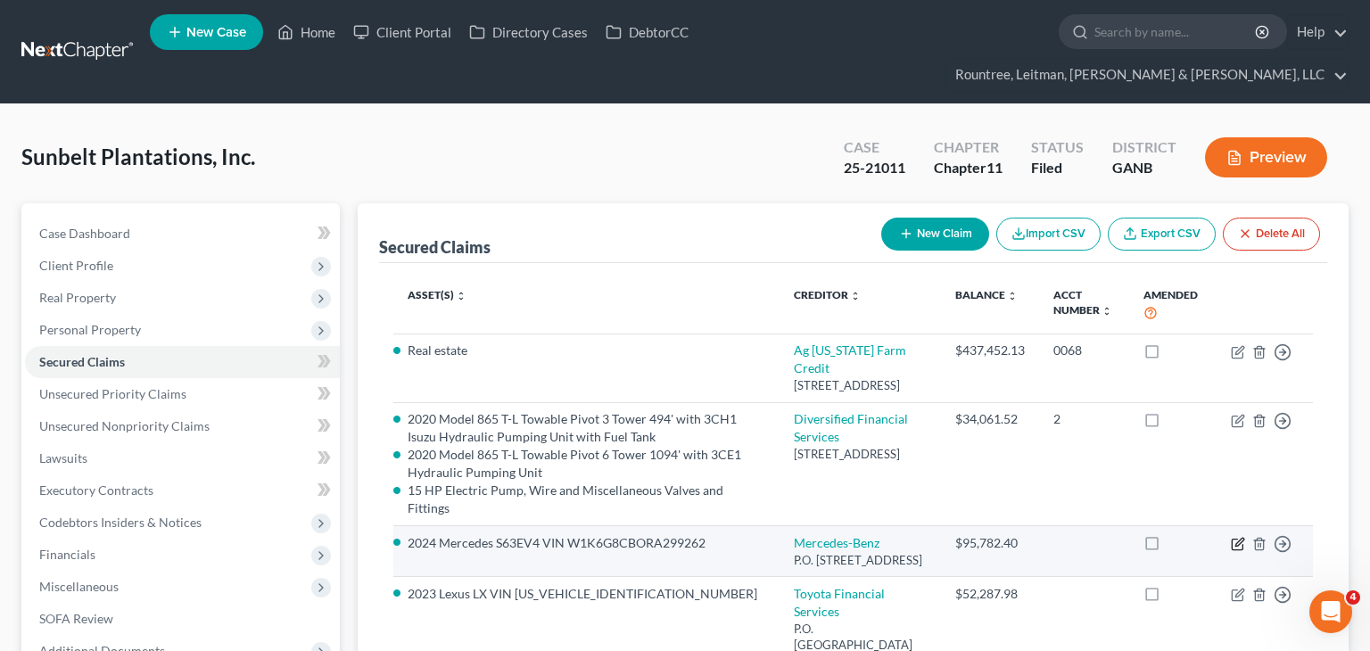
select select "14"
select select "0"
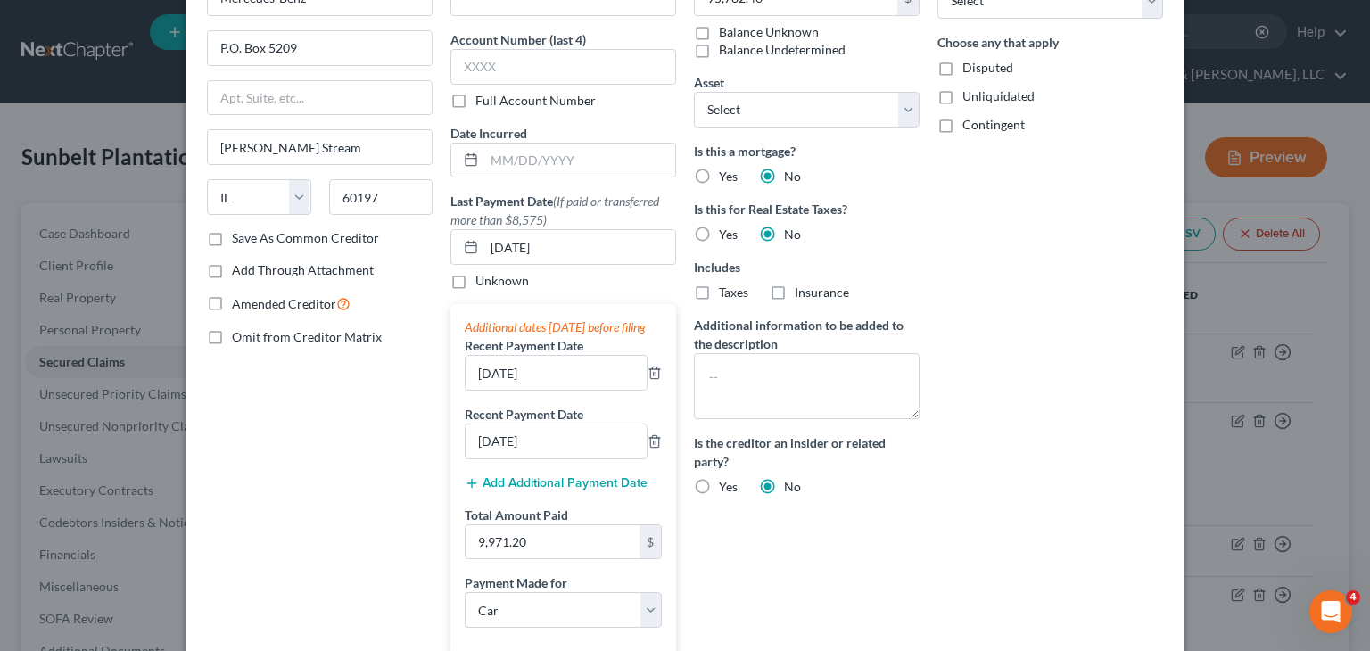
scroll to position [178, 0]
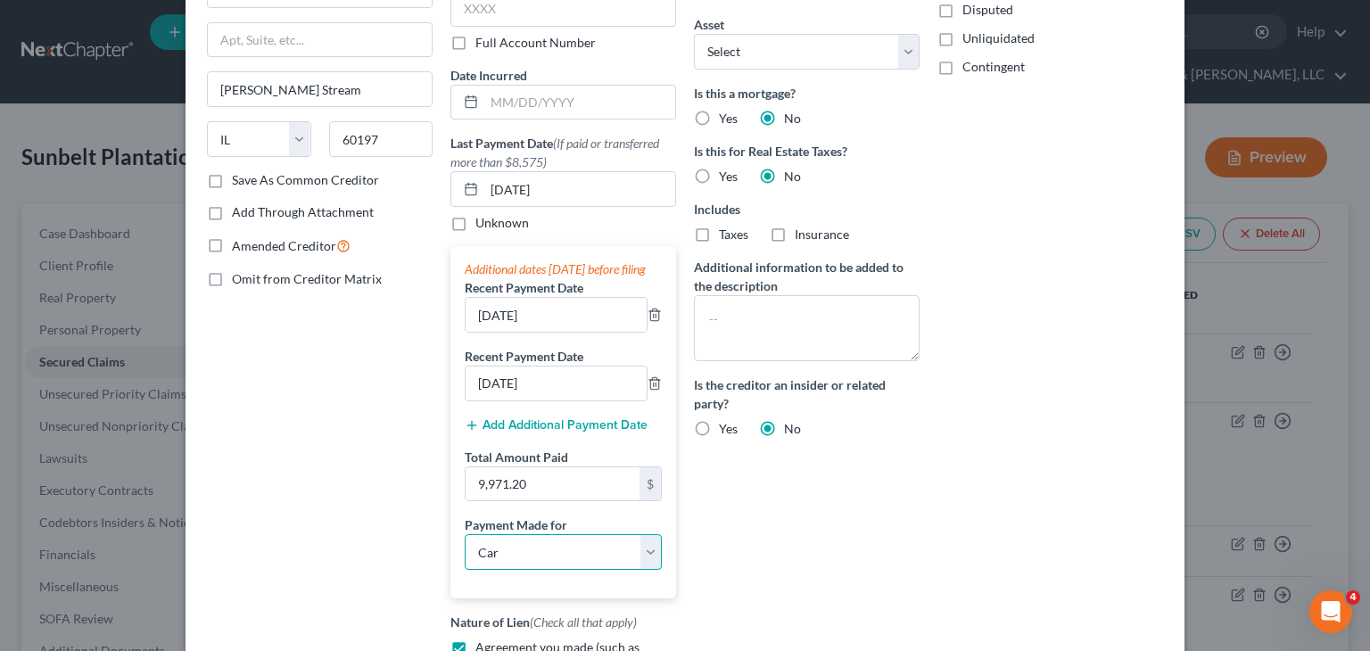
click at [646, 565] on select "Select Car Credit Card Loan Repayment Mortgage Other Suppliers Or Vendors" at bounding box center [563, 552] width 197 height 36
drag, startPoint x: 646, startPoint y: 565, endPoint x: 703, endPoint y: 551, distance: 58.6
click at [646, 565] on select "Select Car Credit Card Loan Repayment Mortgage Other Suppliers Or Vendors" at bounding box center [563, 552] width 197 height 36
click at [892, 544] on div "Balance 95,782.40 $ Balance Unknown Balance Undetermined 95,782.40 $ Balance Un…" at bounding box center [807, 339] width 244 height 871
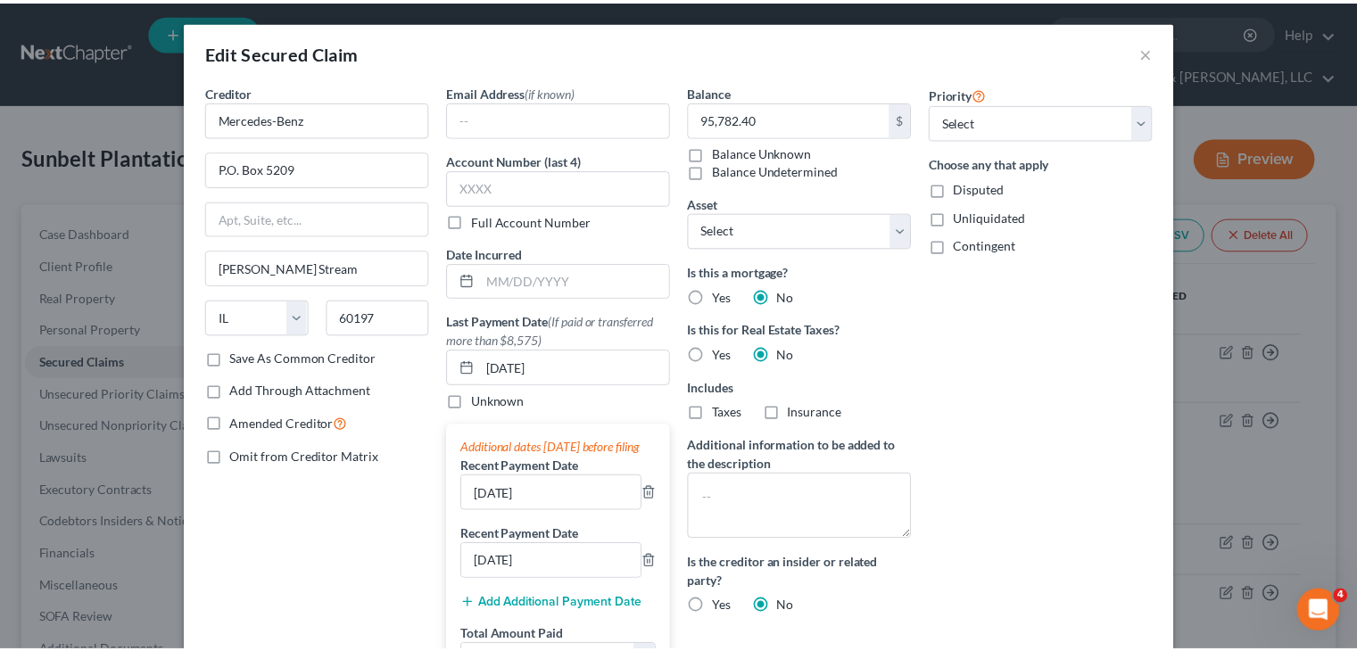
scroll to position [481, 0]
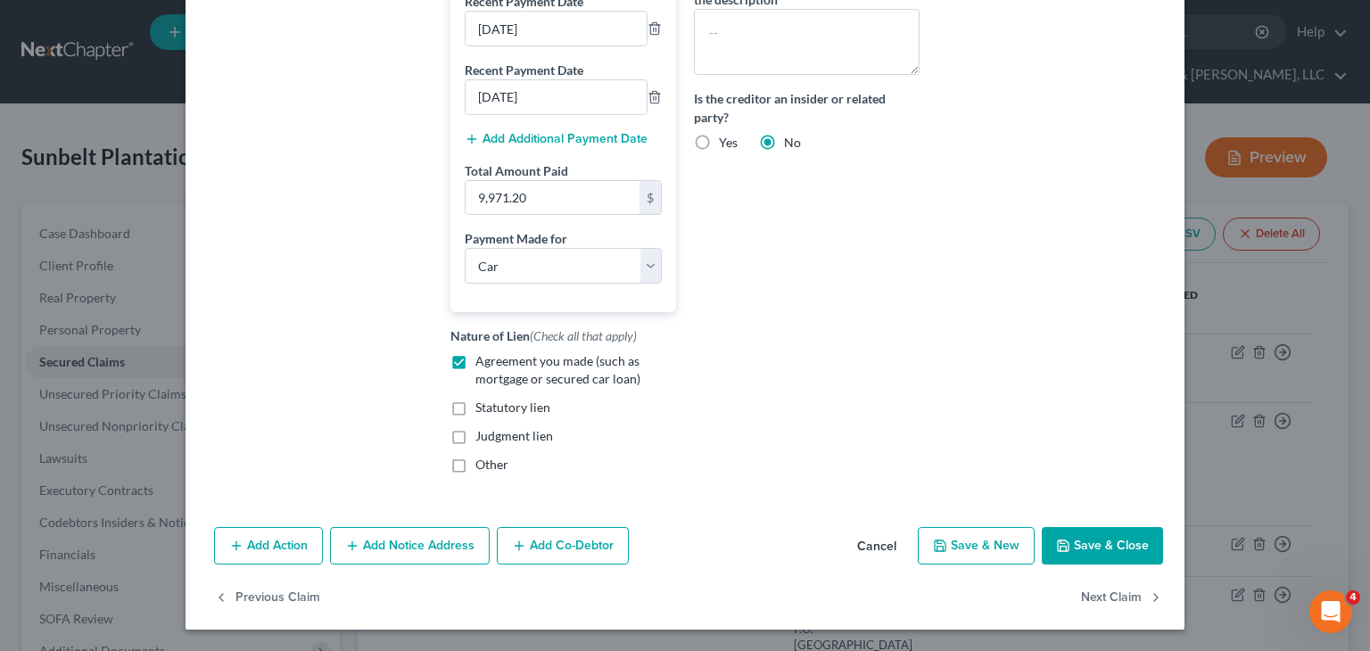
click at [1099, 540] on button "Save & Close" at bounding box center [1102, 545] width 121 height 37
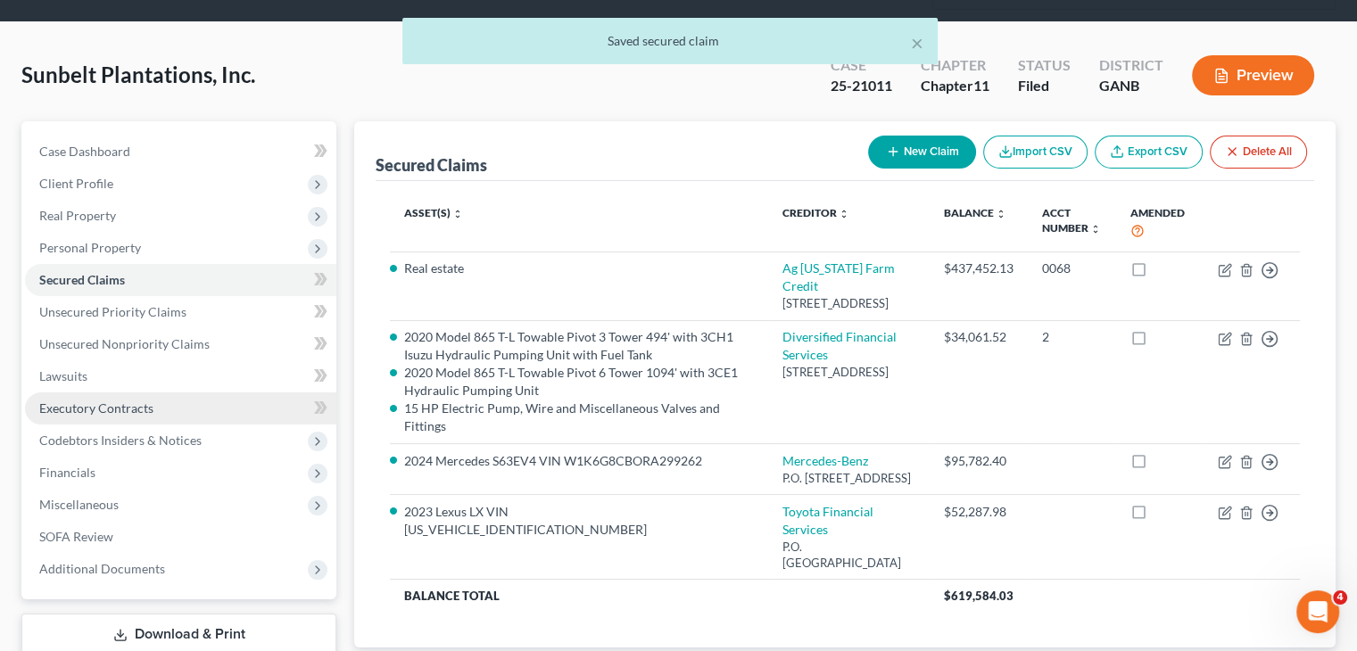
scroll to position [168, 0]
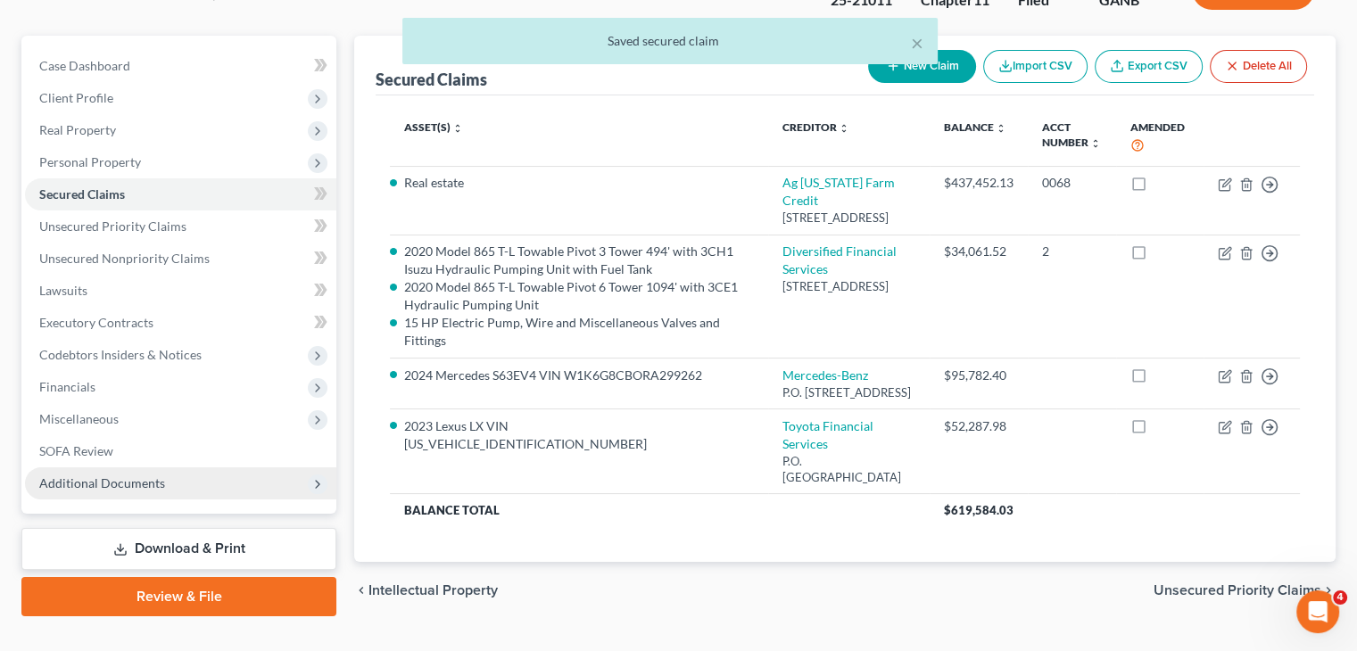
click at [125, 475] on span "Additional Documents" at bounding box center [102, 482] width 126 height 15
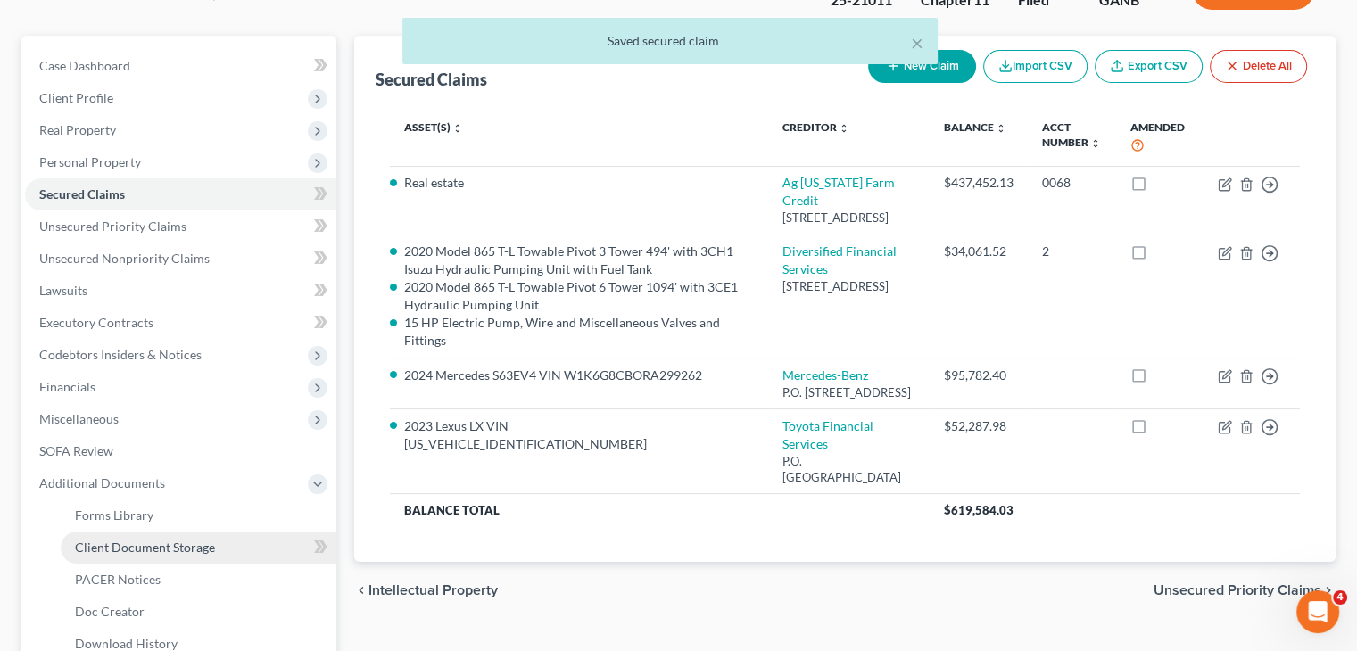
click at [134, 540] on span "Client Document Storage" at bounding box center [145, 547] width 140 height 15
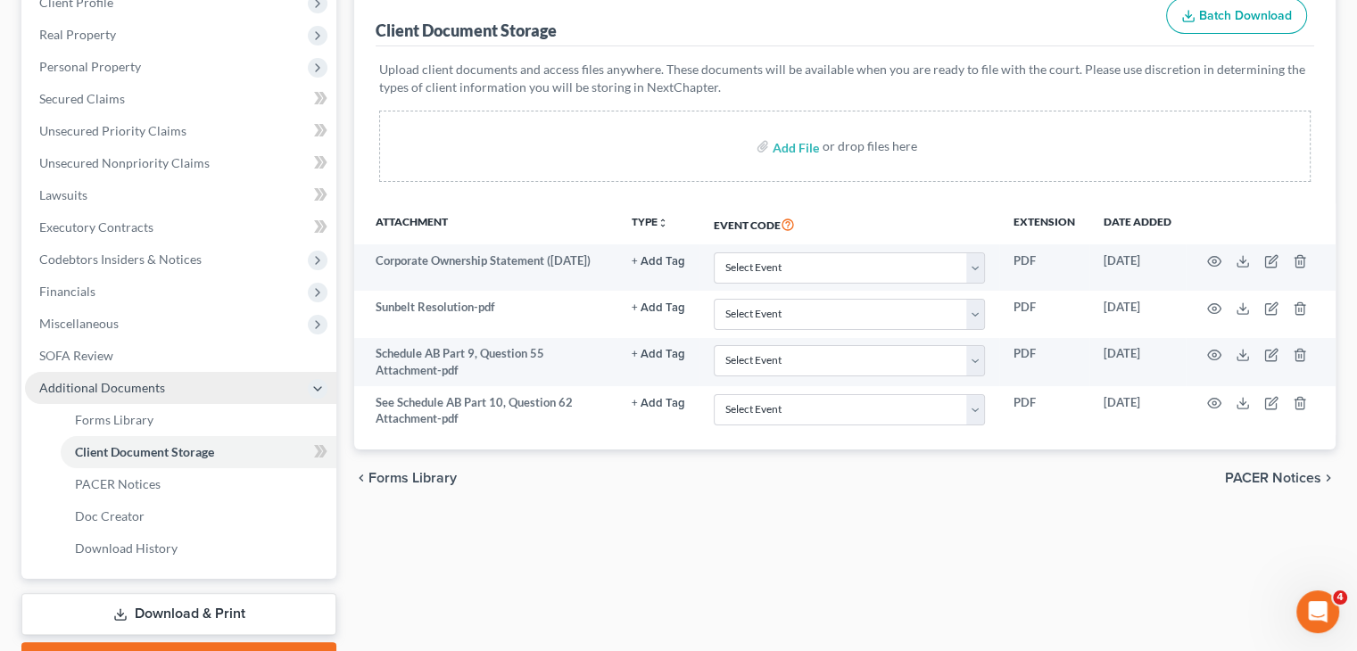
scroll to position [328, 0]
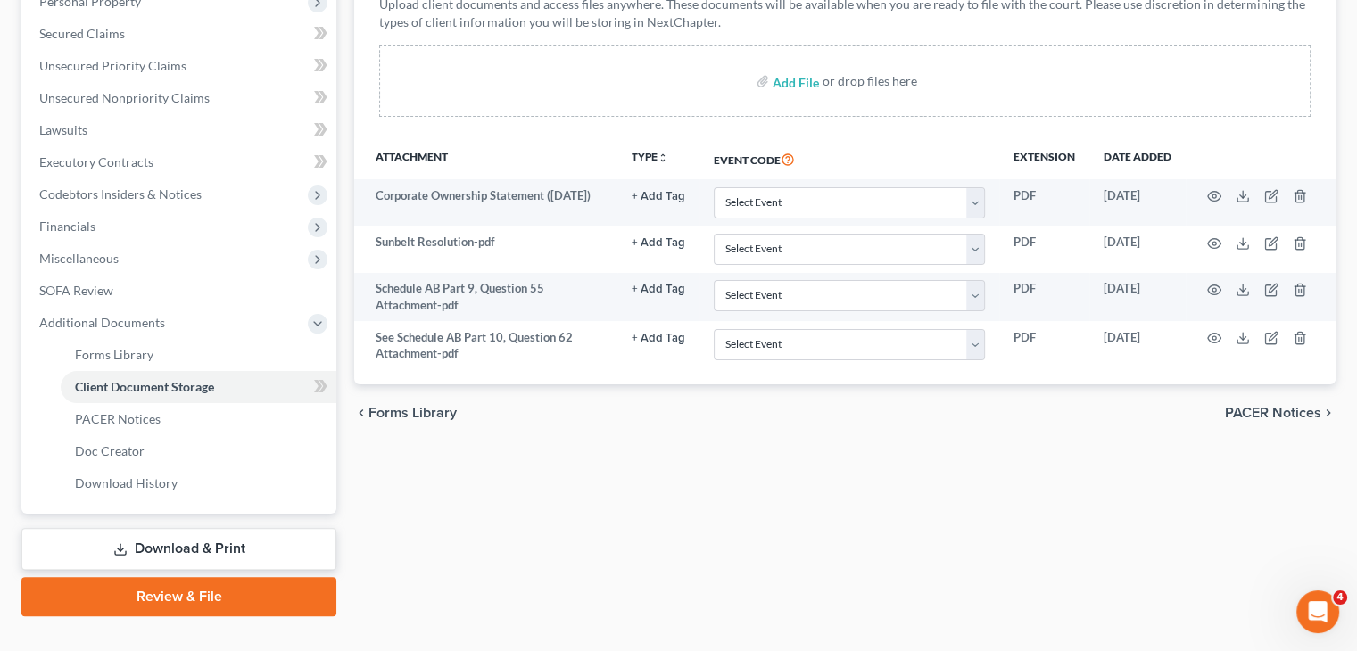
click at [175, 528] on link "Download & Print" at bounding box center [178, 549] width 315 height 42
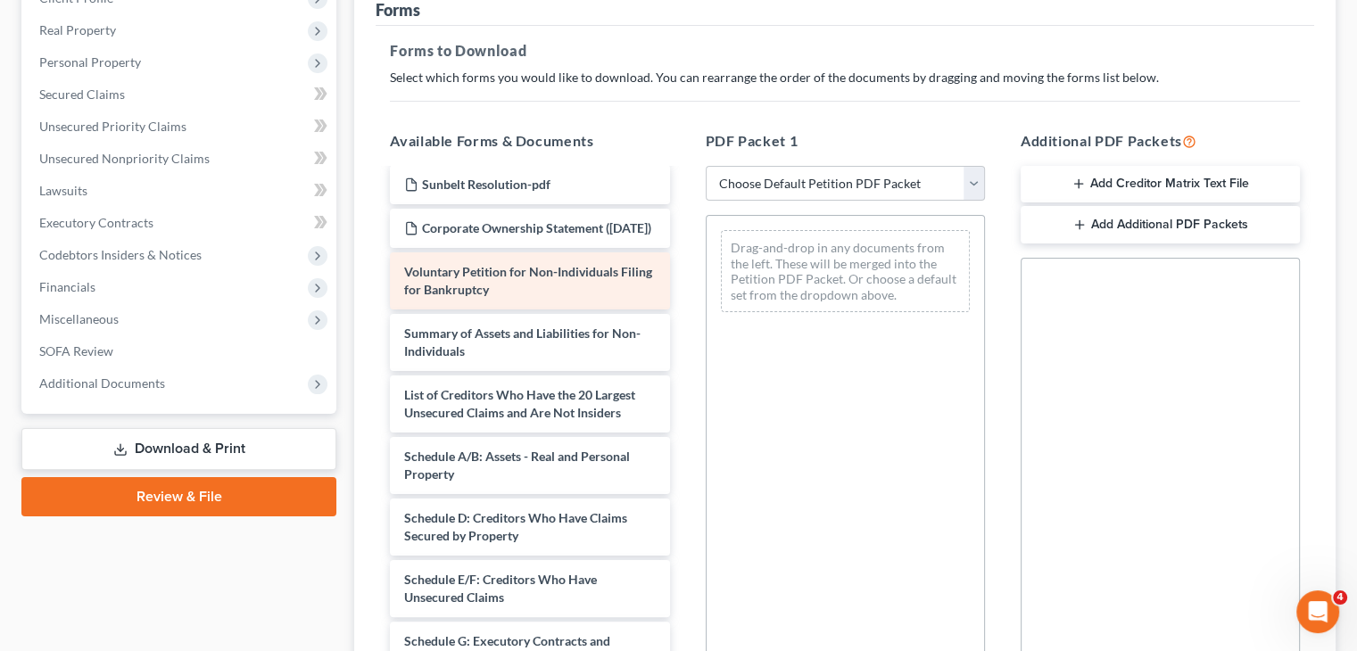
scroll to position [178, 0]
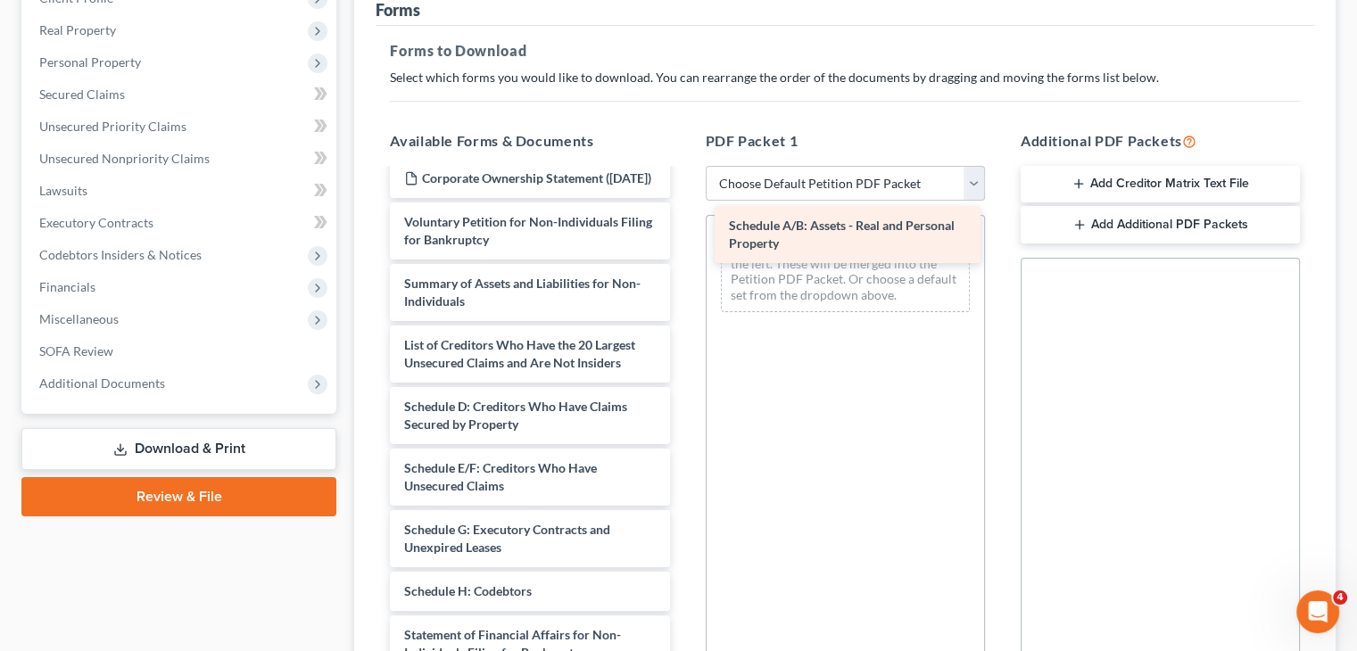
drag, startPoint x: 542, startPoint y: 400, endPoint x: 867, endPoint y: 235, distance: 364.2
click at [683, 235] on div "Schedule A/B: Assets - Real and Personal Property See Schedule AB Part 10, Ques…" at bounding box center [530, 450] width 308 height 917
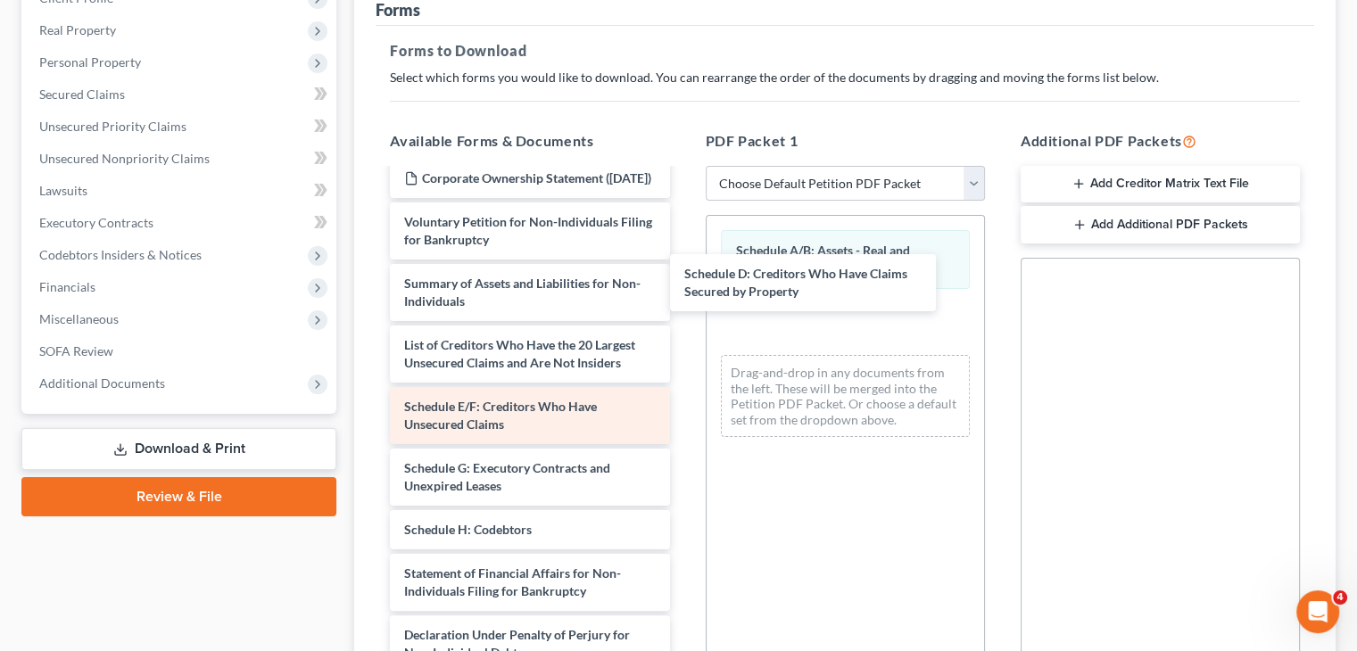
drag, startPoint x: 549, startPoint y: 403, endPoint x: 549, endPoint y: 384, distance: 18.8
click at [683, 286] on div "Schedule D: Creditors Who Have Claims Secured by Property See Schedule AB Part …" at bounding box center [530, 419] width 308 height 855
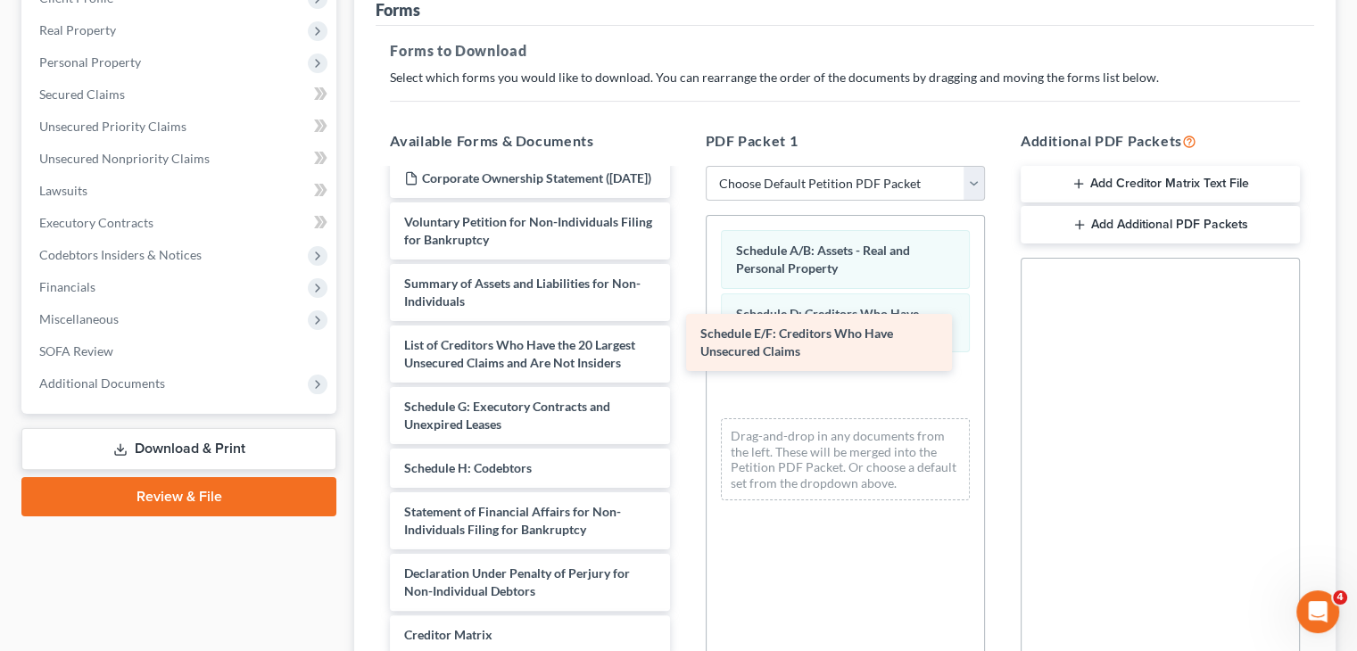
drag, startPoint x: 533, startPoint y: 402, endPoint x: 837, endPoint y: 344, distance: 308.8
click at [683, 344] on div "Schedule E/F: Creditors Who Have Unsecured Claims See Schedule AB Part 10, Ques…" at bounding box center [530, 389] width 308 height 794
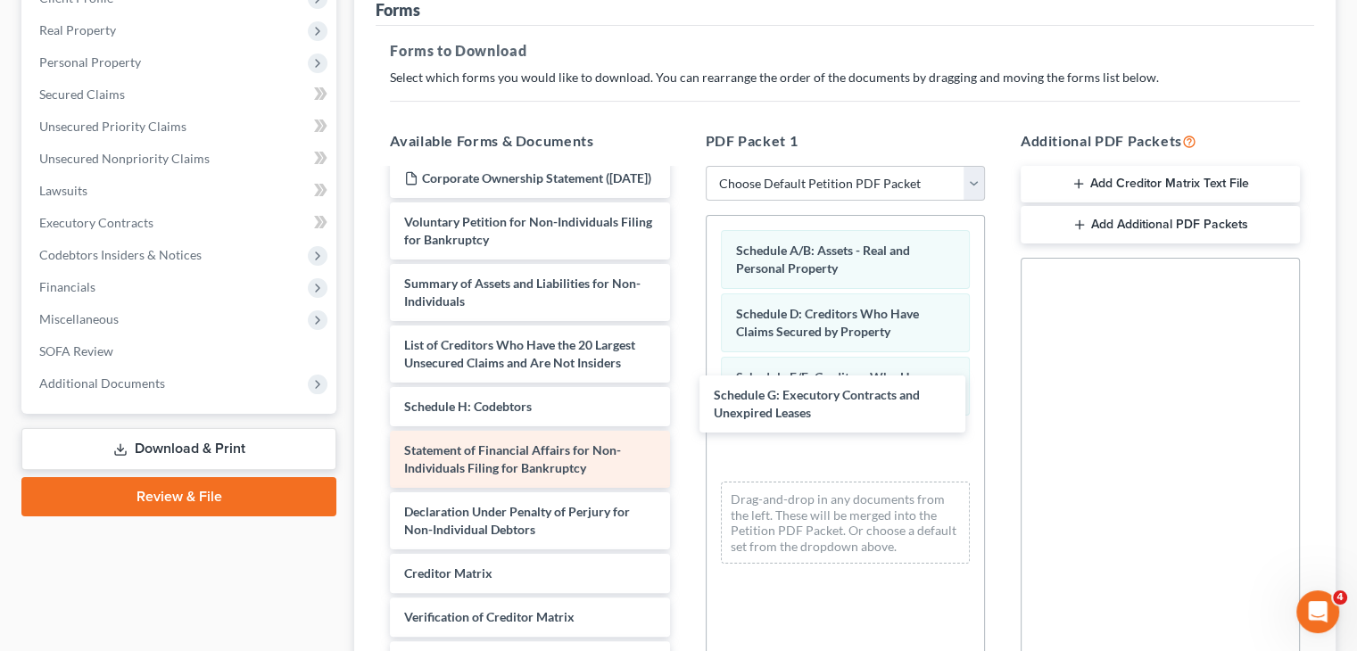
drag, startPoint x: 500, startPoint y: 401, endPoint x: 500, endPoint y: 425, distance: 24.1
click at [683, 401] on div "Schedule G: Executory Contracts and Unexpired Leases See Schedule AB Part 10, Q…" at bounding box center [530, 358] width 308 height 732
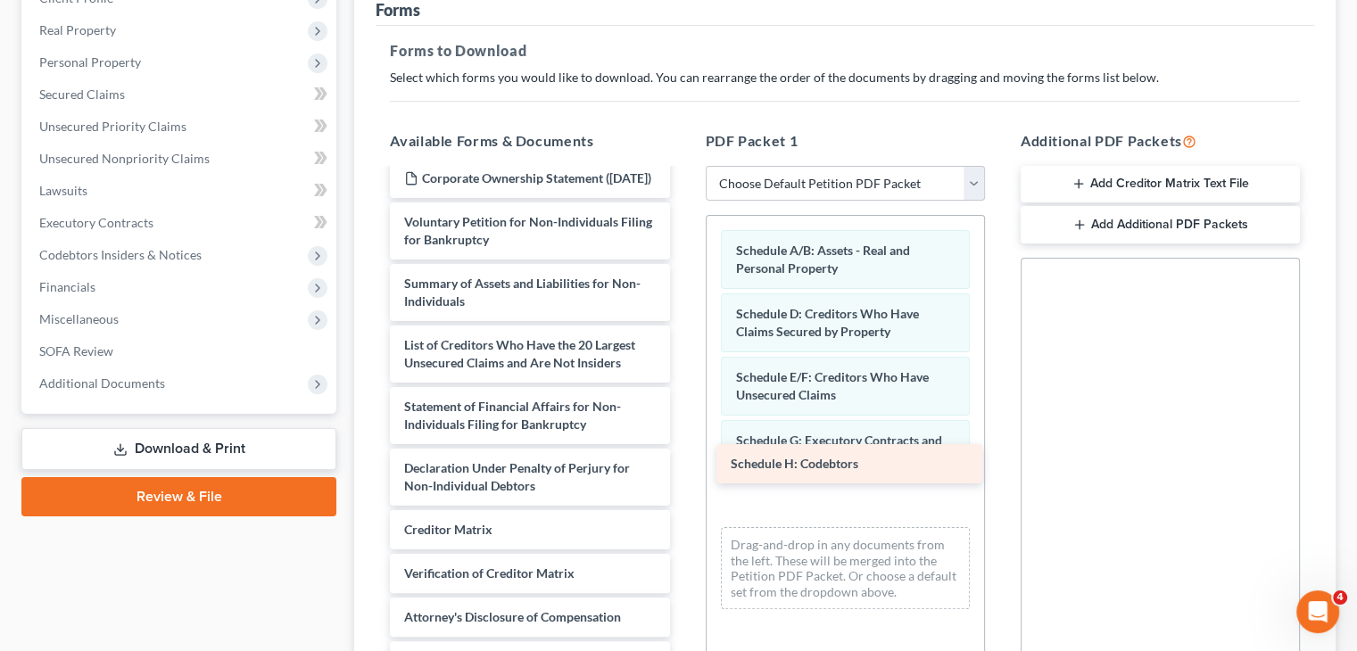
drag, startPoint x: 469, startPoint y: 384, endPoint x: 796, endPoint y: 458, distance: 334.6
click at [683, 458] on div "Schedule H: Codebtors See Schedule AB Part 10, Question 62 Attachment-pdf Sched…" at bounding box center [530, 336] width 308 height 689
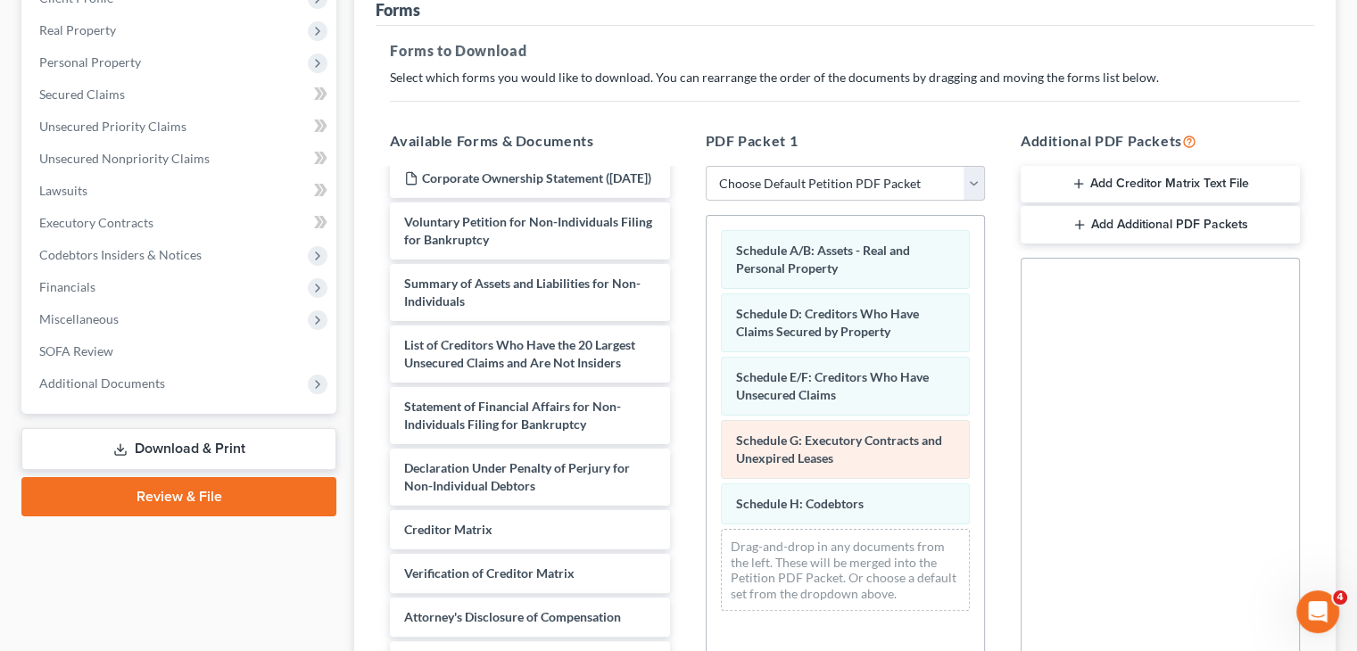
scroll to position [162, 0]
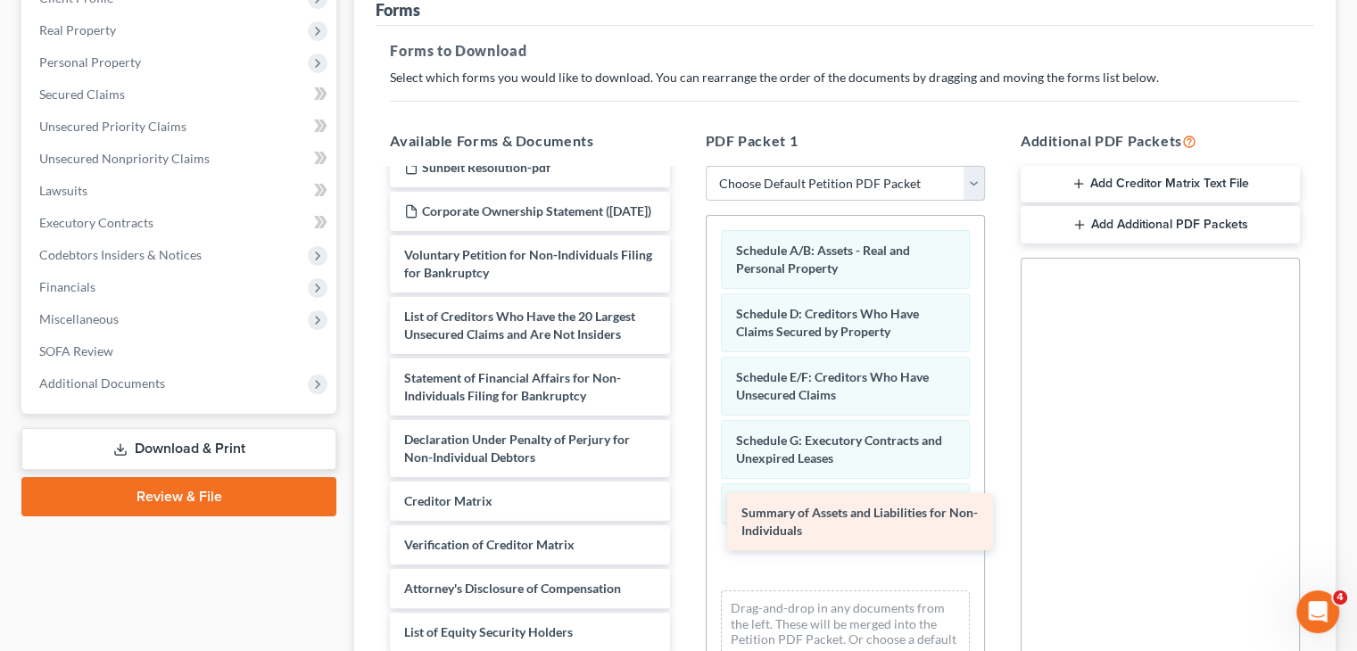
drag, startPoint x: 512, startPoint y: 285, endPoint x: 849, endPoint y: 531, distance: 417.0
click at [683, 531] on div "Summary of Assets and Liabilities for Non-Individuals See Schedule AB Part 10, …" at bounding box center [530, 338] width 308 height 627
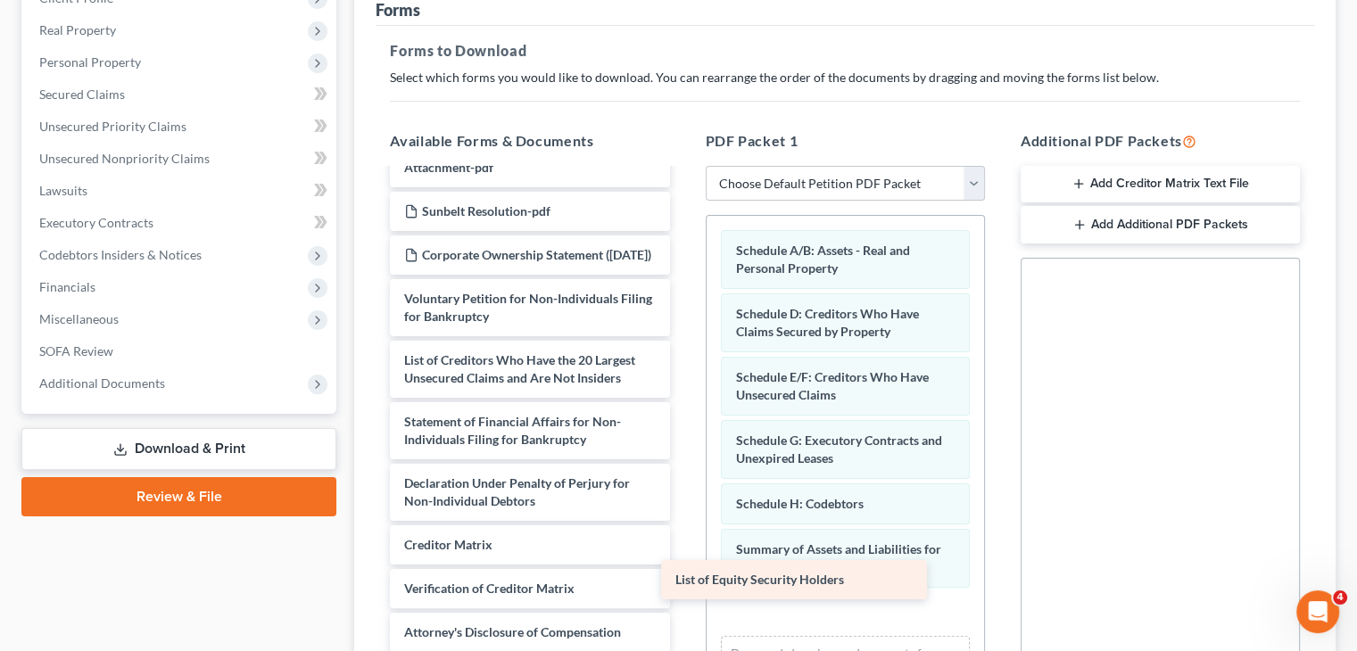
scroll to position [119, 0]
drag, startPoint x: 459, startPoint y: 591, endPoint x: 758, endPoint y: 566, distance: 299.9
click at [683, 566] on div "List of Equity Security Holders See Schedule AB Part 10, Question 62 Attachment…" at bounding box center [530, 360] width 308 height 583
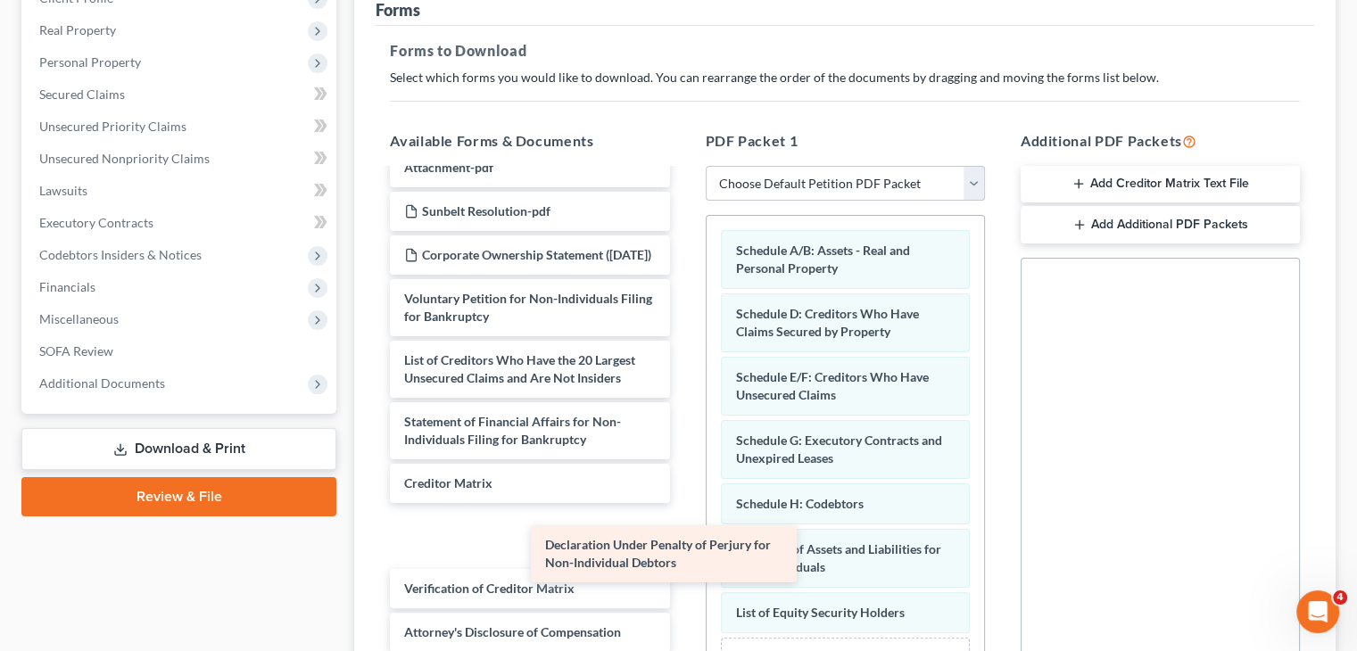
scroll to position [57, 0]
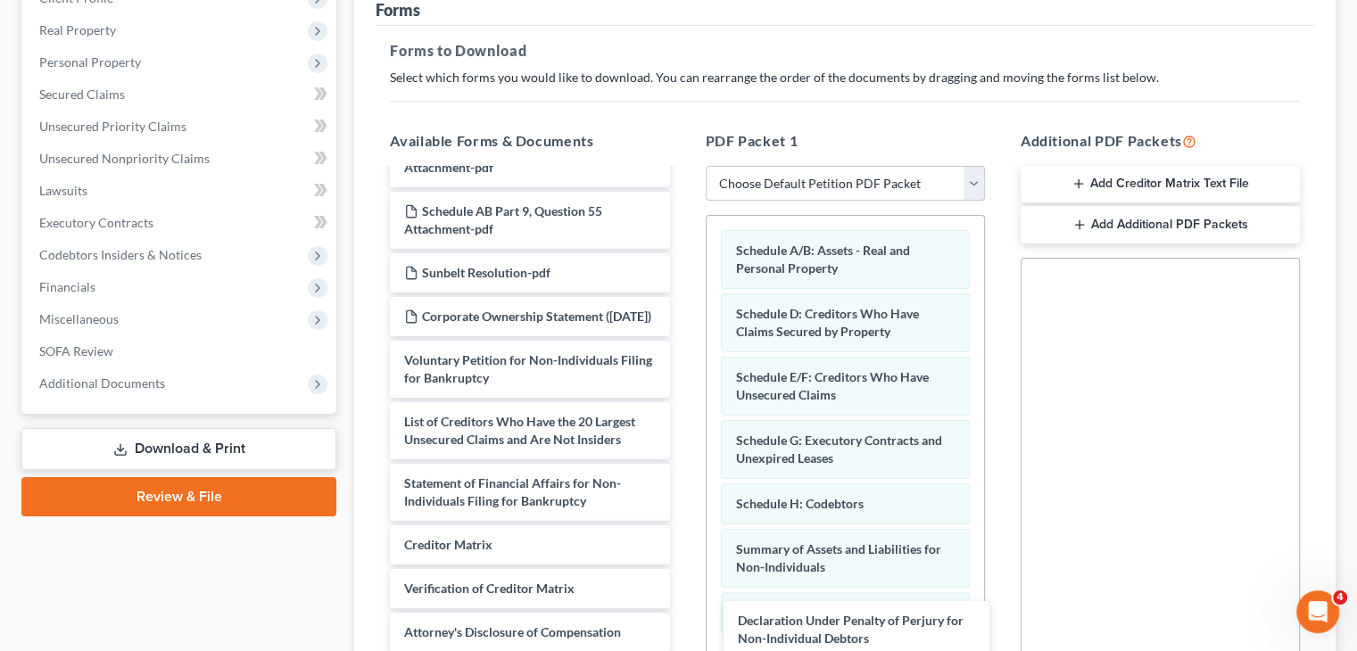
drag, startPoint x: 443, startPoint y: 453, endPoint x: 1111, endPoint y: 406, distance: 669.8
click at [683, 622] on div "Declaration Under Penalty of Perjury for Non-Individual Debtors See Schedule AB…" at bounding box center [530, 391] width 308 height 522
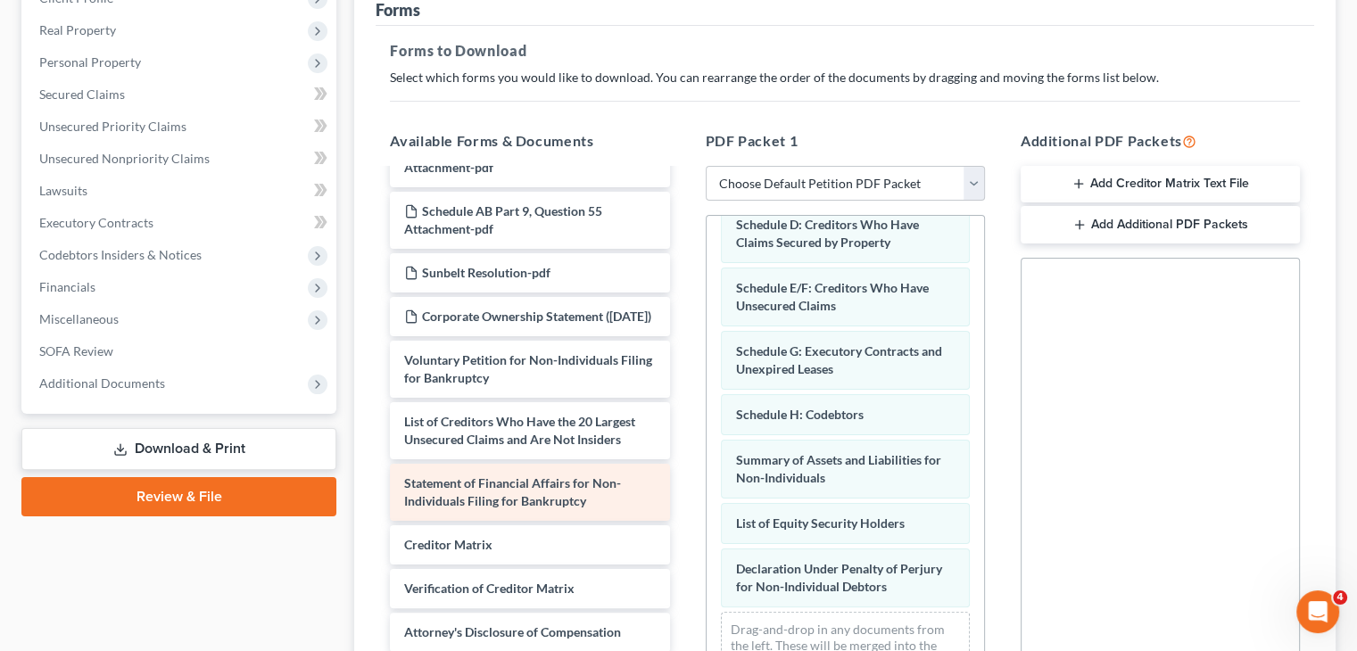
scroll to position [0, 0]
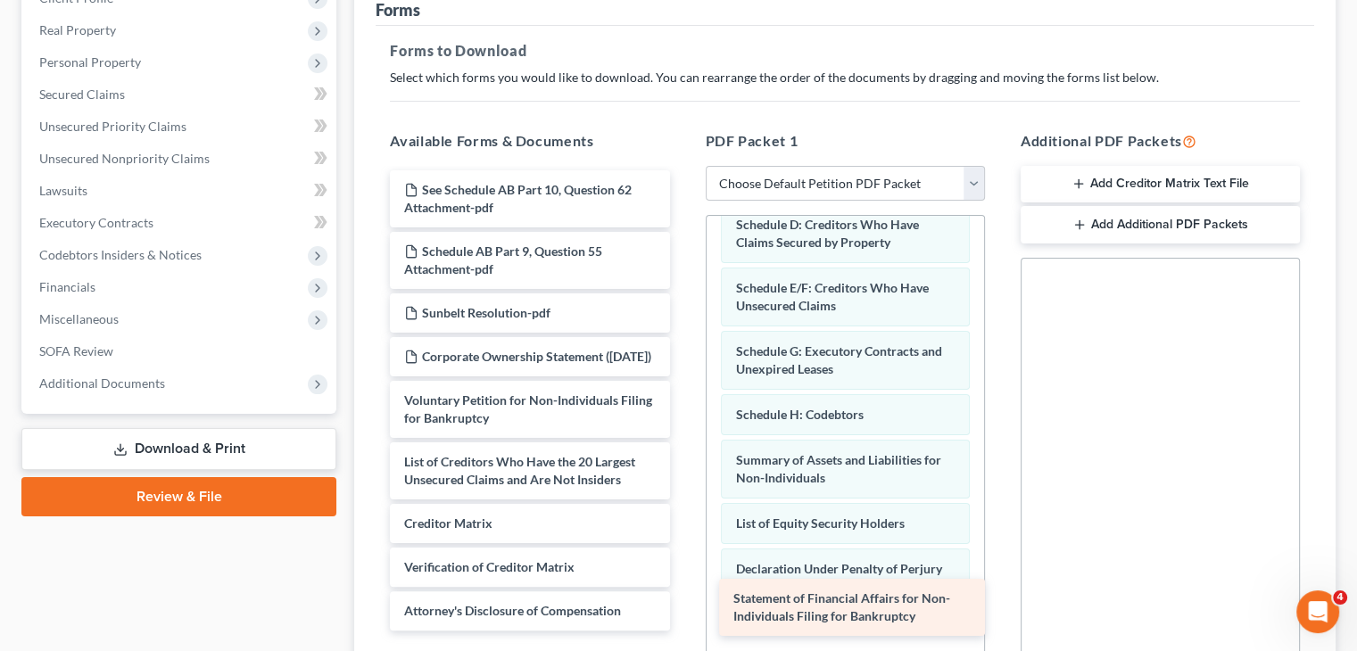
drag, startPoint x: 486, startPoint y: 450, endPoint x: 814, endPoint y: 597, distance: 359.7
click at [683, 597] on div "Statement of Financial Affairs for Non-Individuals Filing for Bankruptcy See Sc…" at bounding box center [530, 400] width 308 height 460
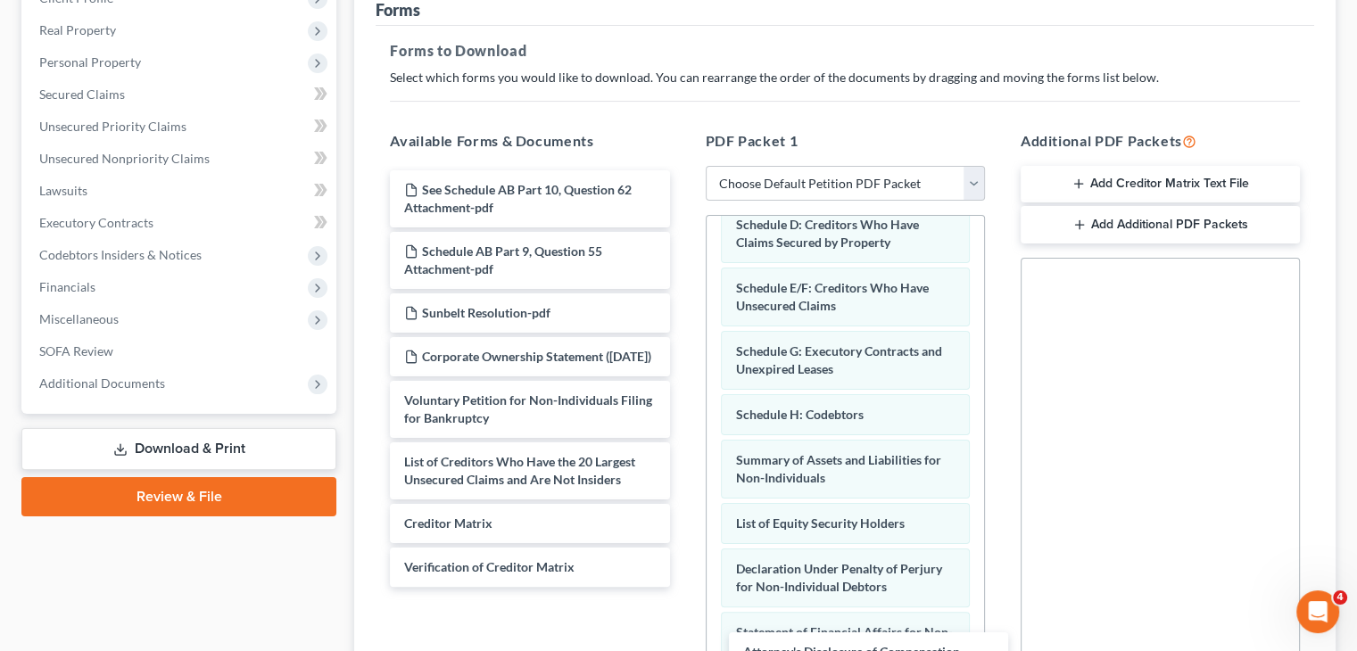
drag, startPoint x: 517, startPoint y: 599, endPoint x: 856, endPoint y: 657, distance: 343.7
click at [856, 650] on html "Home New Case Client Portal Directory Cases DebtorCC Rountree, [PERSON_NAME], […" at bounding box center [678, 299] width 1357 height 1134
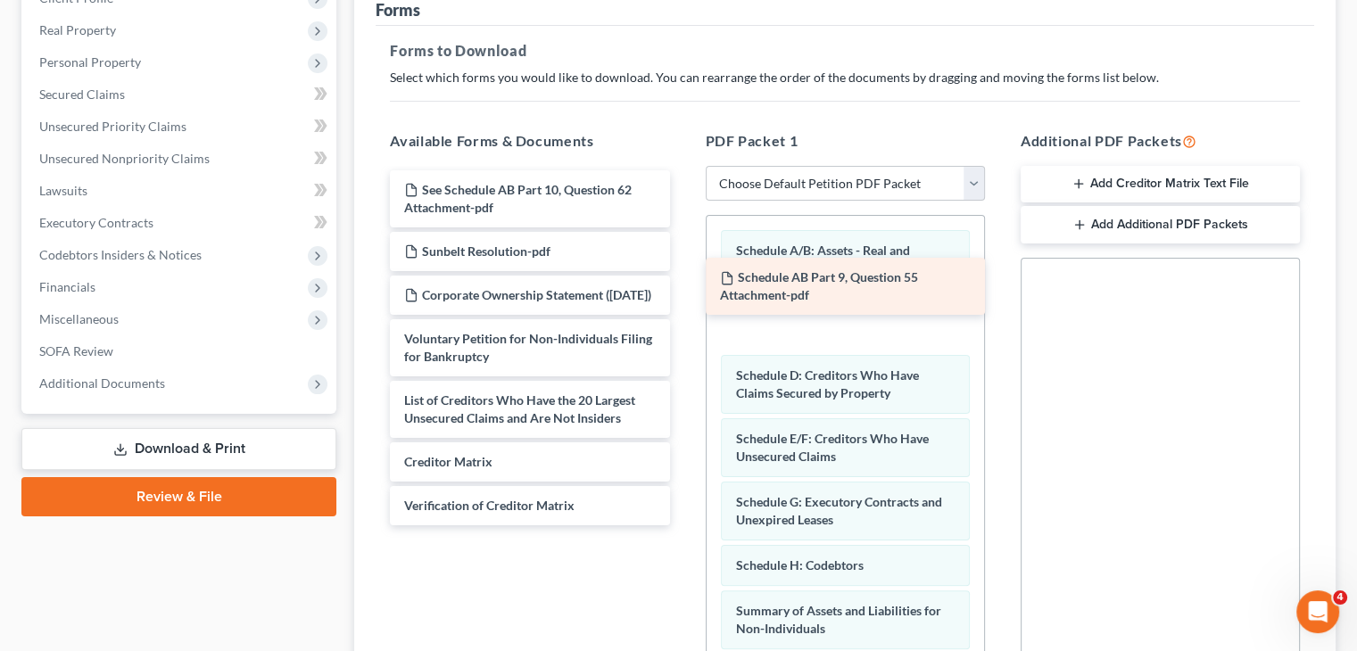
drag, startPoint x: 487, startPoint y: 233, endPoint x: 803, endPoint y: 293, distance: 321.4
click at [683, 293] on div "Schedule AB Part 9, Question 55 Attachment-pdf See Schedule AB Part 10, Questio…" at bounding box center [530, 347] width 308 height 355
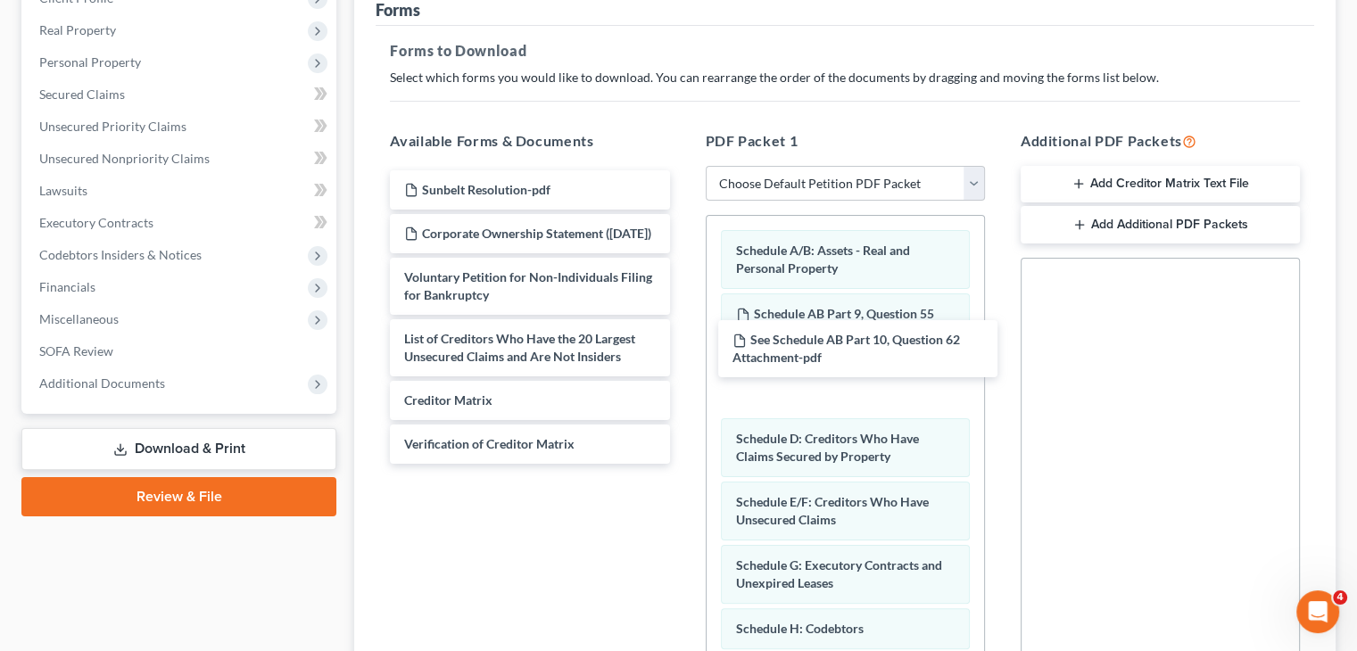
drag, startPoint x: 535, startPoint y: 156, endPoint x: 809, endPoint y: 319, distance: 318.8
click at [683, 340] on div "See Schedule AB Part 10, Question 62 Attachment-pdf See Schedule AB Part 10, Qu…" at bounding box center [530, 316] width 308 height 293
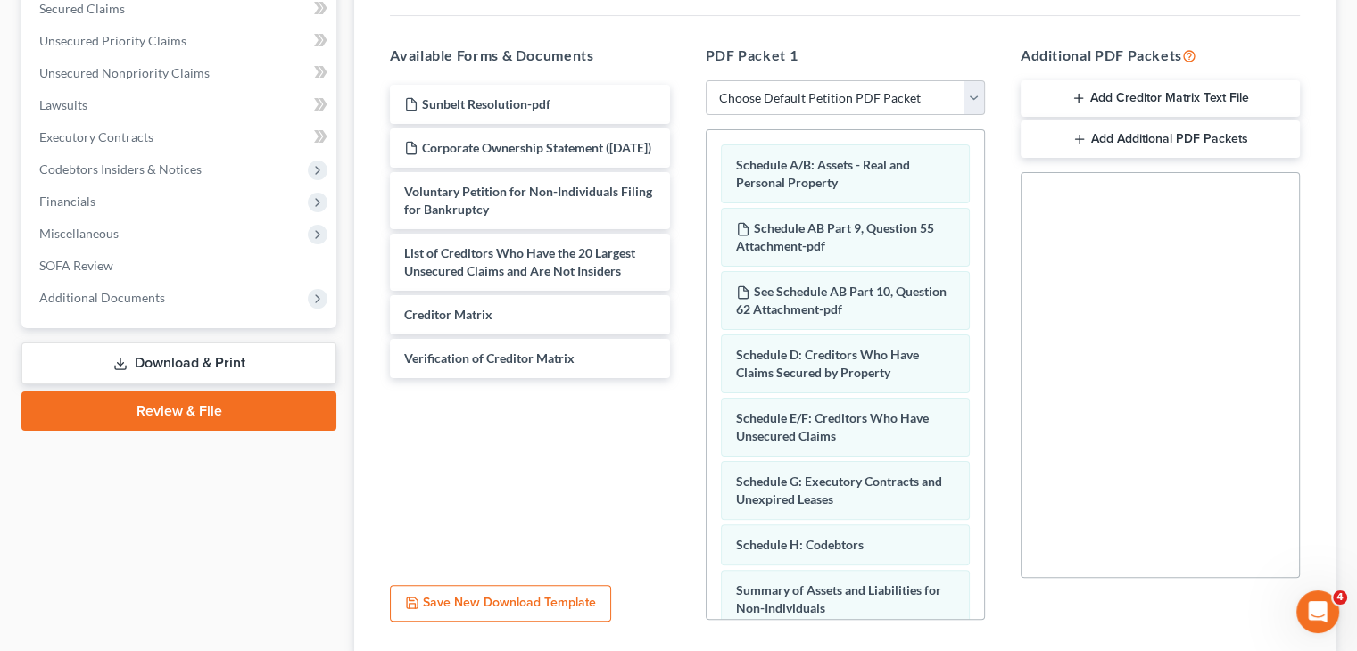
scroll to position [450, 0]
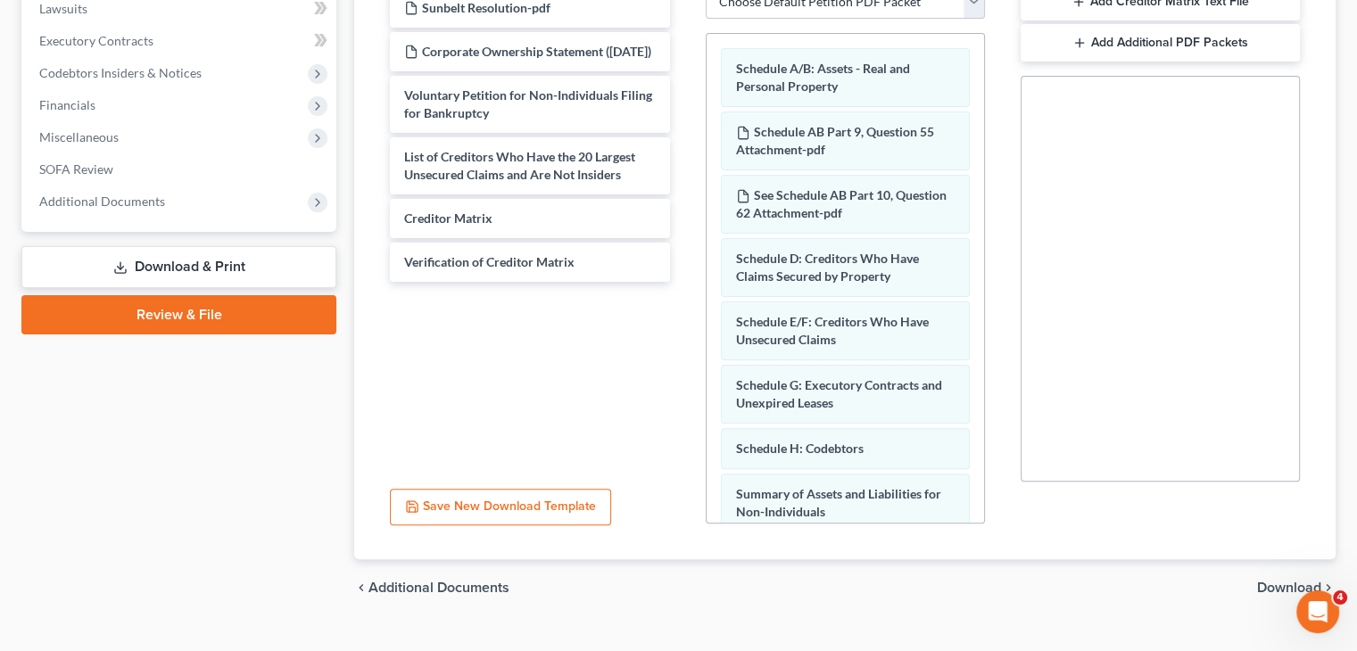
click at [1277, 581] on span "Download" at bounding box center [1289, 588] width 64 height 14
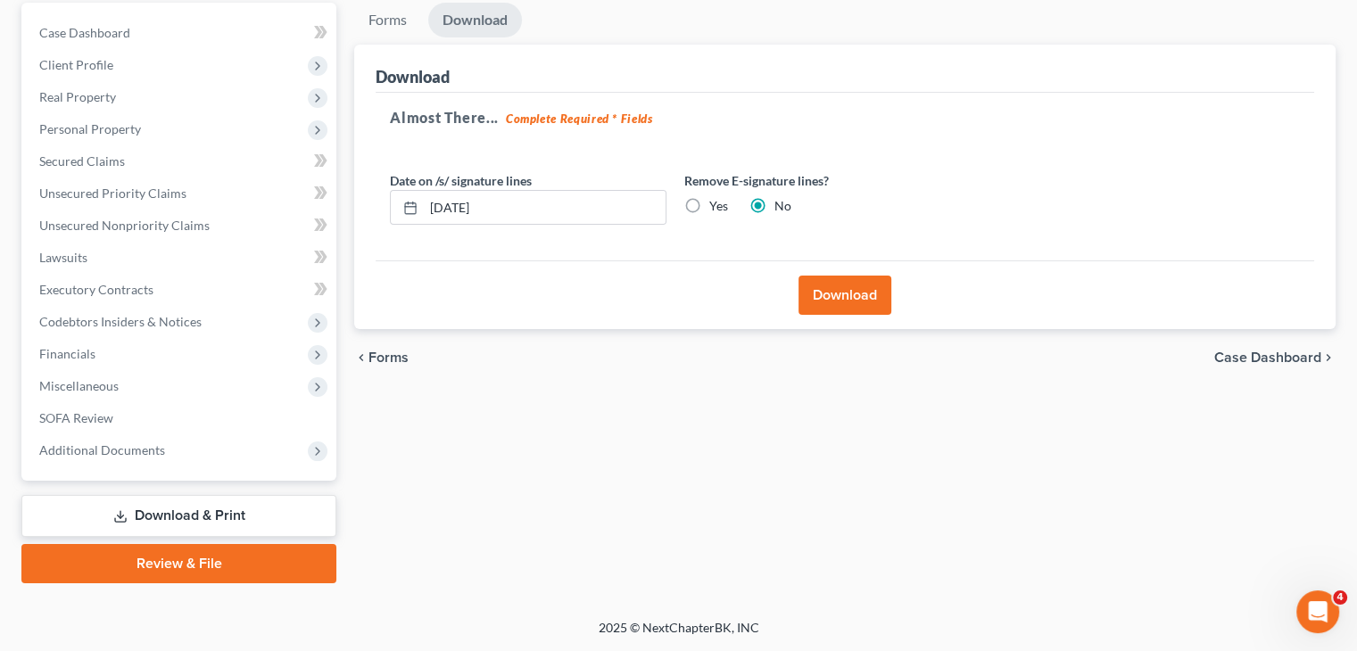
scroll to position [168, 0]
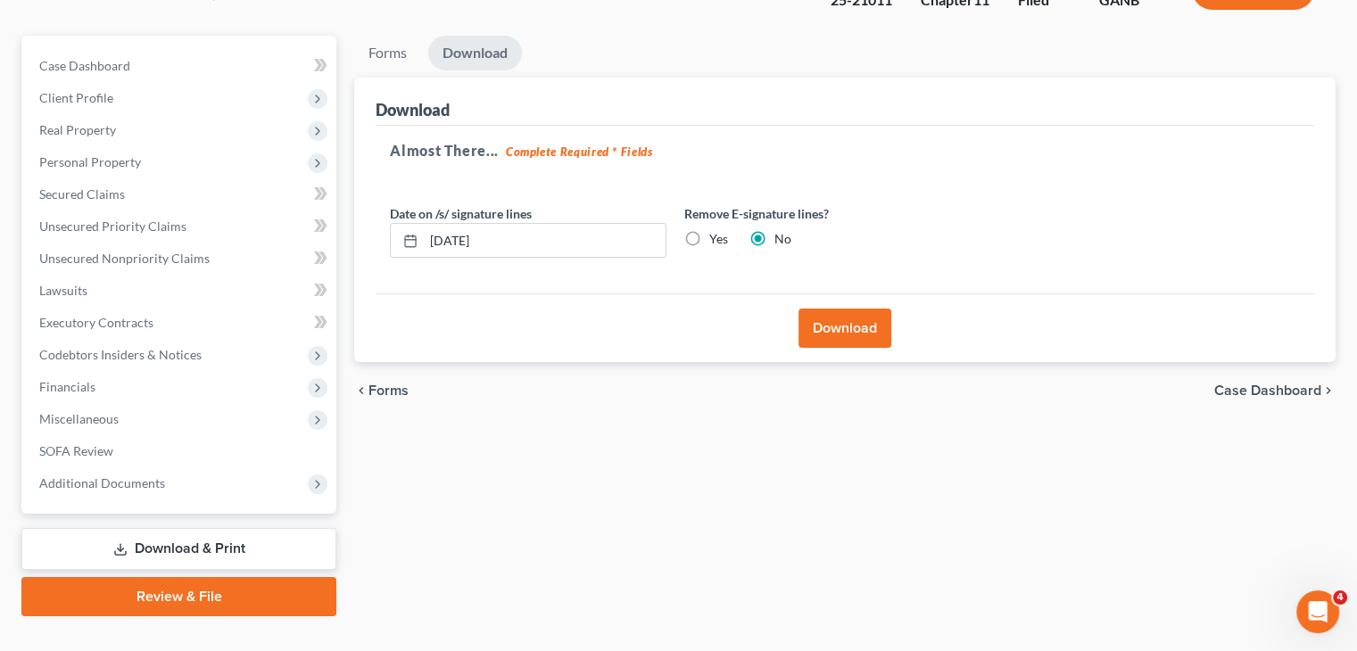
click at [833, 309] on button "Download" at bounding box center [844, 328] width 93 height 39
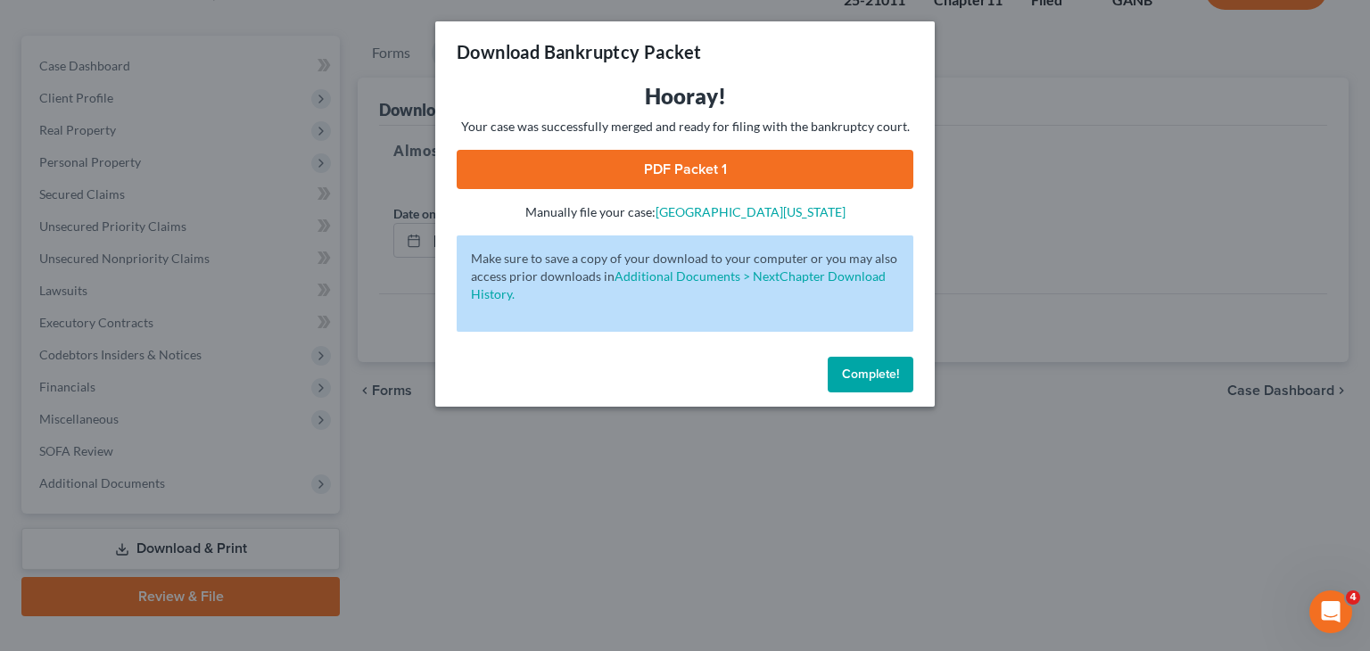
click at [720, 176] on link "PDF Packet 1" at bounding box center [685, 169] width 457 height 39
click at [868, 369] on span "Complete!" at bounding box center [870, 374] width 57 height 15
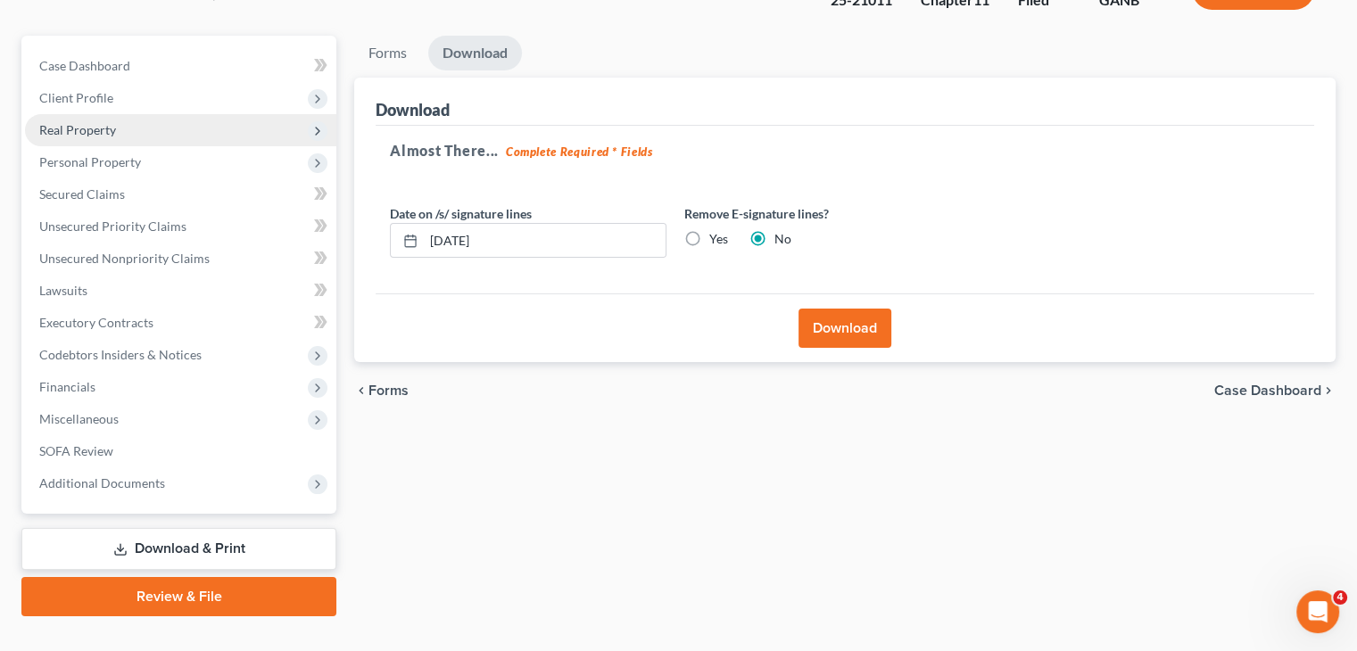
click at [84, 114] on span "Real Property" at bounding box center [180, 130] width 311 height 32
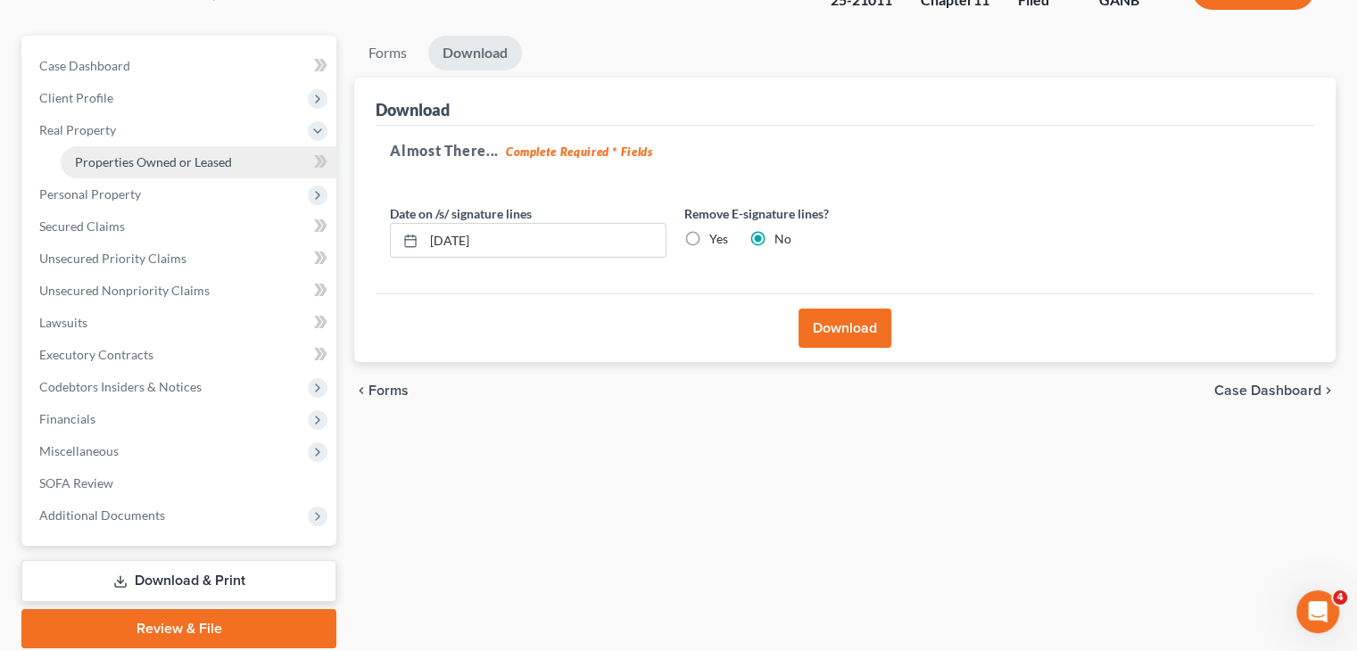
click at [160, 154] on span "Properties Owned or Leased" at bounding box center [153, 161] width 157 height 15
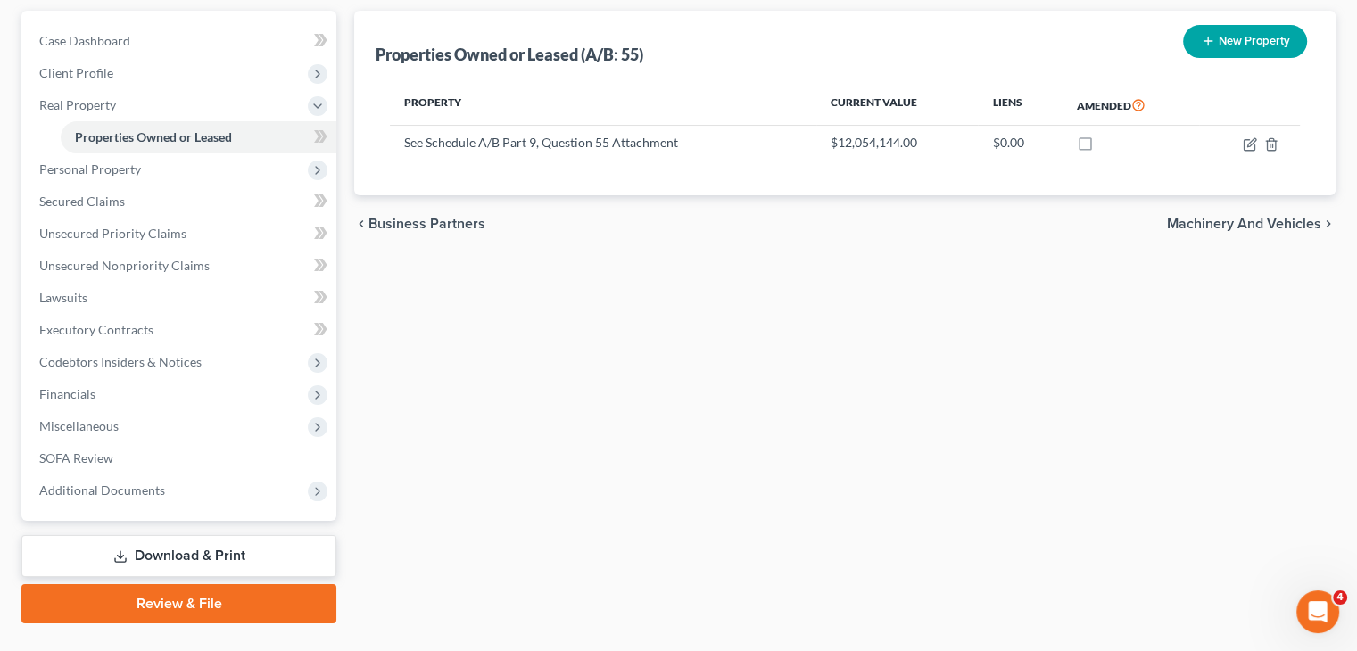
scroll to position [200, 0]
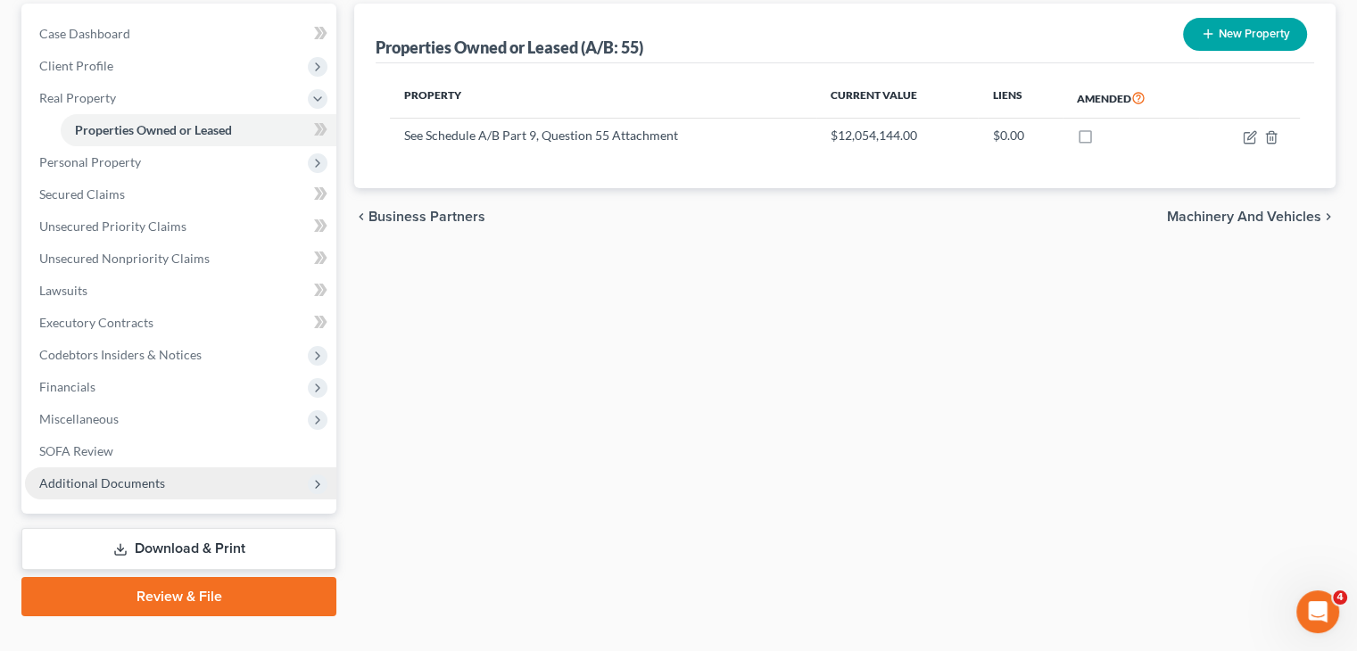
click at [160, 475] on span "Additional Documents" at bounding box center [102, 482] width 126 height 15
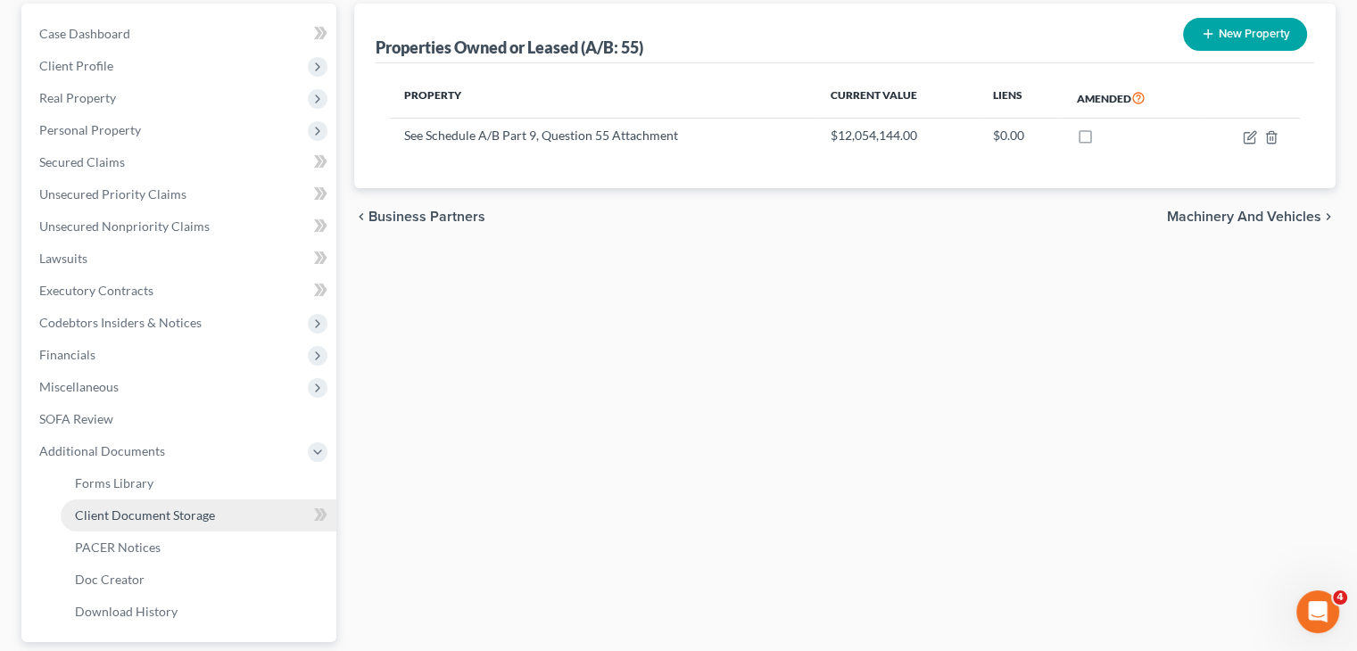
click at [184, 500] on link "Client Document Storage" at bounding box center [199, 516] width 276 height 32
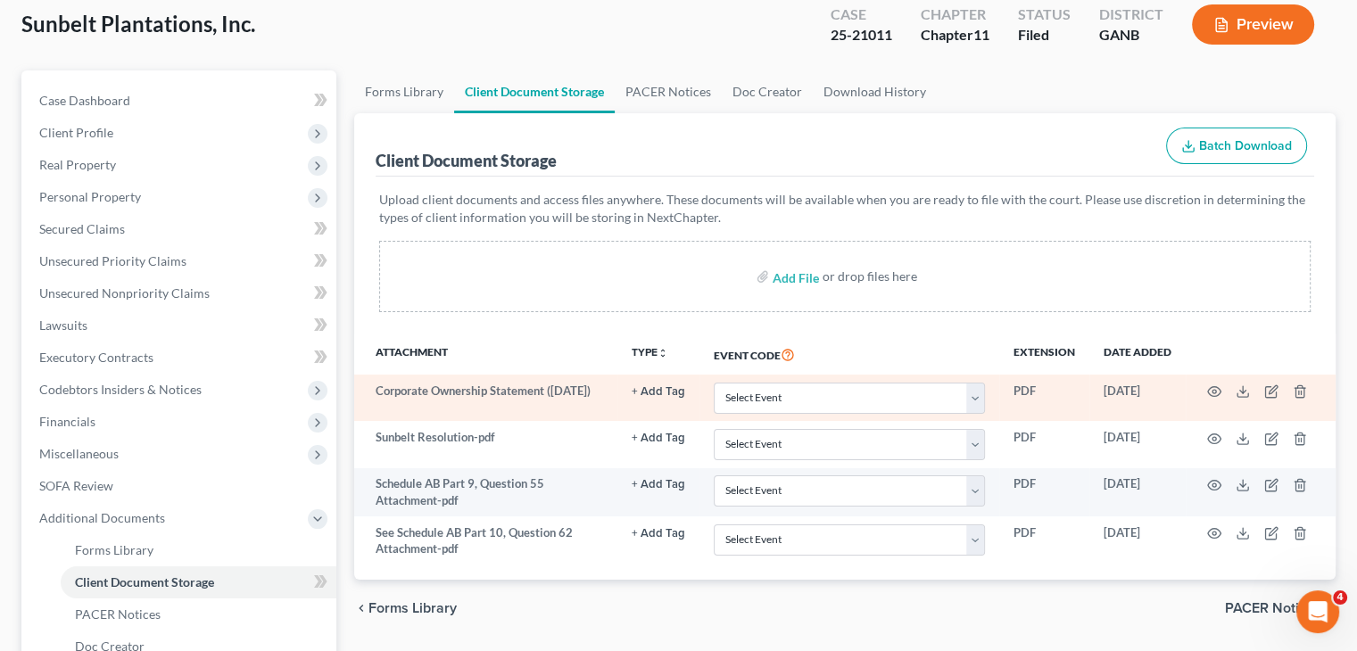
scroll to position [328, 0]
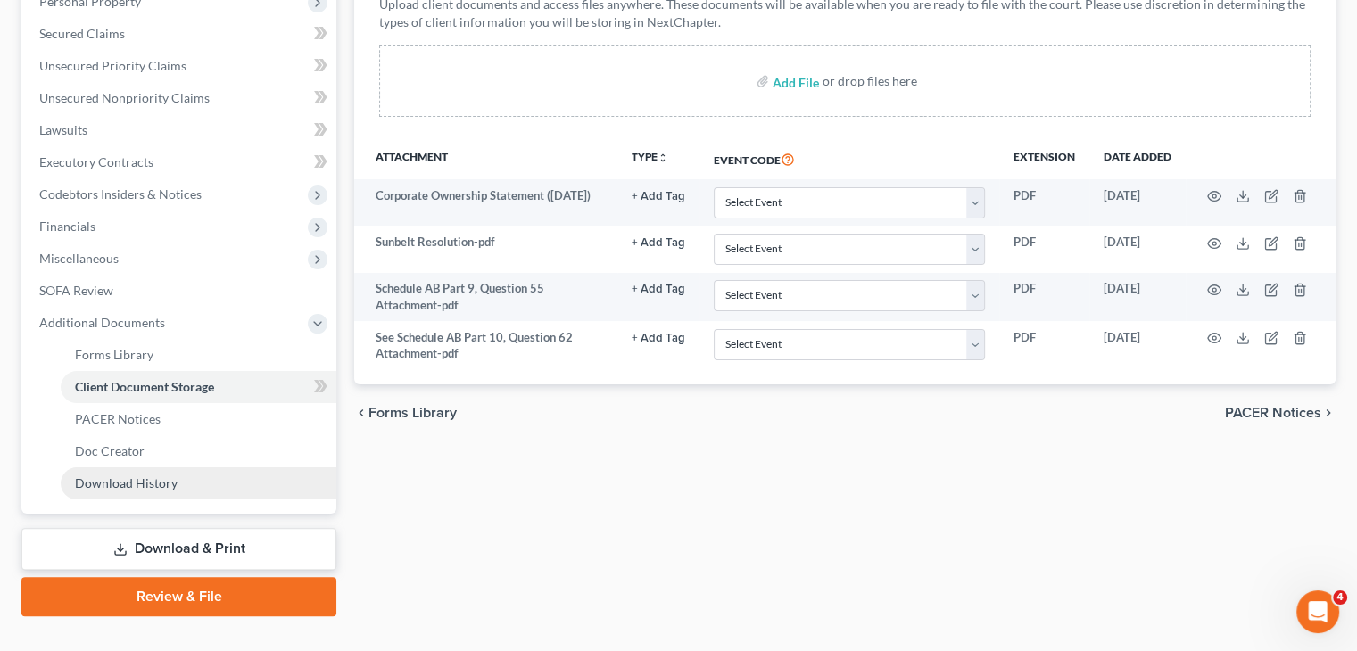
click at [115, 475] on span "Download History" at bounding box center [126, 482] width 103 height 15
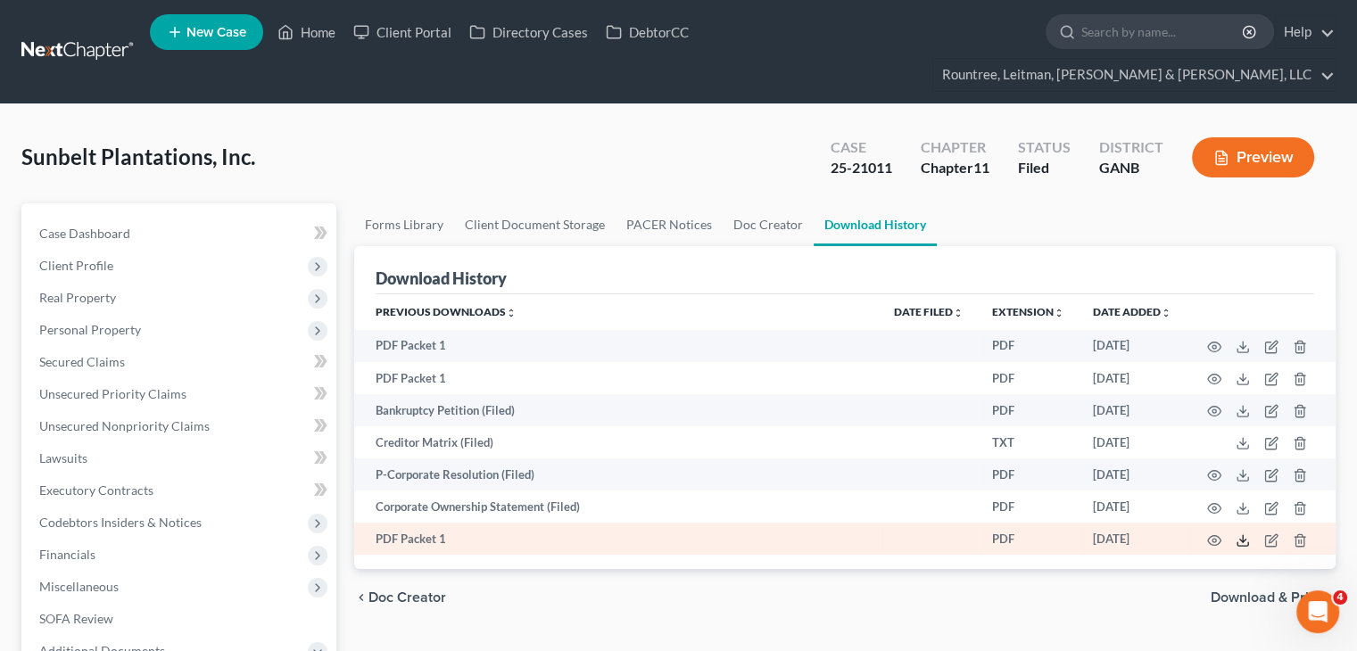
click at [1242, 533] on icon at bounding box center [1242, 540] width 14 height 14
